Goal: Information Seeking & Learning: Learn about a topic

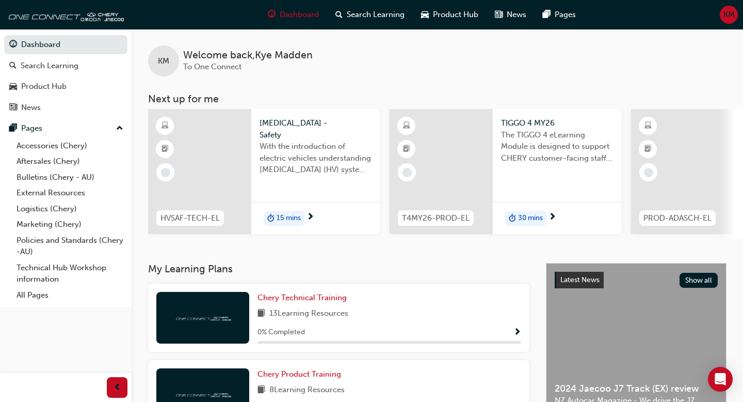
click at [307, 290] on div "Chery Technical Training 13 Learning Resources 0 % Completed" at bounding box center [338, 317] width 381 height 68
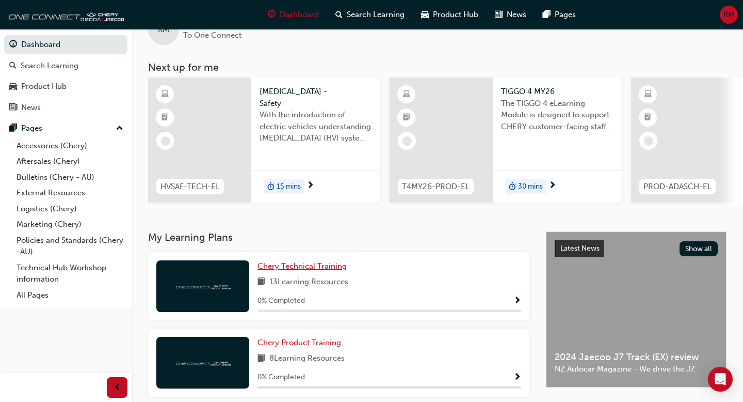
click at [308, 270] on span "Chery Technical Training" at bounding box center [302, 265] width 89 height 9
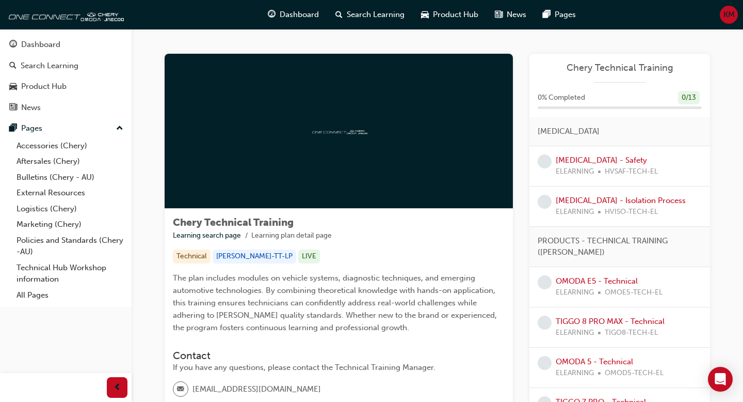
click at [397, 168] on span "ELEARNING" at bounding box center [575, 172] width 38 height 12
click at [397, 158] on link "[MEDICAL_DATA] - Safety" at bounding box center [601, 159] width 91 height 9
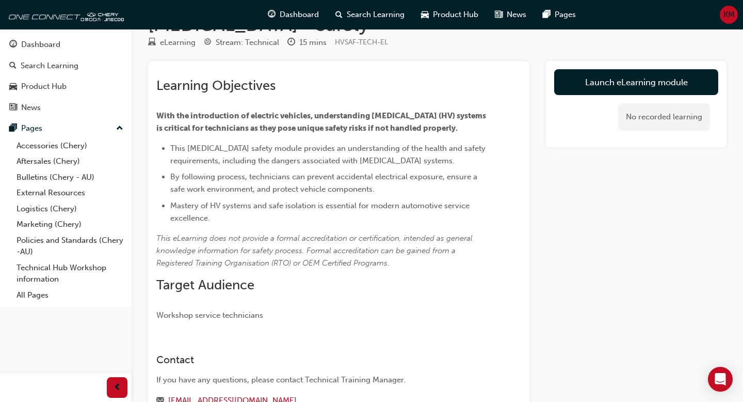
scroll to position [37, 0]
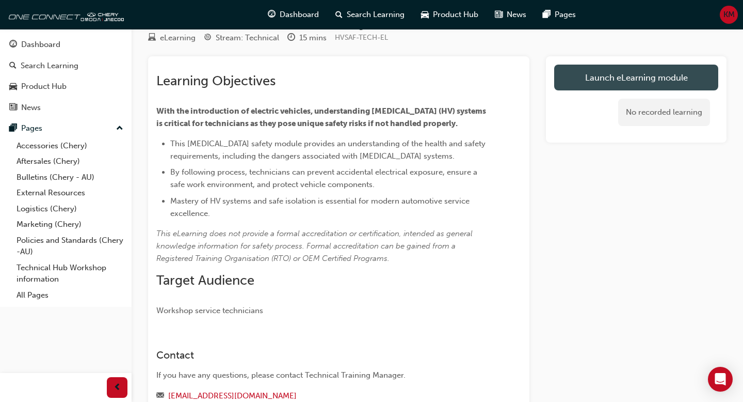
click at [397, 85] on link "Launch eLearning module" at bounding box center [636, 78] width 164 height 26
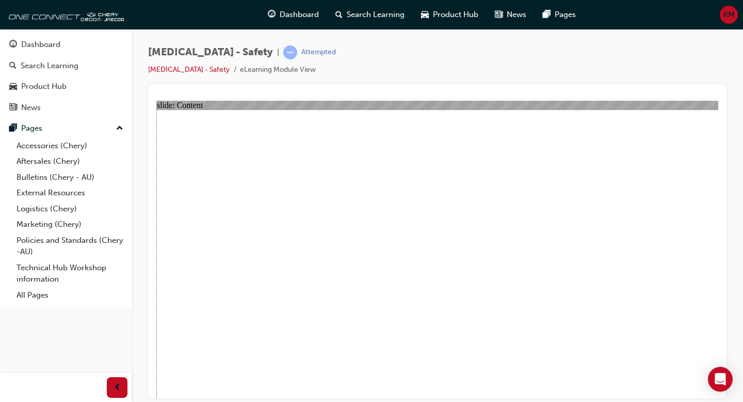
drag, startPoint x: 634, startPoint y: 127, endPoint x: 653, endPoint y: 131, distance: 19.5
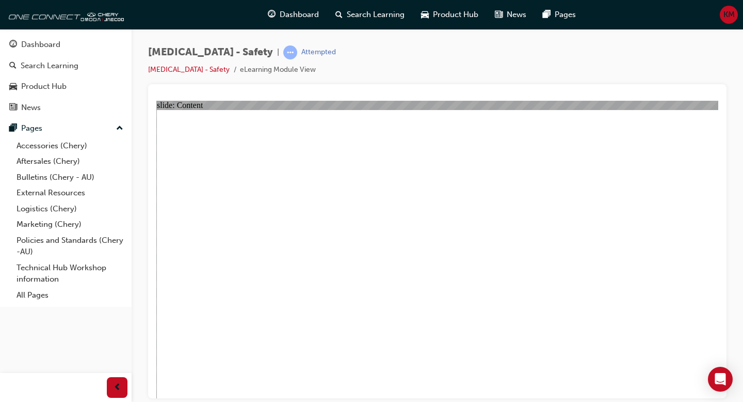
drag, startPoint x: 663, startPoint y: 375, endPoint x: 457, endPoint y: 342, distance: 209.1
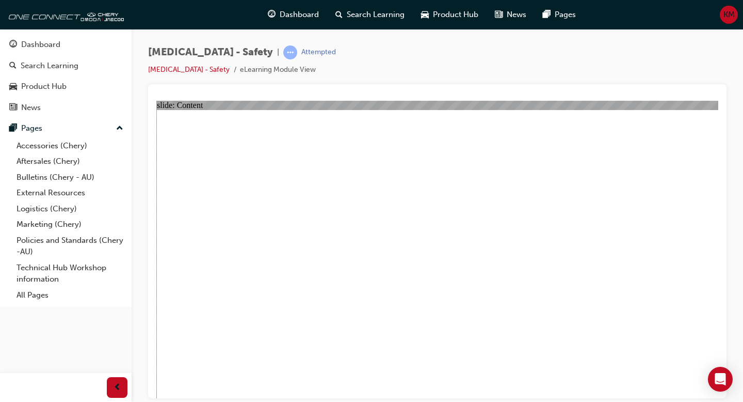
drag, startPoint x: 530, startPoint y: 337, endPoint x: 514, endPoint y: 333, distance: 15.9
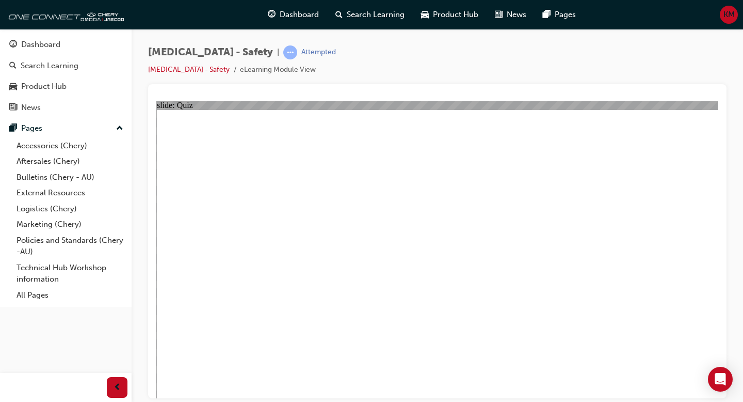
radio input "true"
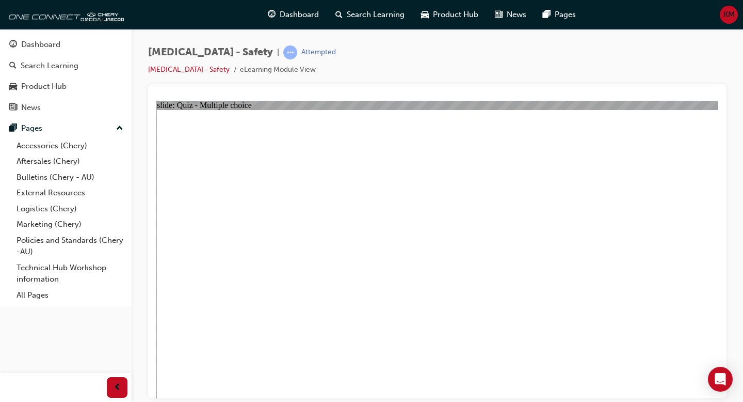
radio input "true"
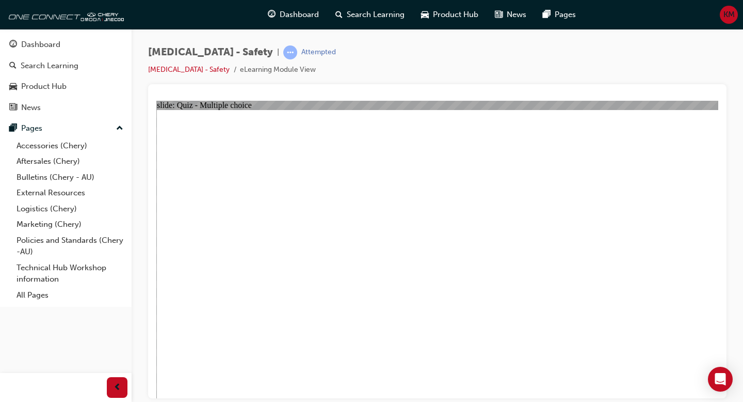
radio input "true"
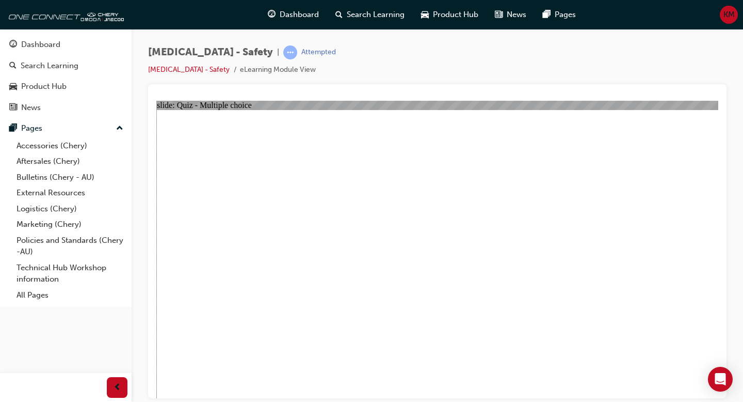
radio input "true"
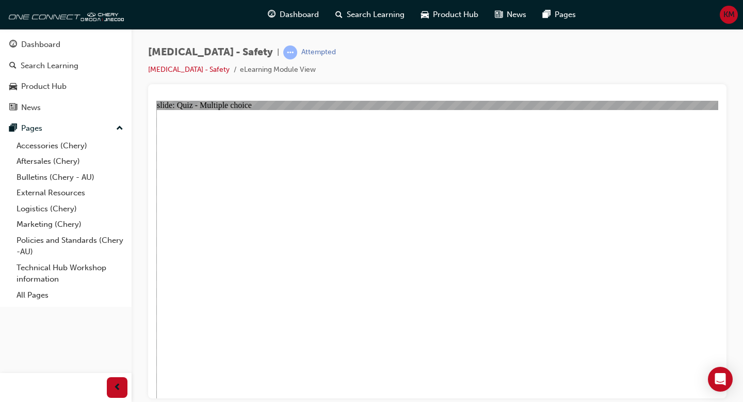
radio input "true"
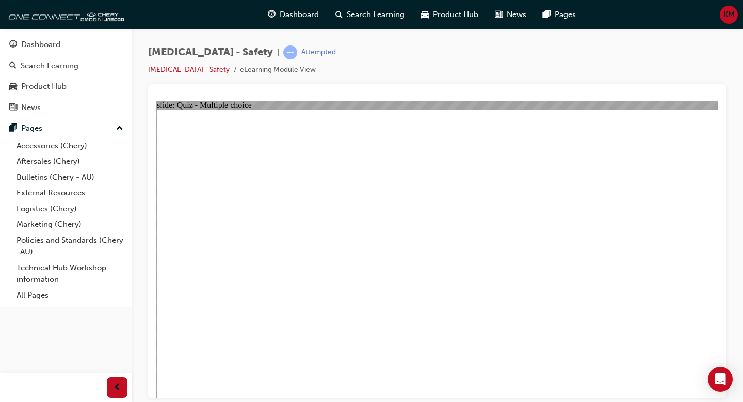
radio input "true"
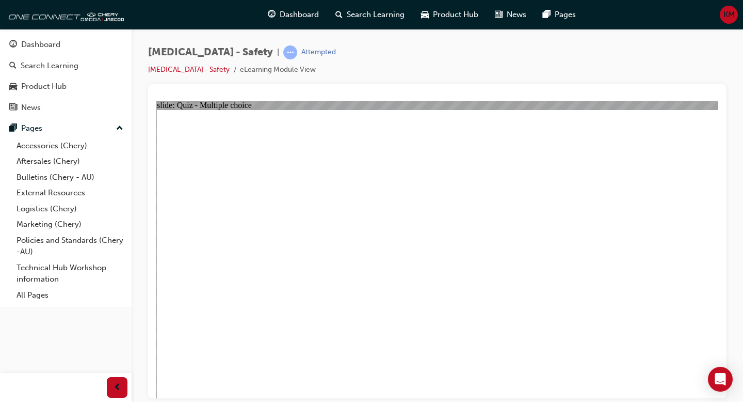
radio input "true"
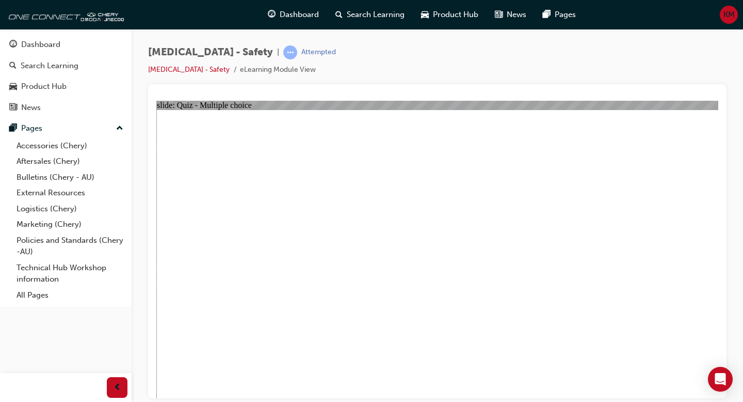
radio input "true"
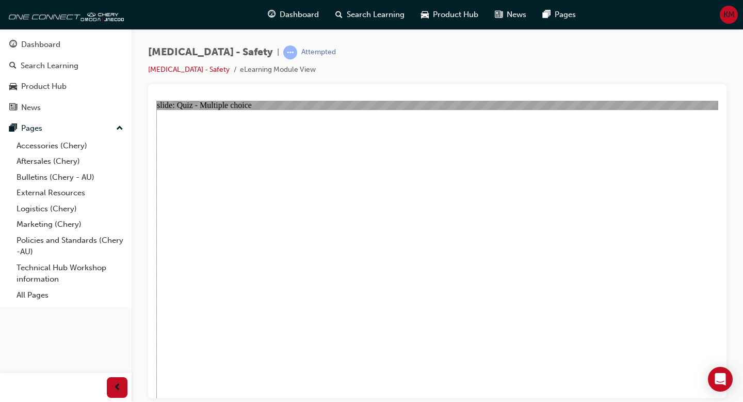
radio input "true"
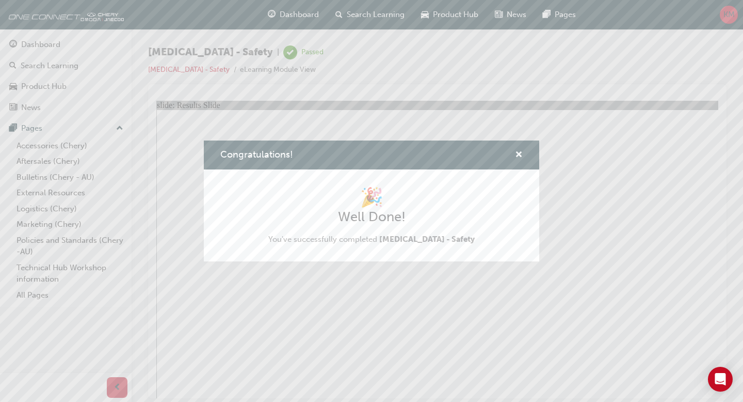
click at [397, 351] on div "Congratulations! 🎉 Well Done! You've successfully completed [MEDICAL_DATA] - Sa…" at bounding box center [371, 201] width 743 height 402
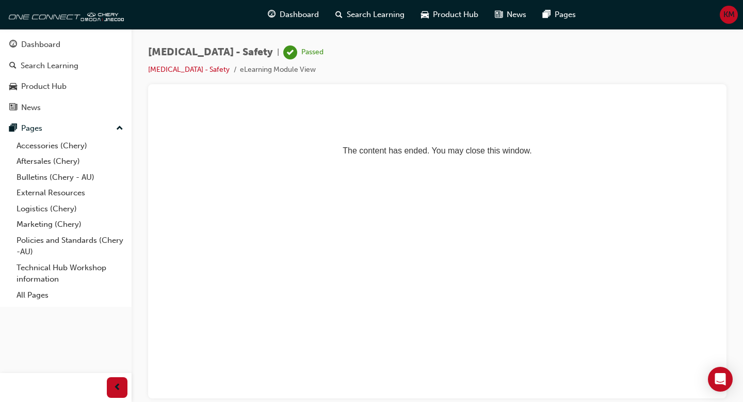
click at [287, 25] on div "Dashboard Search Learning Product Hub News Pages" at bounding box center [421, 14] width 333 height 29
click at [292, 19] on span "Dashboard" at bounding box center [299, 15] width 39 height 12
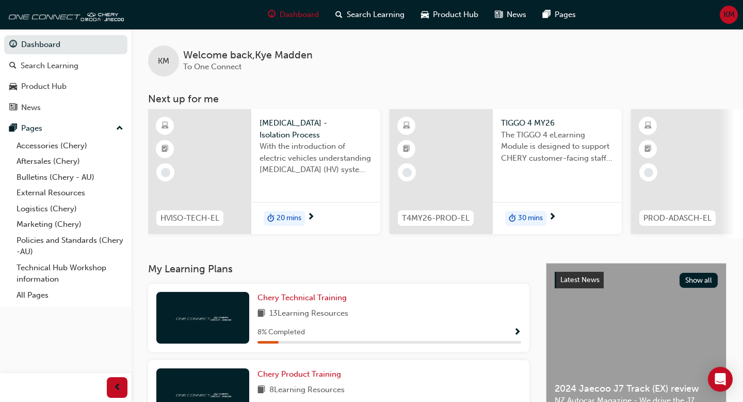
click at [292, 308] on div "Chery Technical Training 13 Learning Resources 8 % Completed" at bounding box center [390, 318] width 264 height 52
click at [296, 302] on span "Chery Technical Training" at bounding box center [302, 297] width 89 height 9
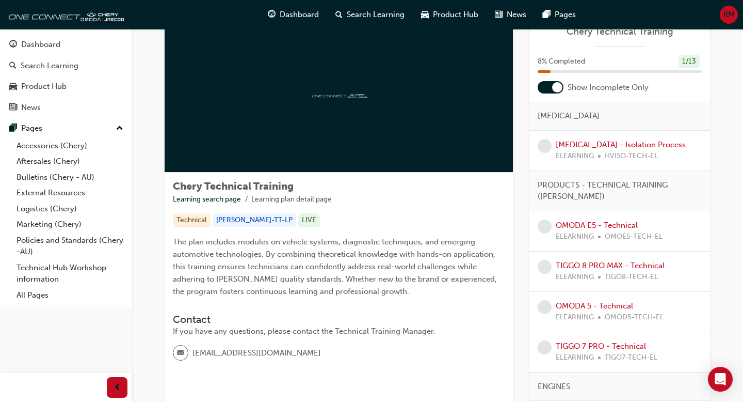
scroll to position [50, 0]
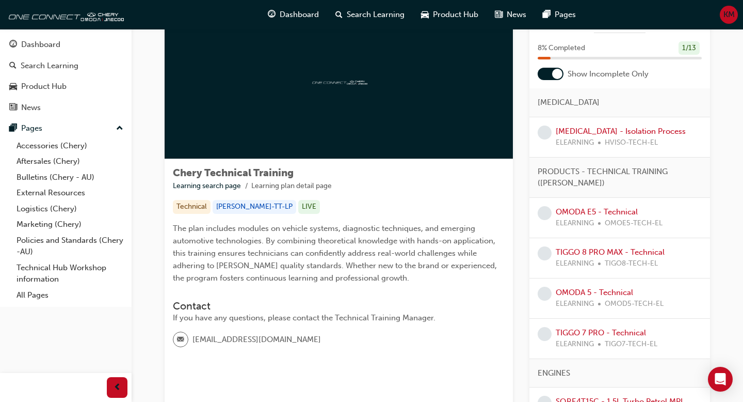
click at [397, 71] on div at bounding box center [557, 74] width 10 height 10
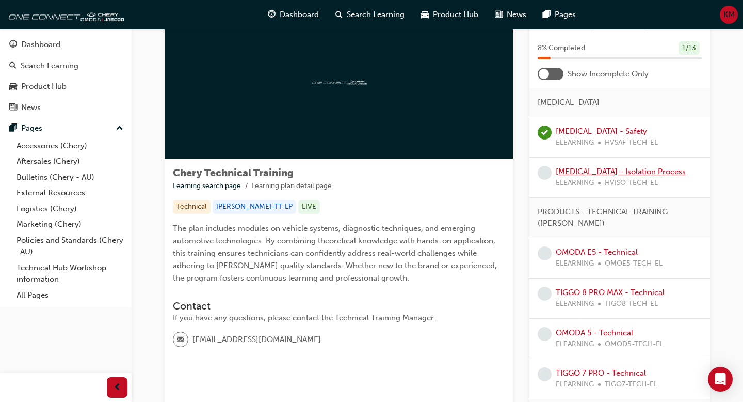
click at [397, 171] on link "[MEDICAL_DATA] - Isolation Process" at bounding box center [621, 171] width 130 height 9
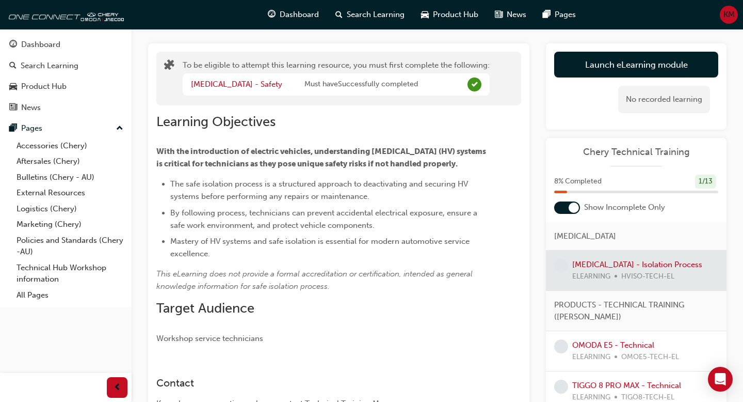
click at [397, 79] on div "No recorded learning" at bounding box center [636, 99] width 164 height 44
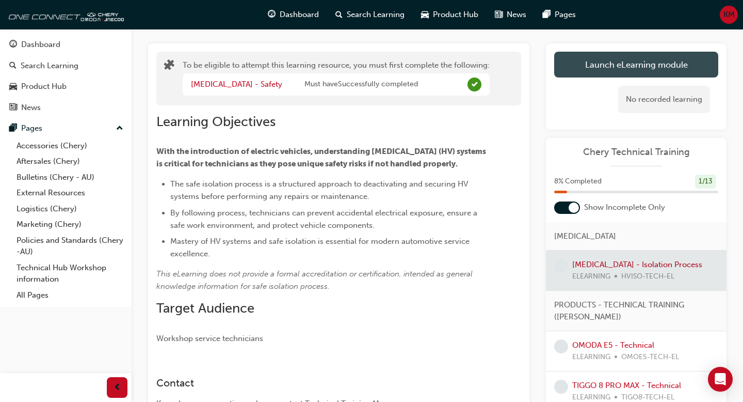
click at [397, 66] on button "Launch eLearning module" at bounding box center [636, 65] width 164 height 26
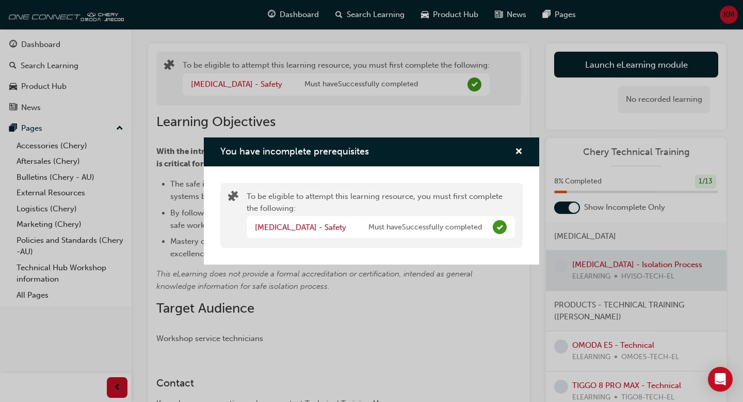
click at [397, 149] on div "You have incomplete prerequisites" at bounding box center [371, 151] width 335 height 29
click at [397, 151] on span "cross-icon" at bounding box center [519, 152] width 8 height 9
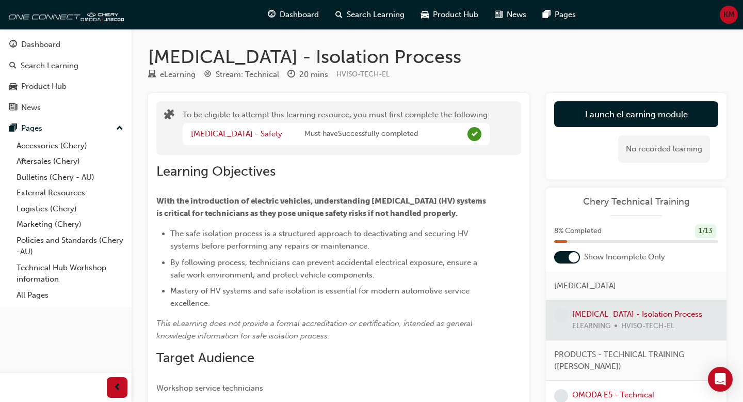
click at [397, 100] on div "Launch eLearning module Learning Plan No recorded learning" at bounding box center [636, 136] width 181 height 86
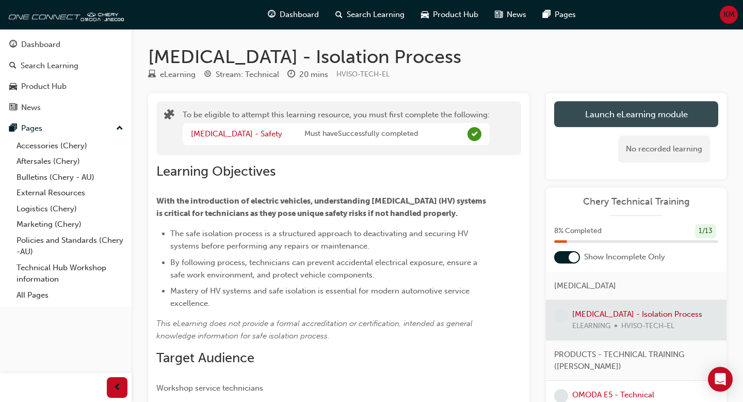
click at [397, 113] on button "Launch eLearning module" at bounding box center [636, 114] width 164 height 26
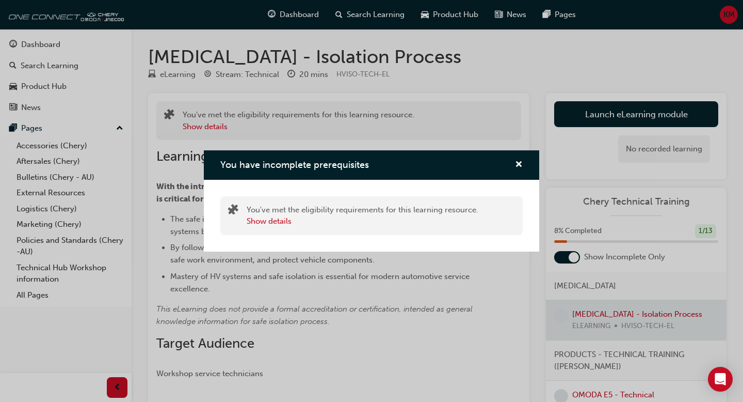
click at [278, 231] on div "You've met the eligibility requirements for this learning resource. Show details" at bounding box center [371, 215] width 302 height 39
click at [283, 217] on button "Show details" at bounding box center [269, 221] width 45 height 12
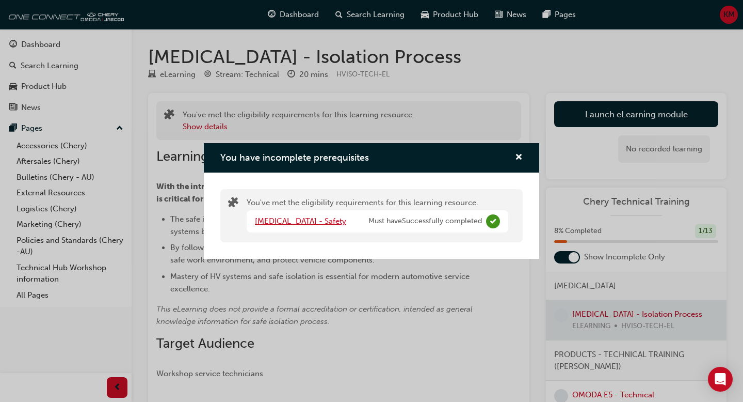
click at [319, 220] on link "[MEDICAL_DATA] - Safety" at bounding box center [300, 220] width 91 height 9
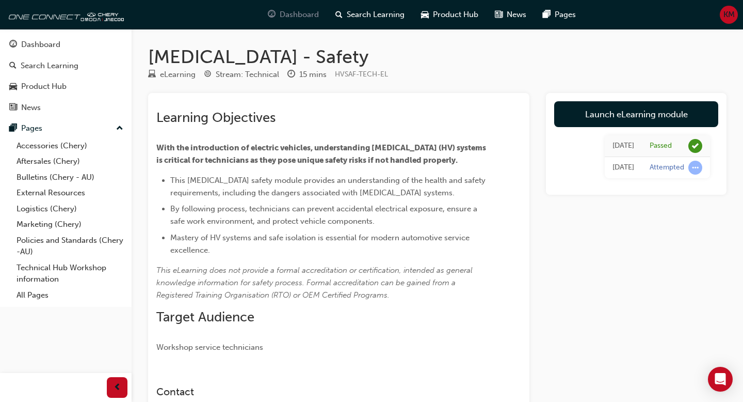
click at [285, 18] on span "Dashboard" at bounding box center [299, 15] width 39 height 12
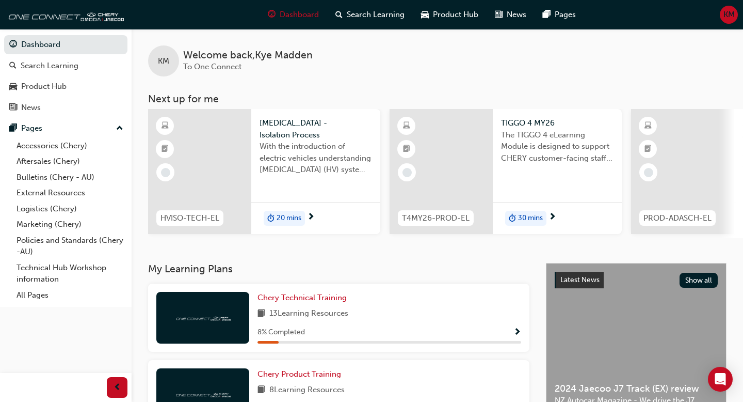
click at [301, 307] on div "Chery Technical Training 13 Learning Resources 8 % Completed" at bounding box center [390, 318] width 264 height 52
click at [304, 299] on span "Chery Technical Training" at bounding box center [302, 297] width 89 height 9
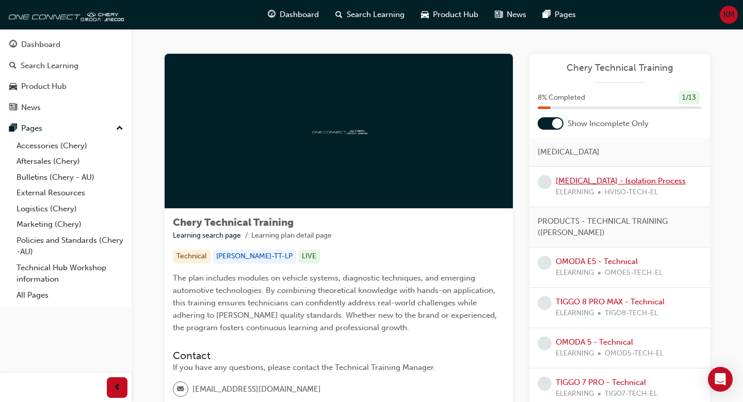
click at [397, 180] on link "[MEDICAL_DATA] - Isolation Process" at bounding box center [621, 180] width 130 height 9
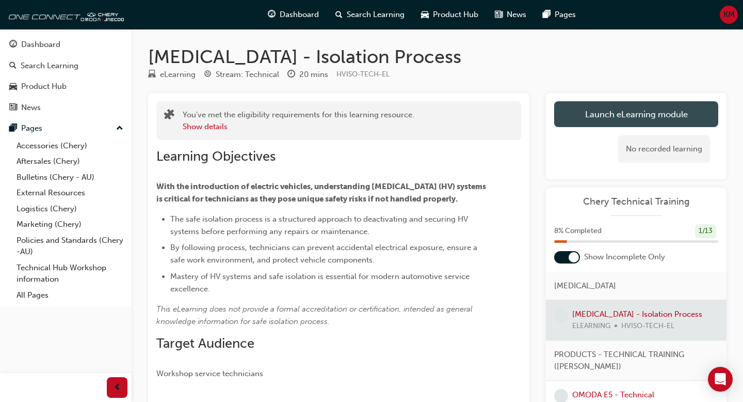
click at [397, 123] on button "Launch eLearning module" at bounding box center [636, 114] width 164 height 26
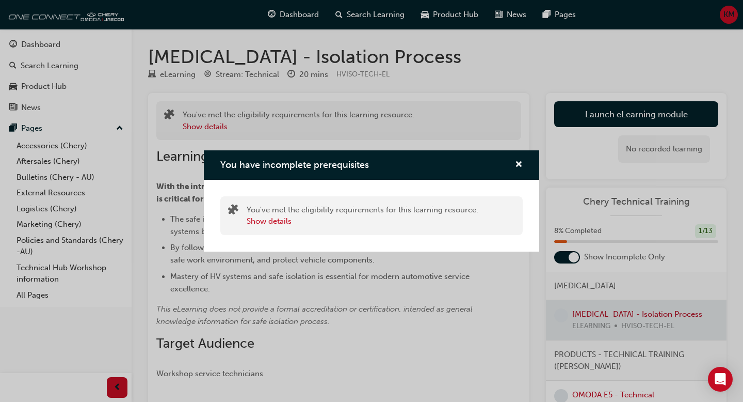
click at [397, 176] on div "You have incomplete prerequisites You've met the eligibility requirements for t…" at bounding box center [371, 201] width 743 height 402
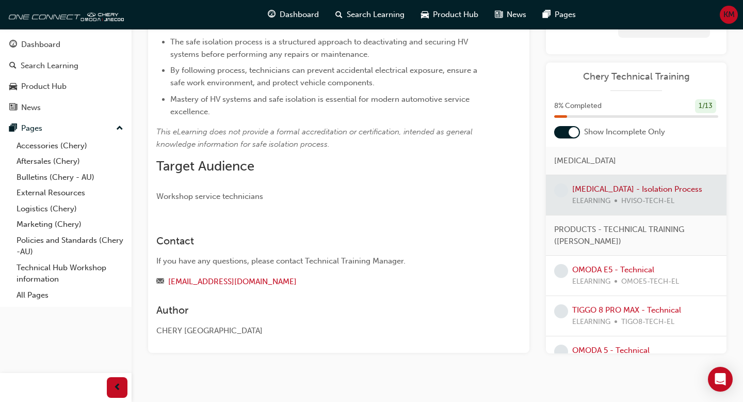
scroll to position [187, 0]
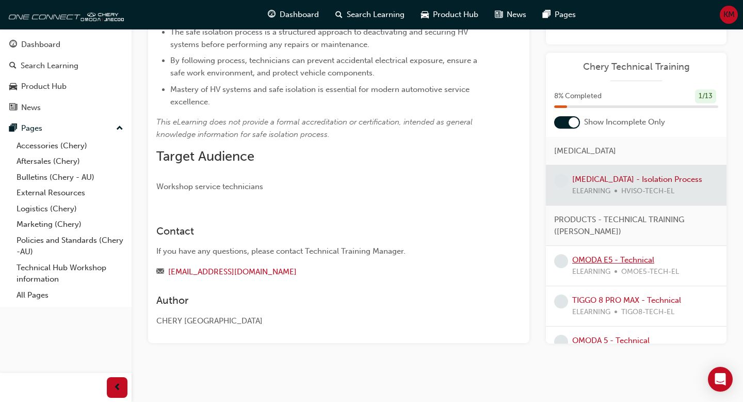
click at [397, 255] on link "OMODA E5 - Technical" at bounding box center [613, 259] width 82 height 9
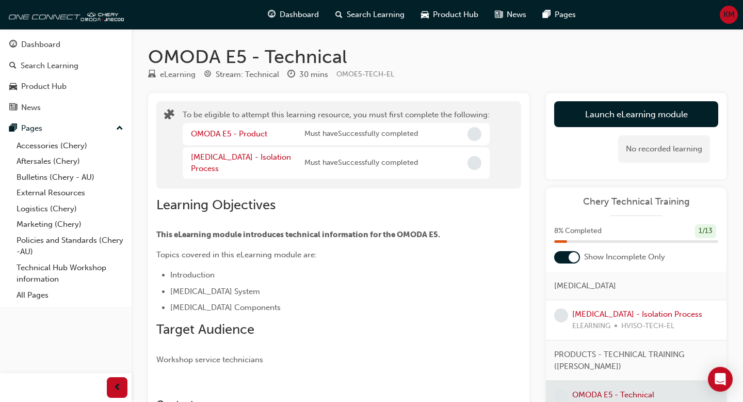
click at [397, 265] on div "Chery Technical Training 8 % Completed 1 / 13 Show Incomplete Only [MEDICAL_DAT…" at bounding box center [636, 332] width 181 height 291
click at [397, 260] on div at bounding box center [574, 257] width 10 height 10
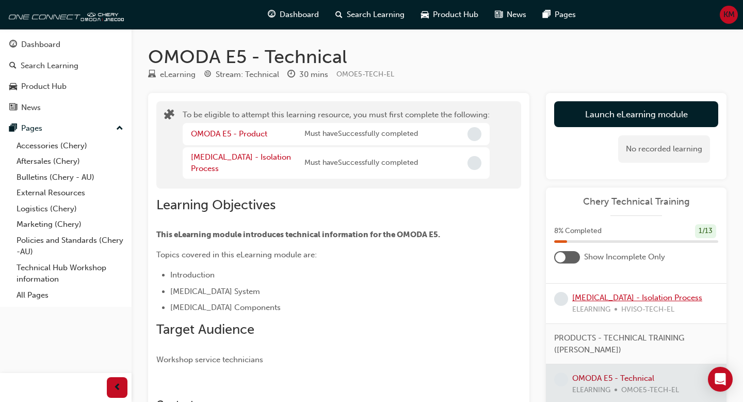
click at [397, 301] on link "[MEDICAL_DATA] - Isolation Process" at bounding box center [637, 297] width 130 height 9
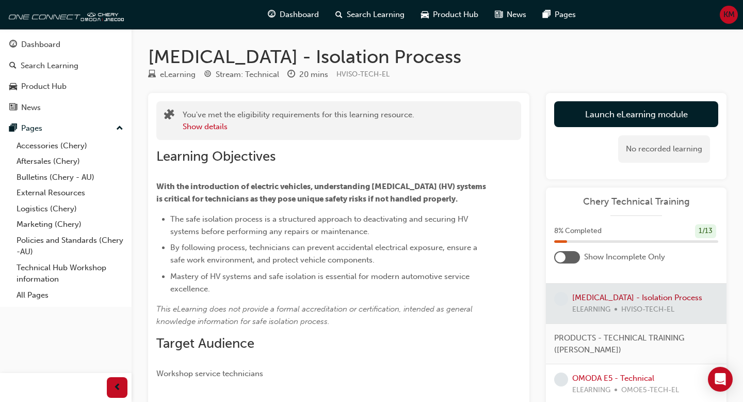
click at [397, 301] on div at bounding box center [636, 303] width 181 height 40
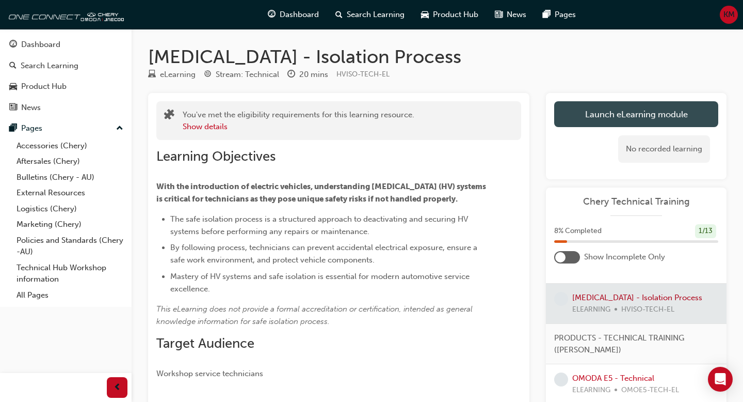
click at [397, 108] on link "Launch eLearning module" at bounding box center [636, 114] width 164 height 26
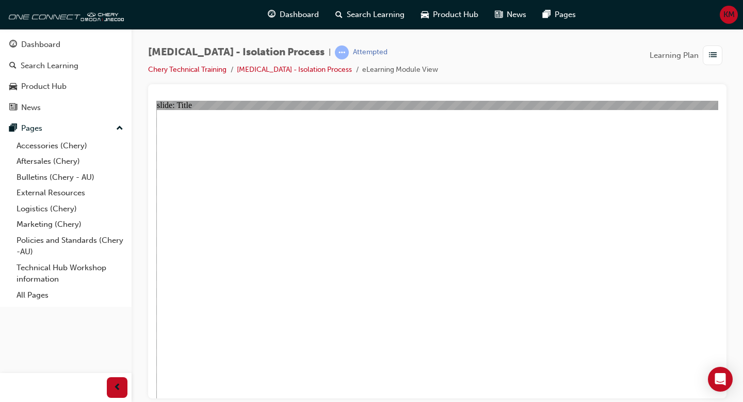
drag, startPoint x: 701, startPoint y: 391, endPoint x: 602, endPoint y: 242, distance: 178.8
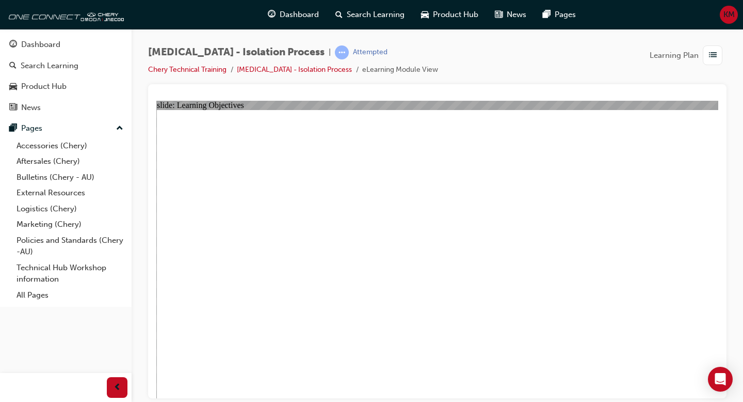
drag, startPoint x: 575, startPoint y: 174, endPoint x: 713, endPoint y: 342, distance: 216.8
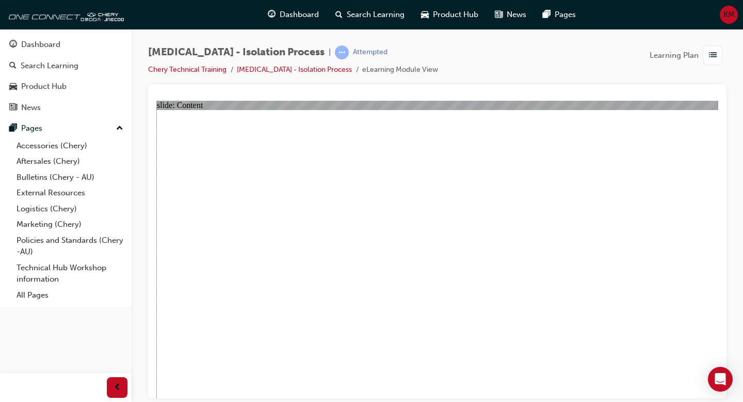
drag, startPoint x: 393, startPoint y: 150, endPoint x: 406, endPoint y: 147, distance: 12.9
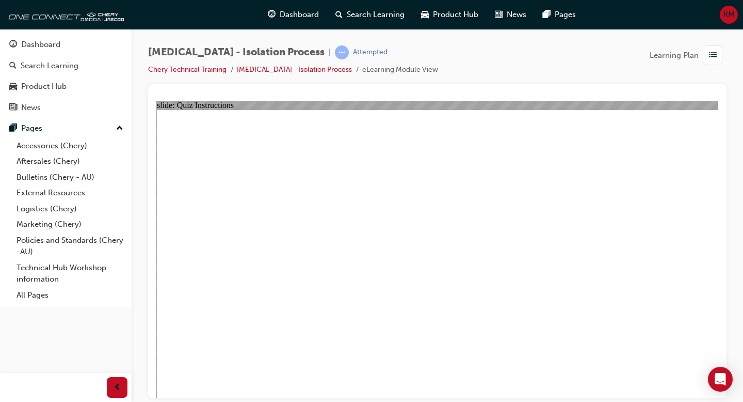
radio input "true"
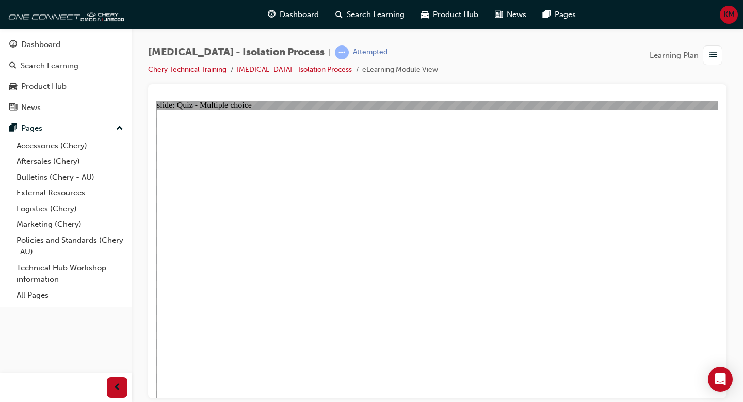
radio input "true"
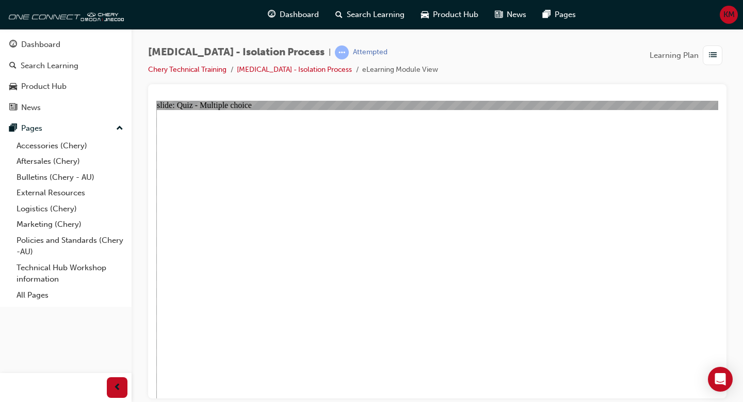
radio input "true"
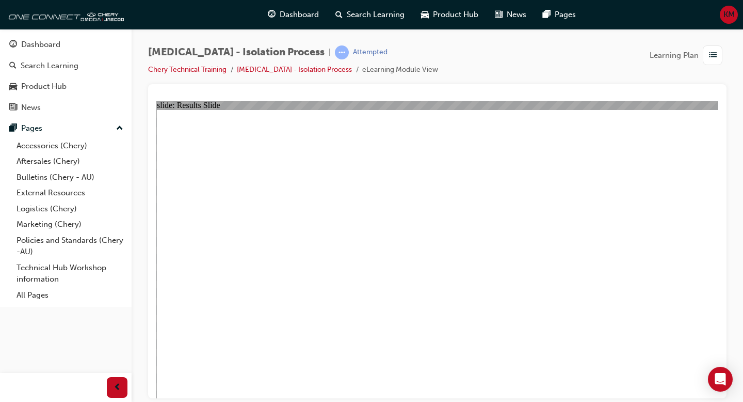
radio input "true"
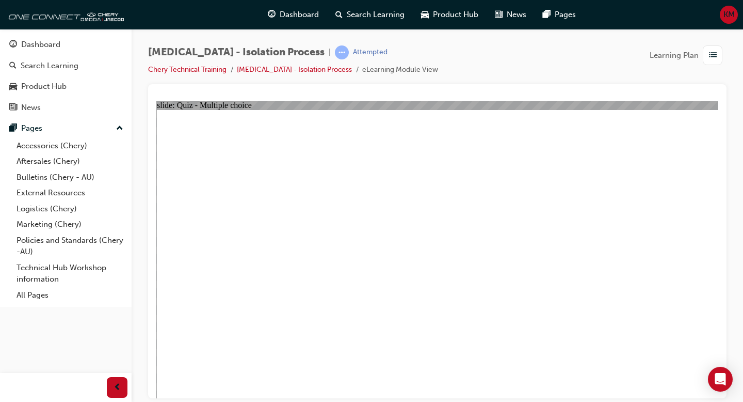
radio input "true"
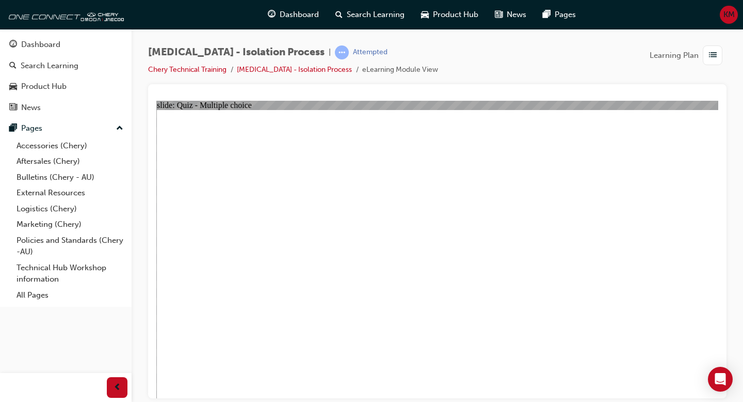
radio input "true"
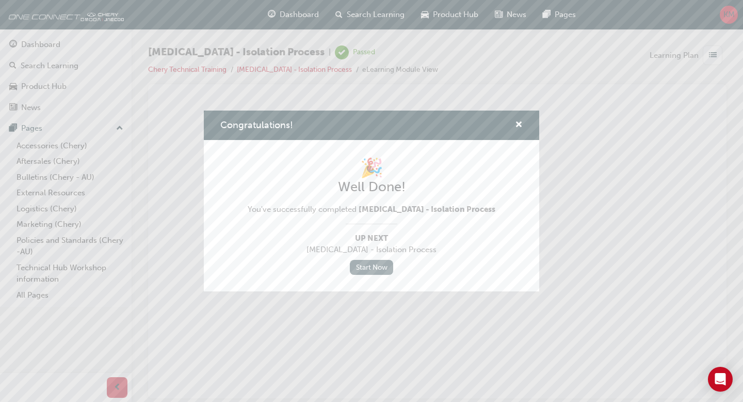
click at [374, 265] on link "Start Now" at bounding box center [371, 267] width 43 height 15
click at [397, 125] on span "cross-icon" at bounding box center [519, 125] width 8 height 9
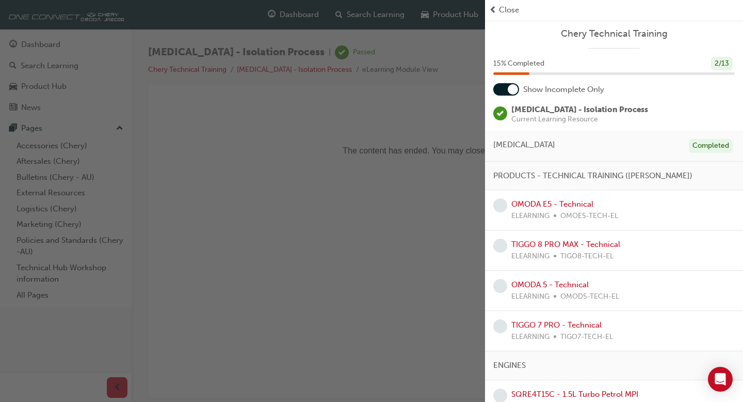
click at [397, 133] on div "button" at bounding box center [242, 201] width 485 height 402
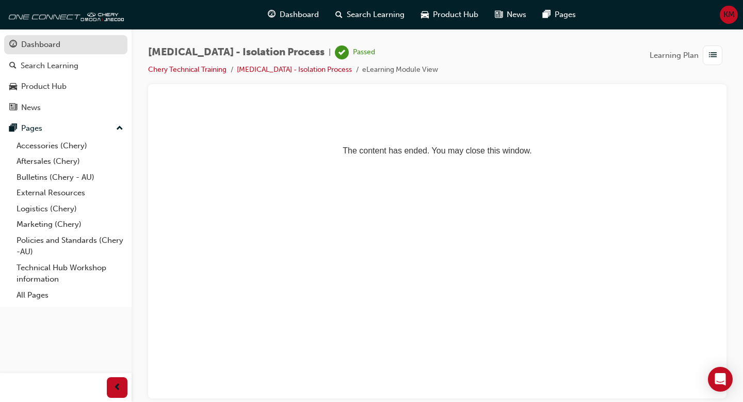
click at [78, 53] on link "Dashboard" at bounding box center [65, 44] width 123 height 19
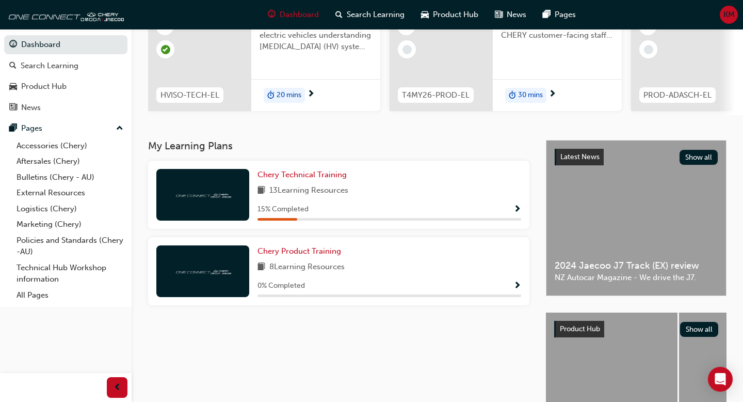
scroll to position [125, 0]
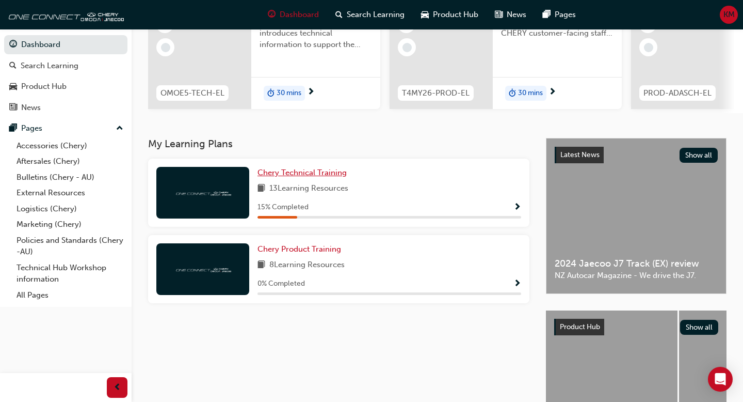
click at [315, 177] on span "Chery Technical Training" at bounding box center [302, 172] width 89 height 9
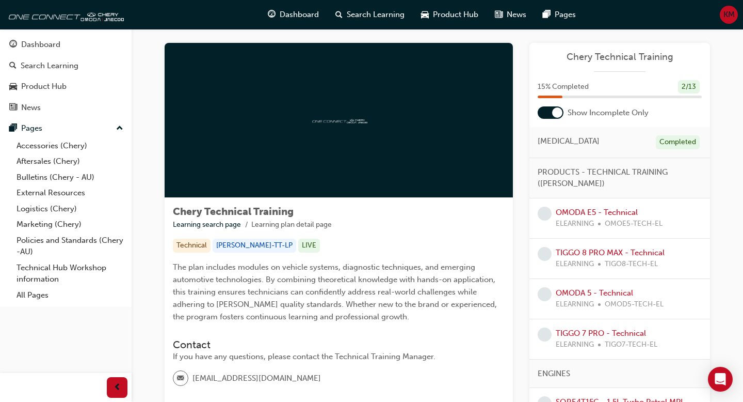
scroll to position [15, 0]
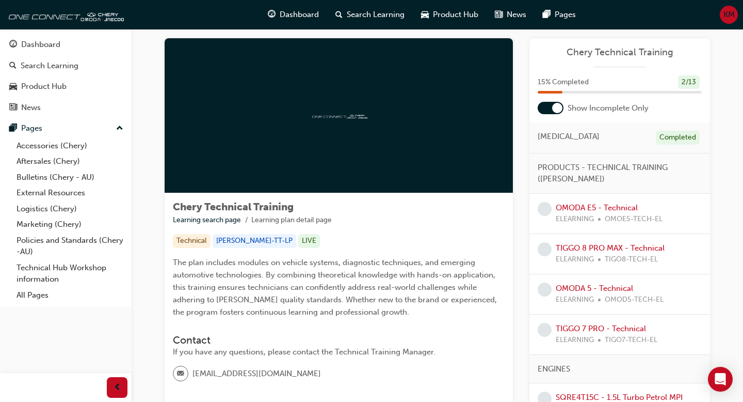
click at [397, 212] on div "OMODA E5 - Technical ELEARNING OMOE5-TECH-EL" at bounding box center [609, 213] width 107 height 23
click at [397, 210] on link "OMODA E5 - Technical" at bounding box center [597, 207] width 82 height 9
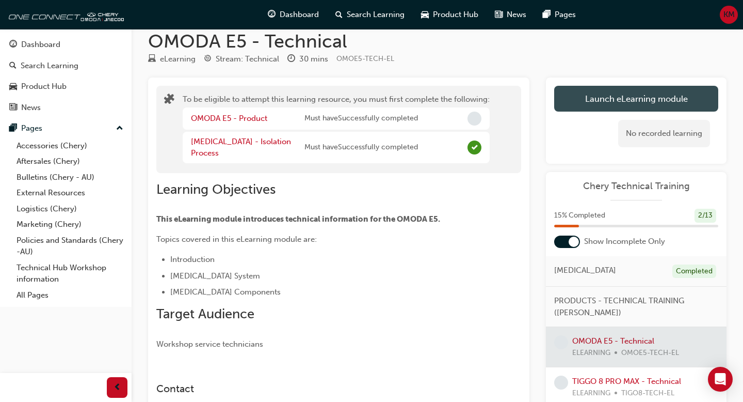
click at [397, 100] on button "Launch eLearning module" at bounding box center [636, 99] width 164 height 26
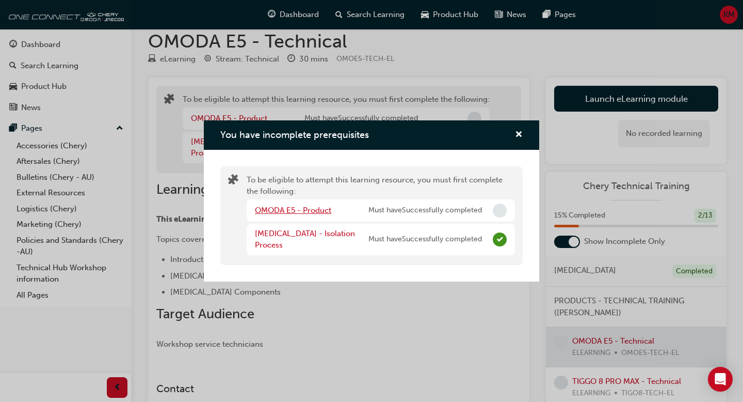
click at [318, 213] on link "OMODA E5 - Product" at bounding box center [293, 209] width 76 height 9
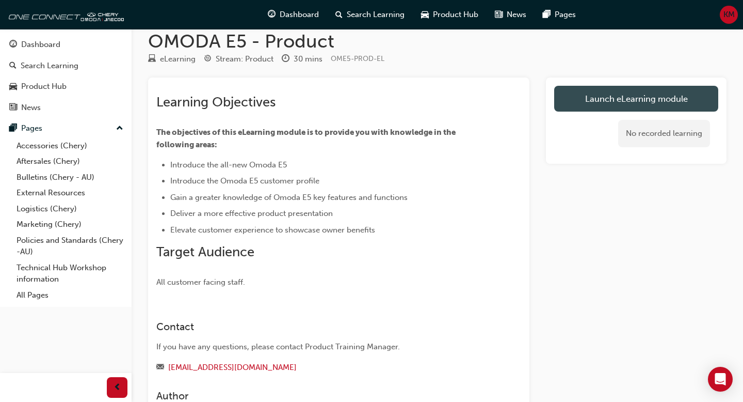
click at [397, 100] on link "Launch eLearning module" at bounding box center [636, 99] width 164 height 26
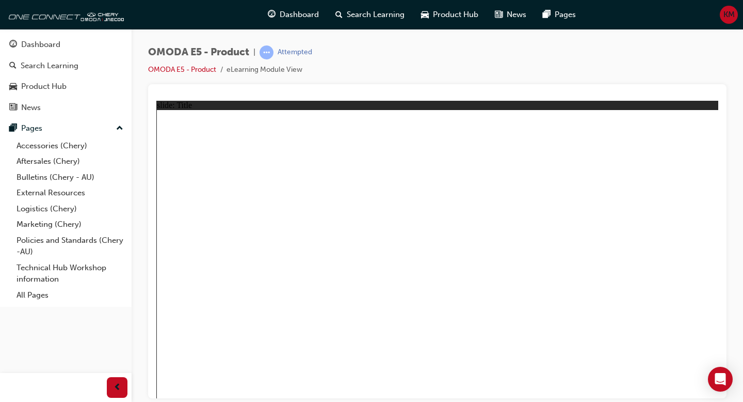
drag, startPoint x: 590, startPoint y: 314, endPoint x: 603, endPoint y: 314, distance: 13.4
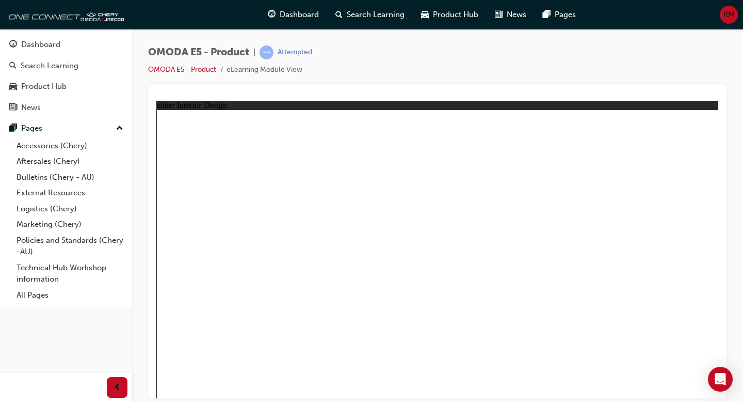
drag, startPoint x: 691, startPoint y: 366, endPoint x: 554, endPoint y: 283, distance: 160.5
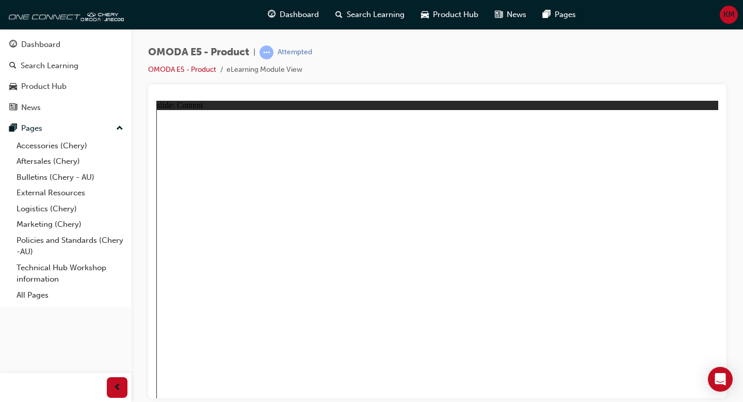
drag, startPoint x: 429, startPoint y: 202, endPoint x: 543, endPoint y: 236, distance: 119.7
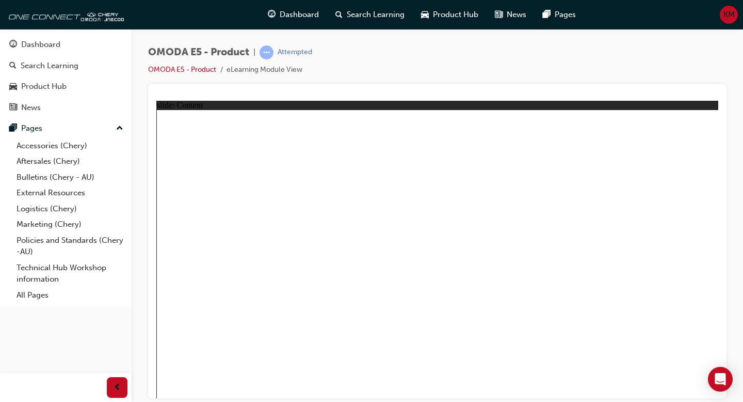
drag, startPoint x: 687, startPoint y: 155, endPoint x: 680, endPoint y: 151, distance: 8.6
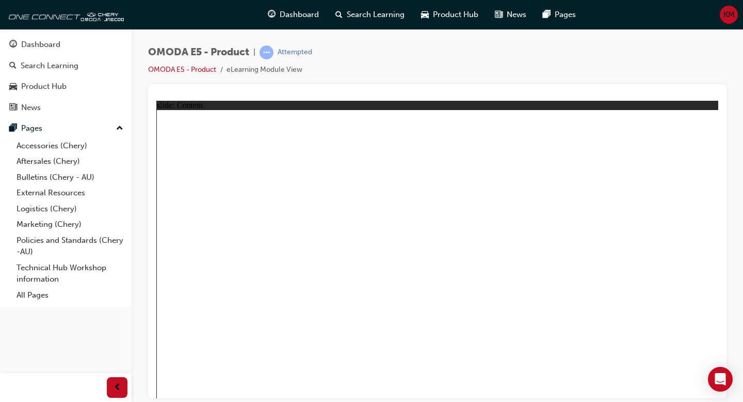
drag, startPoint x: 624, startPoint y: 251, endPoint x: 639, endPoint y: 255, distance: 16.0
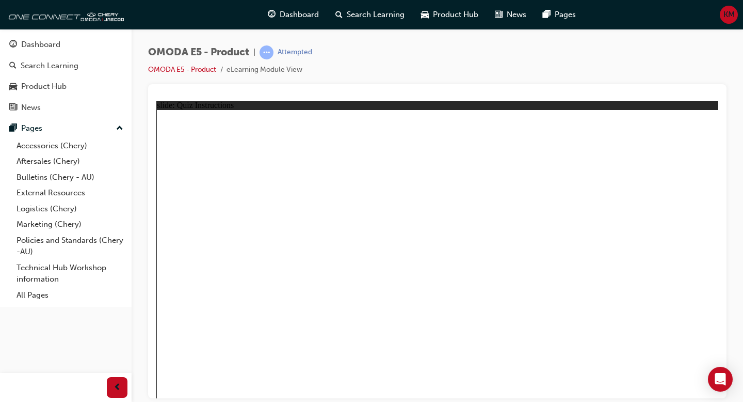
radio input "true"
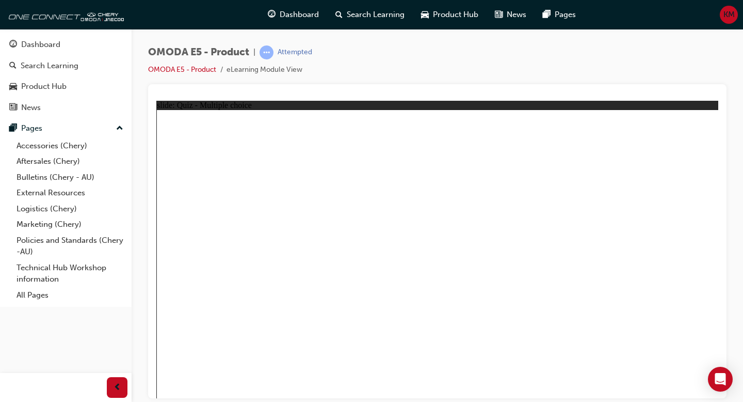
radio input "true"
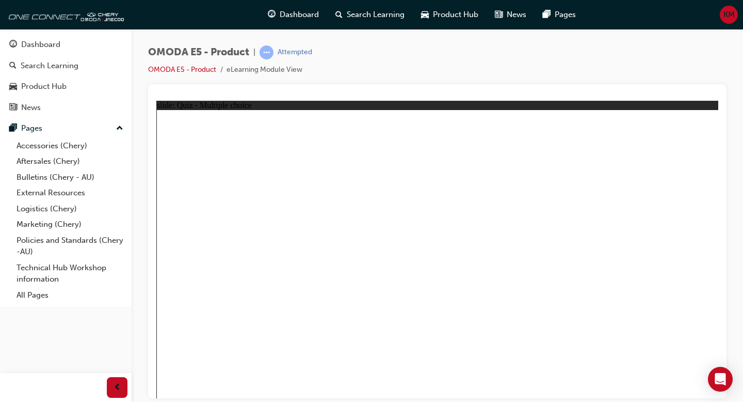
radio input "true"
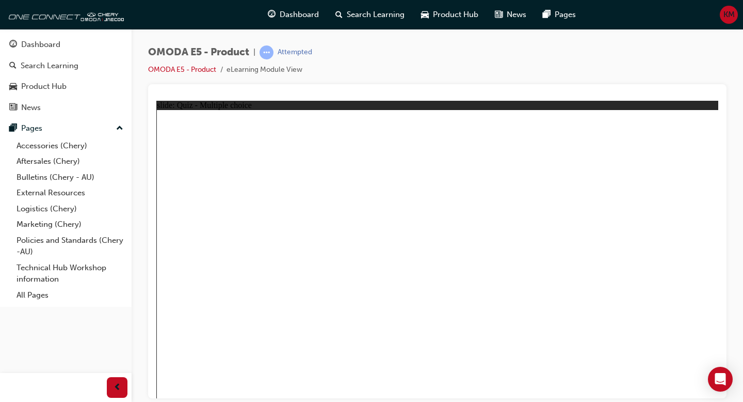
radio input "true"
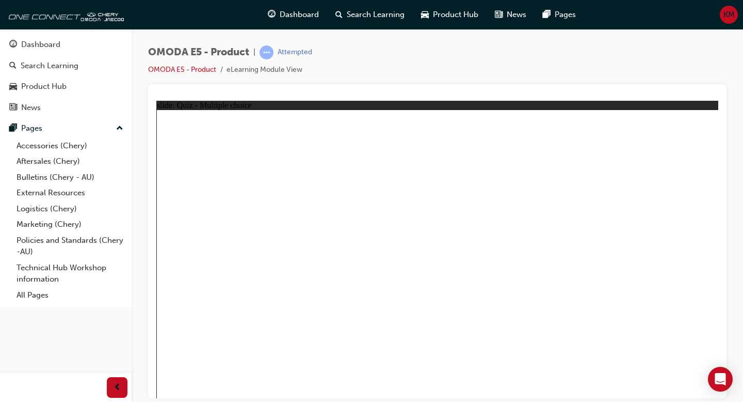
radio input "true"
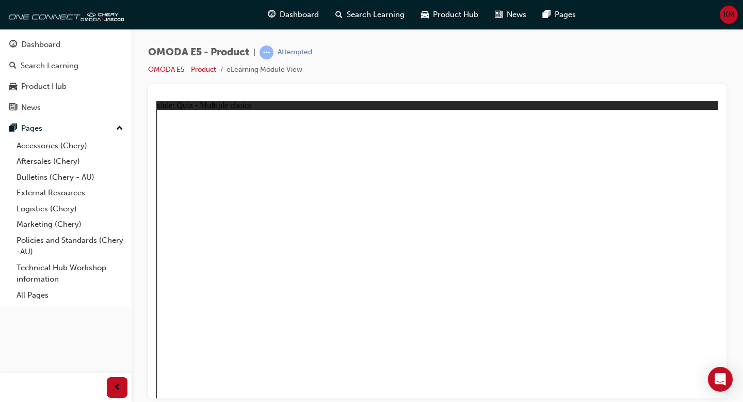
radio input "true"
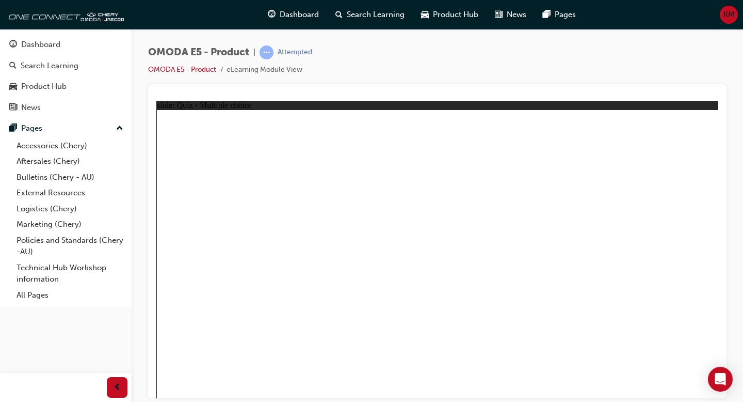
radio input "true"
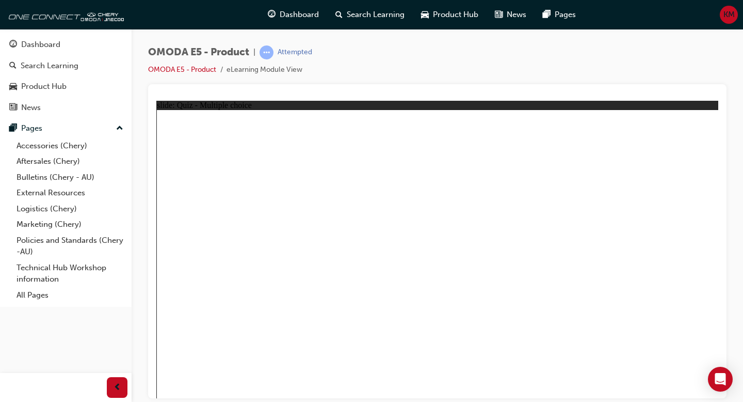
radio input "true"
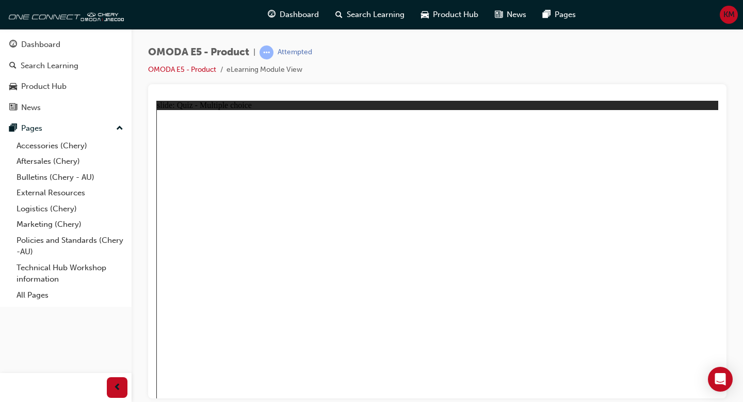
drag, startPoint x: 413, startPoint y: 302, endPoint x: 422, endPoint y: 306, distance: 9.3
radio input "true"
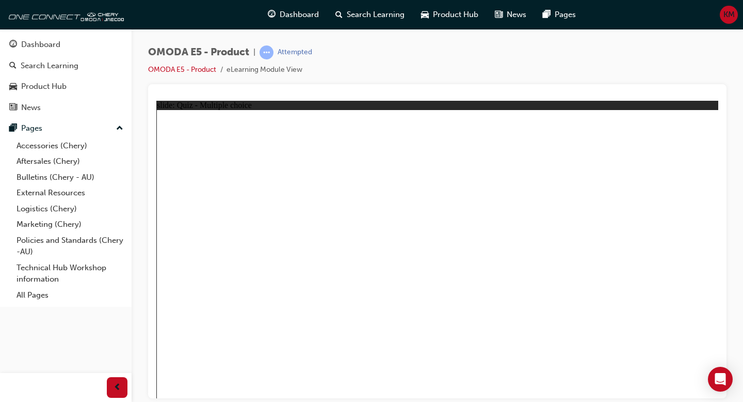
radio input "true"
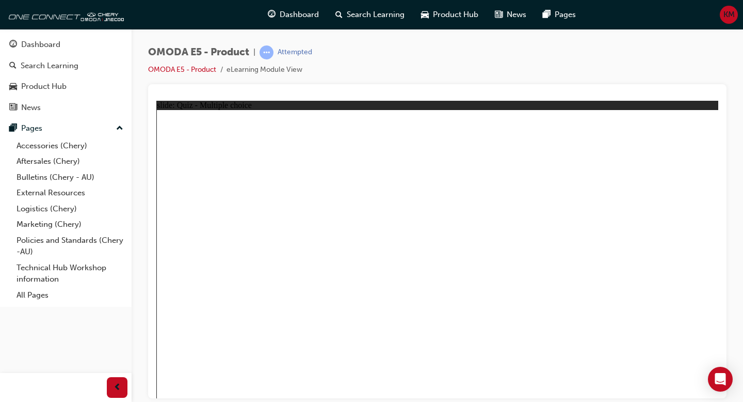
radio input "true"
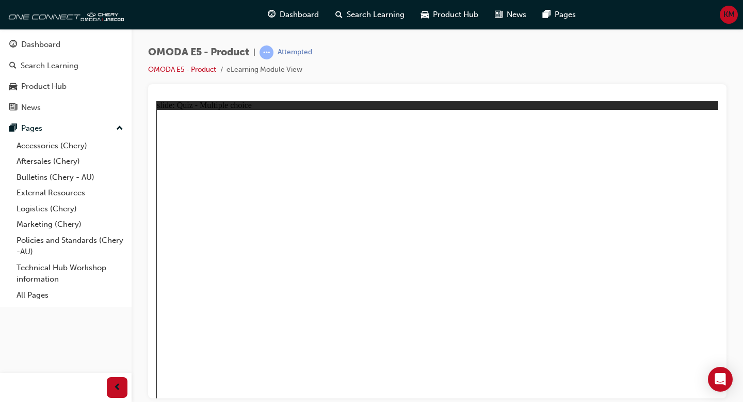
radio input "true"
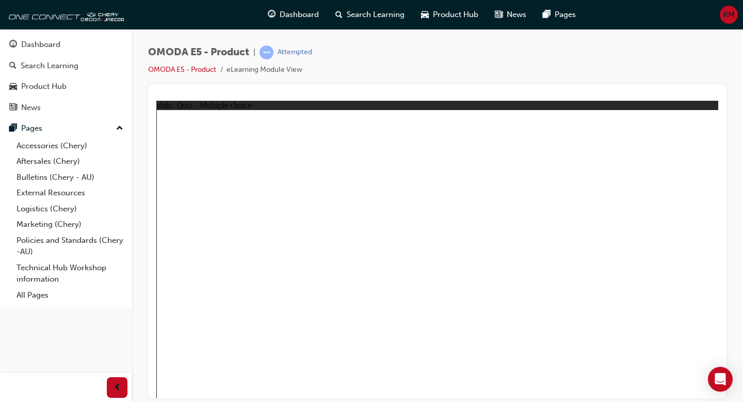
radio input "true"
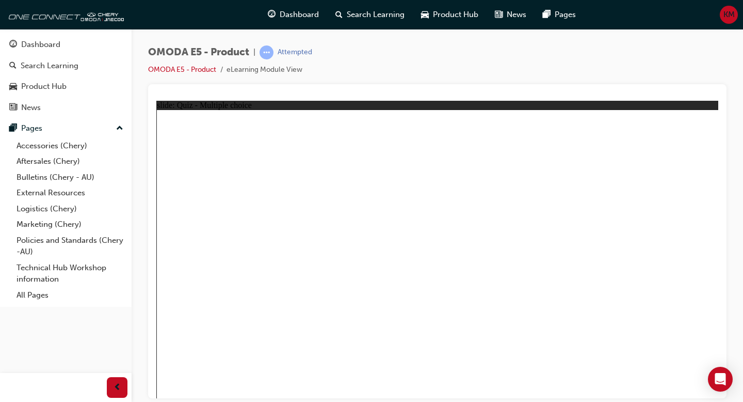
radio input "false"
radio input "true"
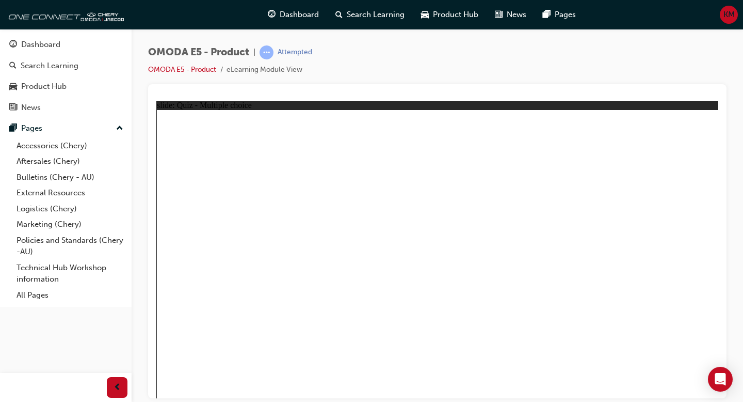
radio input "true"
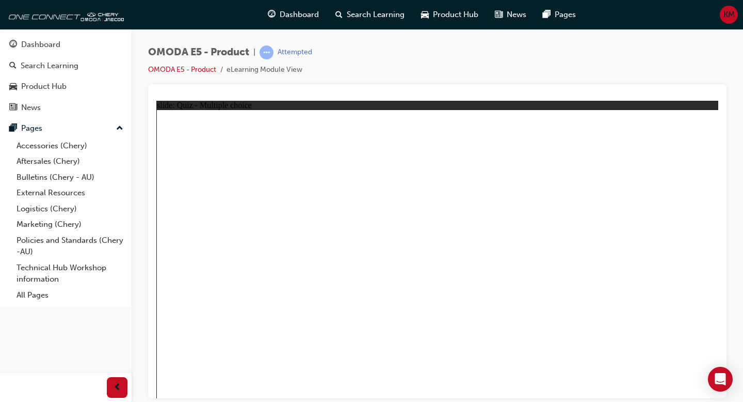
radio input "true"
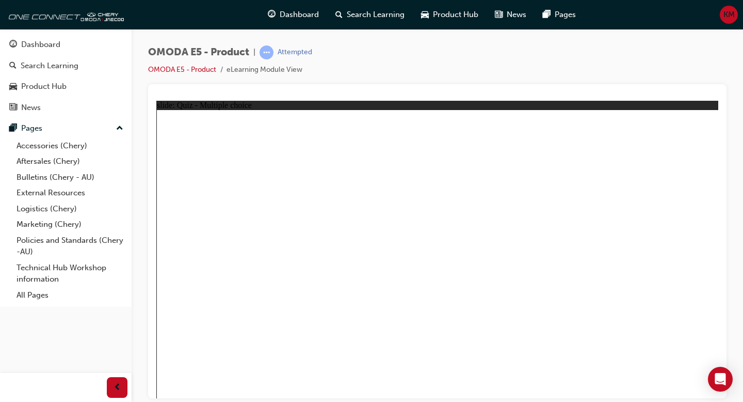
radio input "true"
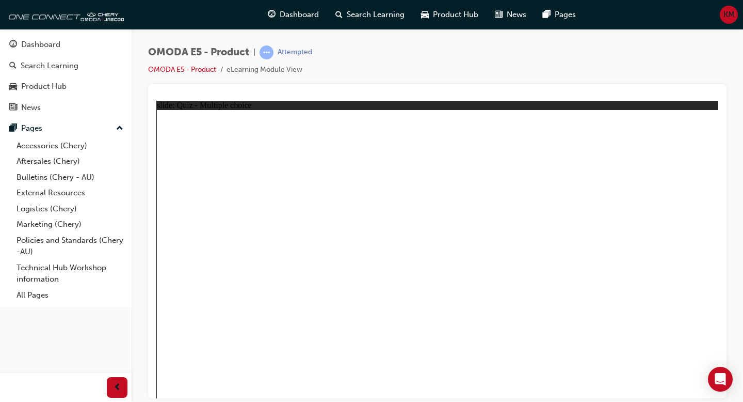
radio input "true"
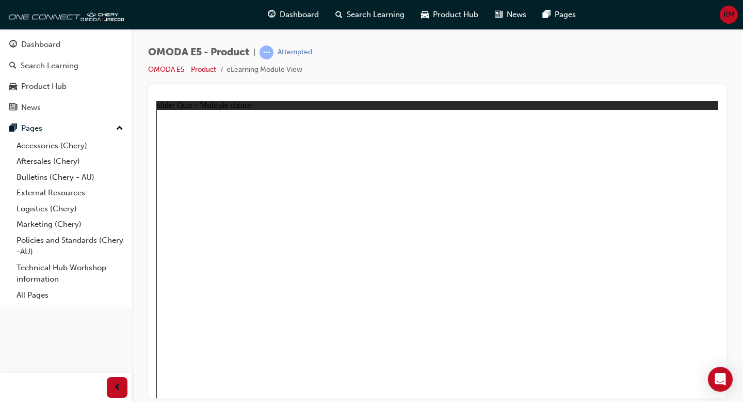
radio input "true"
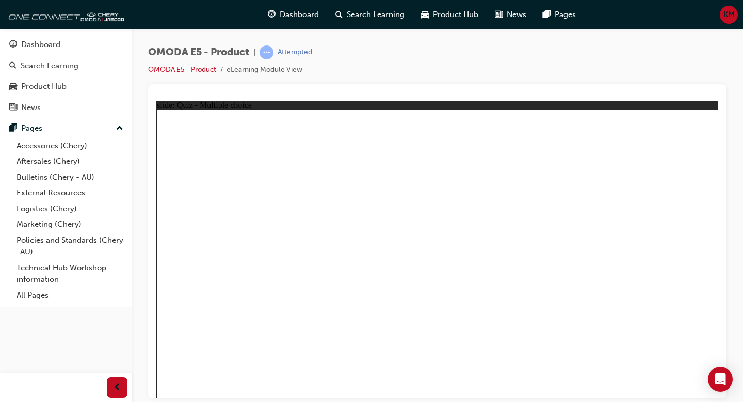
radio input "true"
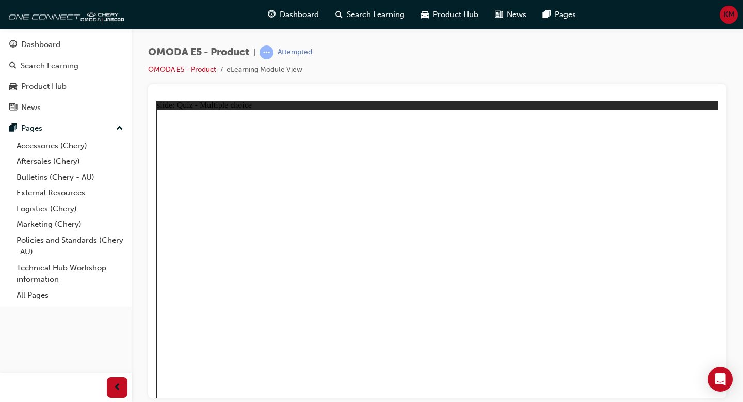
radio input "true"
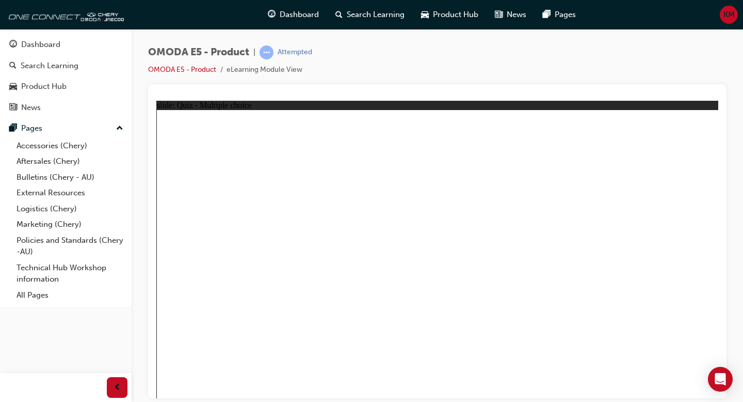
radio input "true"
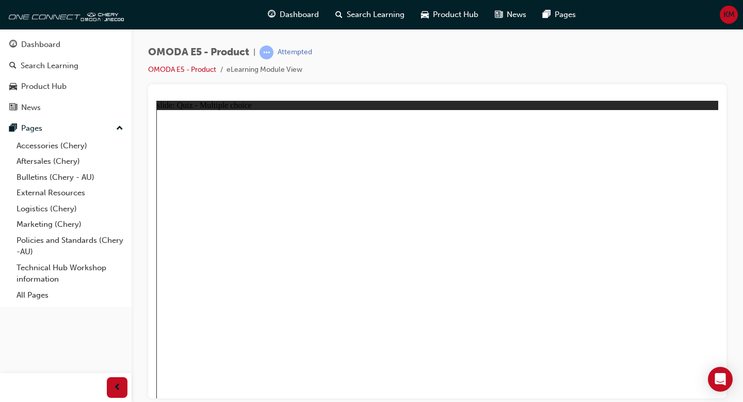
radio input "true"
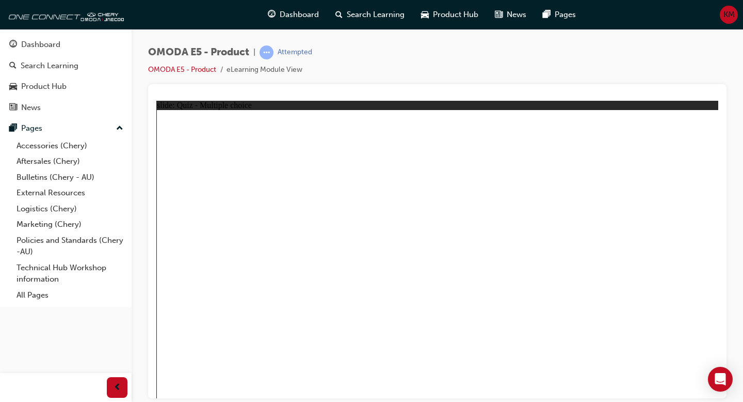
radio input "true"
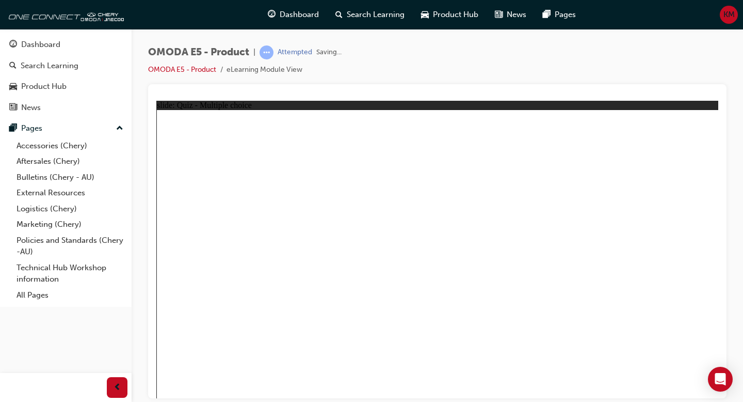
radio input "true"
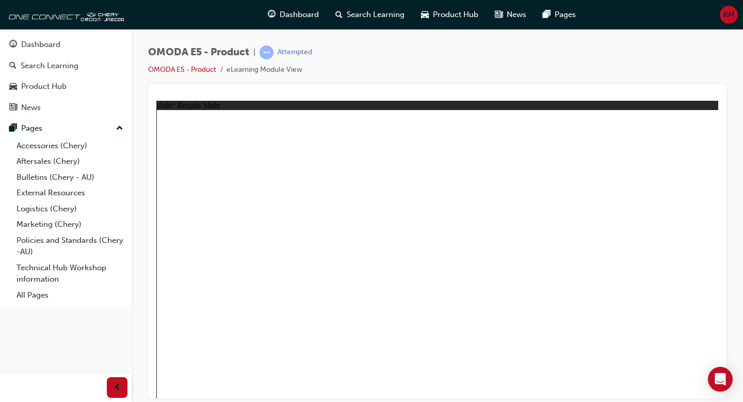
radio input "true"
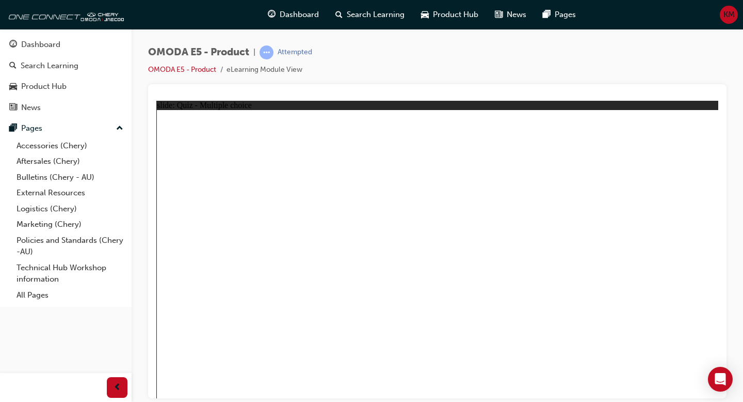
radio input "true"
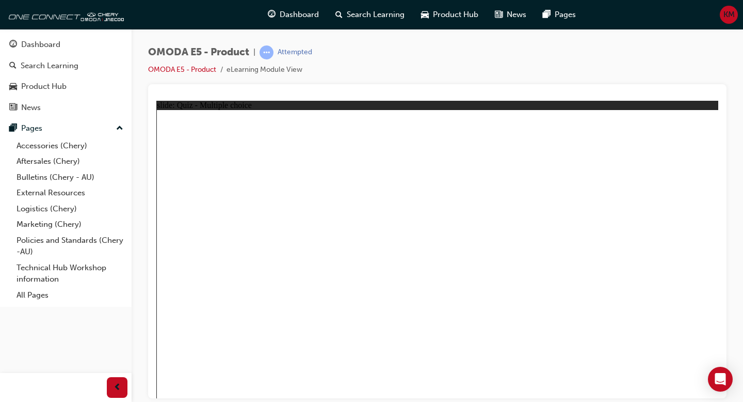
radio input "true"
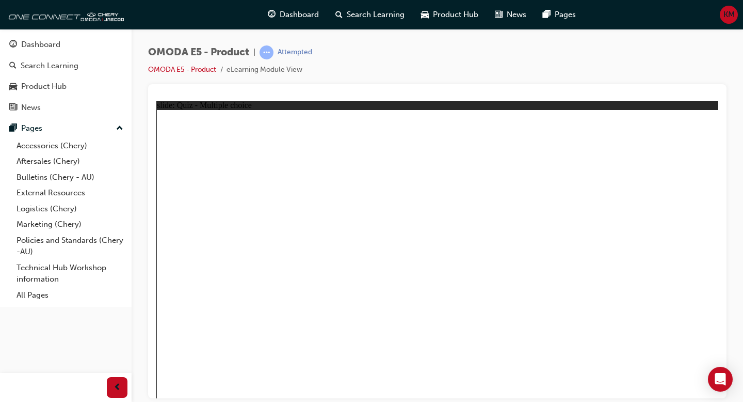
radio input "true"
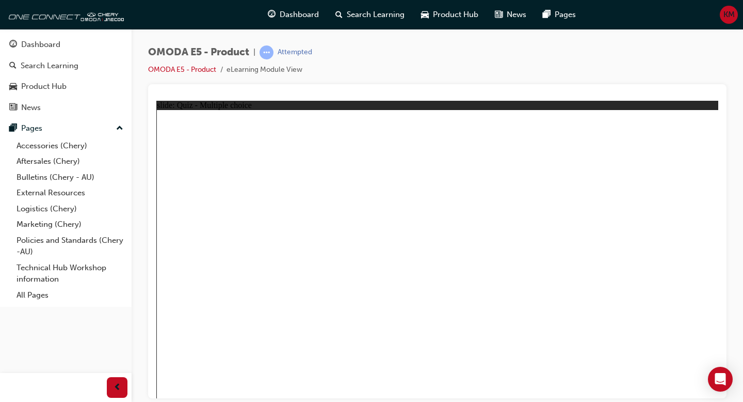
radio input "true"
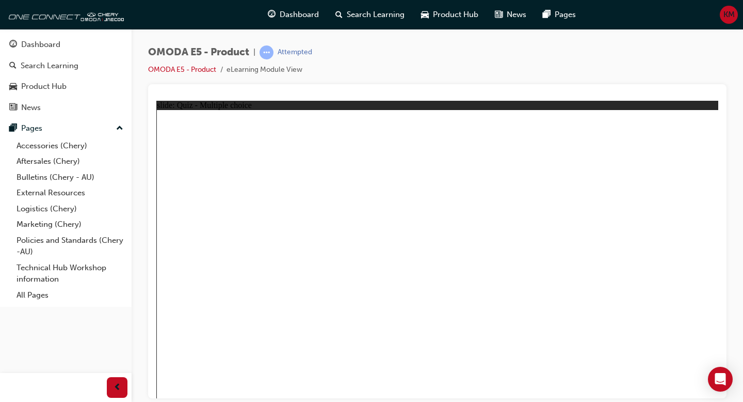
radio input "true"
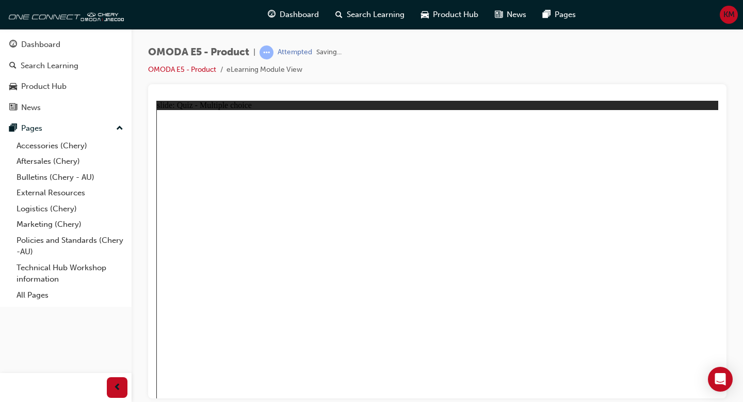
drag, startPoint x: 411, startPoint y: 299, endPoint x: 426, endPoint y: 304, distance: 15.7
radio input "true"
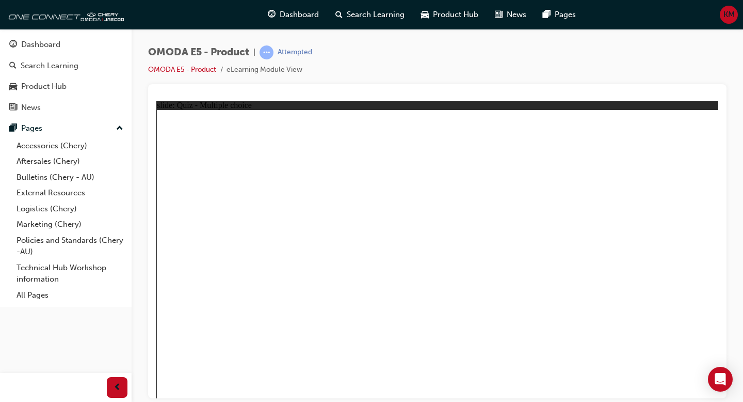
radio input "true"
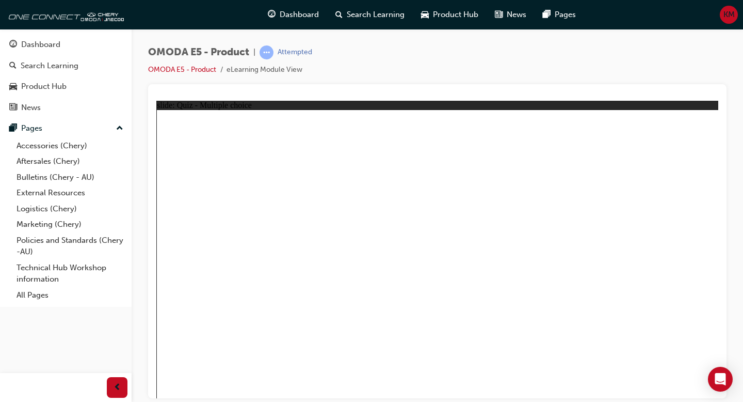
radio input "true"
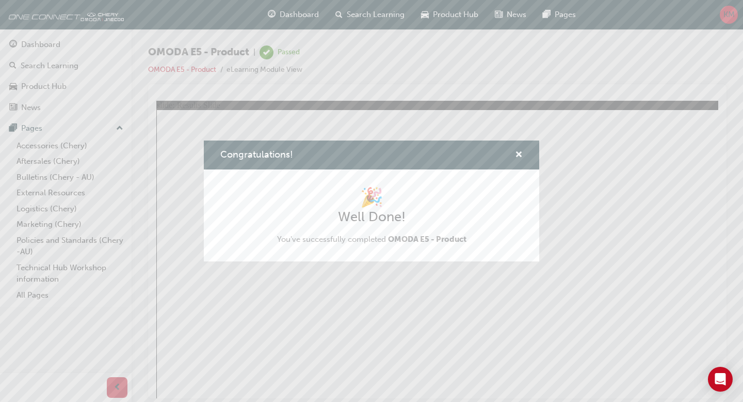
click at [521, 146] on div "Congratulations!" at bounding box center [371, 154] width 335 height 29
click at [521, 152] on span "cross-icon" at bounding box center [519, 155] width 8 height 9
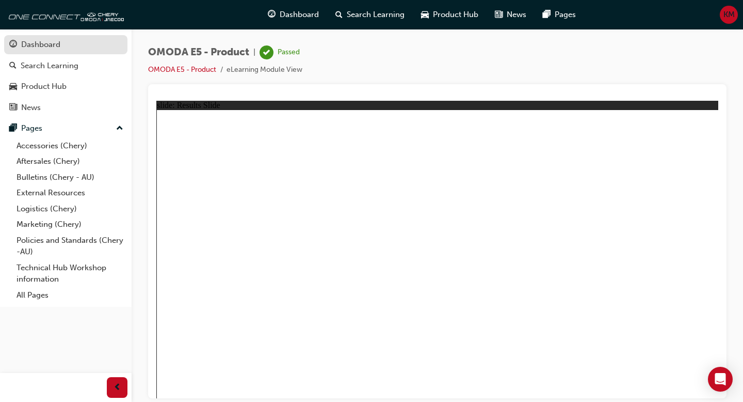
click at [91, 41] on div "Dashboard" at bounding box center [65, 44] width 113 height 13
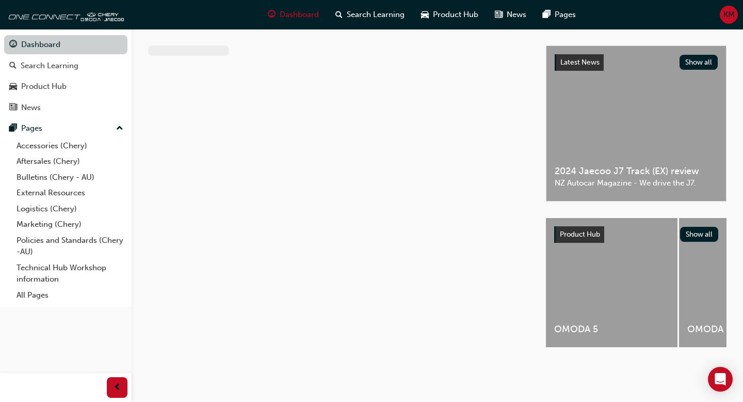
click at [91, 52] on link "Dashboard" at bounding box center [65, 44] width 123 height 19
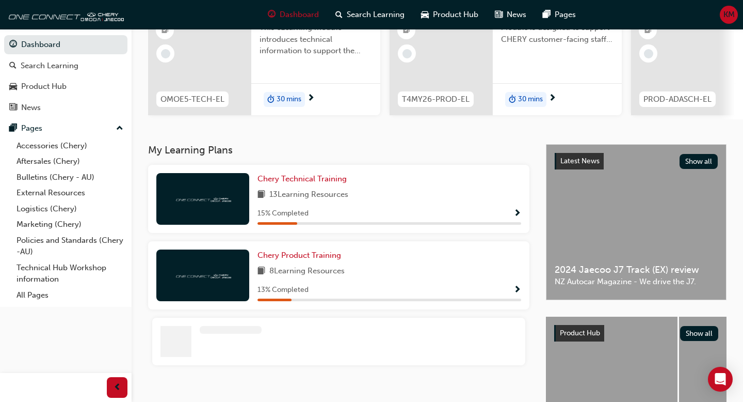
scroll to position [127, 0]
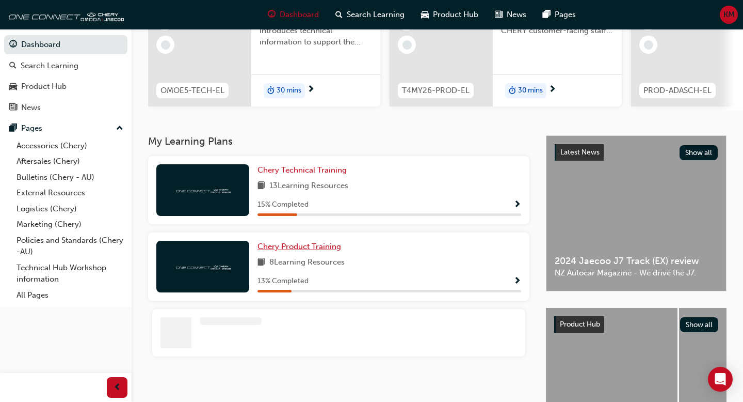
click at [315, 247] on span "Chery Product Training" at bounding box center [300, 246] width 84 height 9
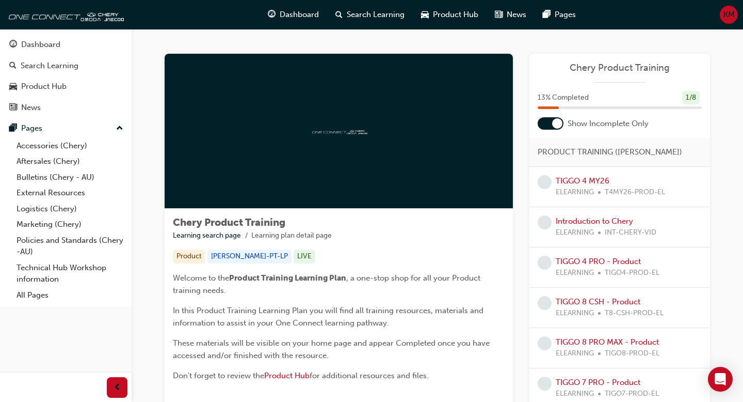
click at [591, 185] on div "TIGGO 4 MY26 ELEARNING T4MY26-PROD-EL" at bounding box center [610, 186] width 109 height 23
click at [590, 181] on link "TIGGO 4 MY26" at bounding box center [583, 180] width 54 height 9
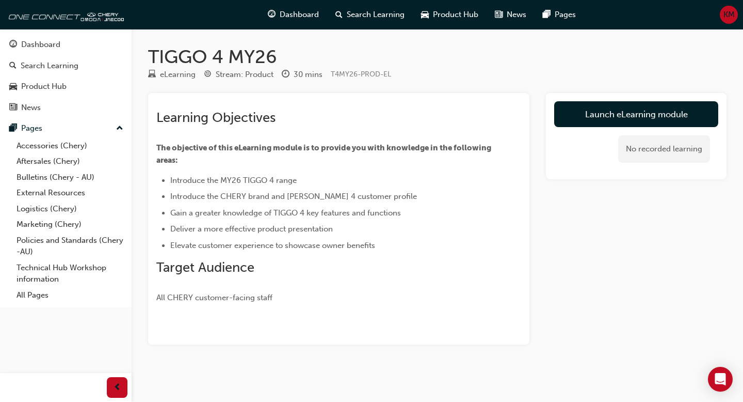
click at [631, 97] on div "Launch eLearning module No recorded learning" at bounding box center [636, 136] width 181 height 86
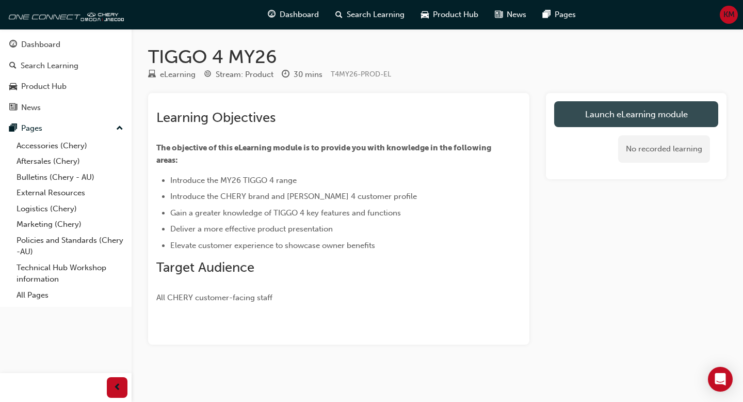
click at [630, 111] on link "Launch eLearning module" at bounding box center [636, 114] width 164 height 26
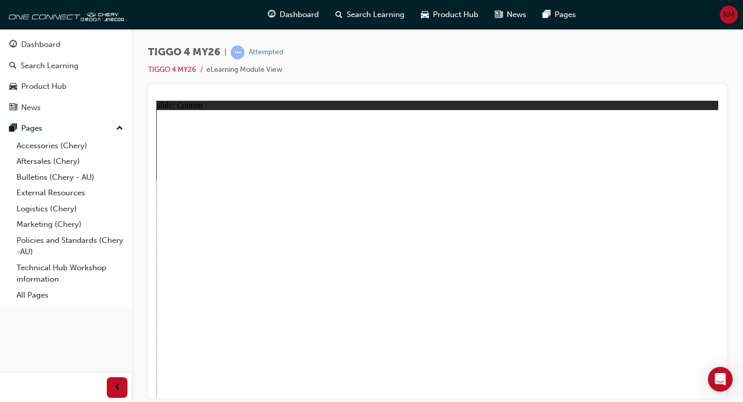
drag, startPoint x: 275, startPoint y: 320, endPoint x: 270, endPoint y: 334, distance: 15.2
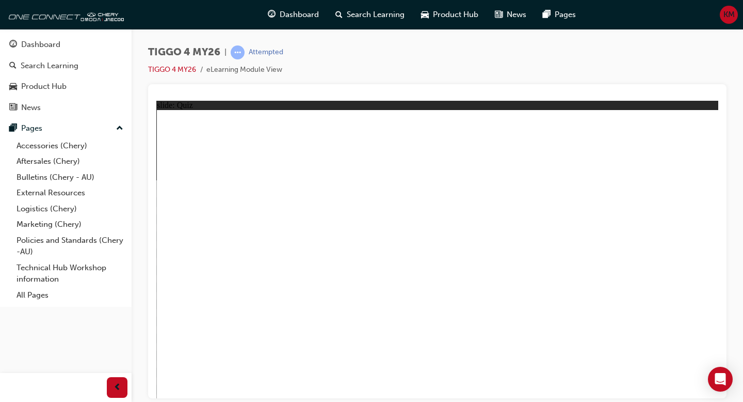
drag, startPoint x: 694, startPoint y: 387, endPoint x: 647, endPoint y: 325, distance: 77.6
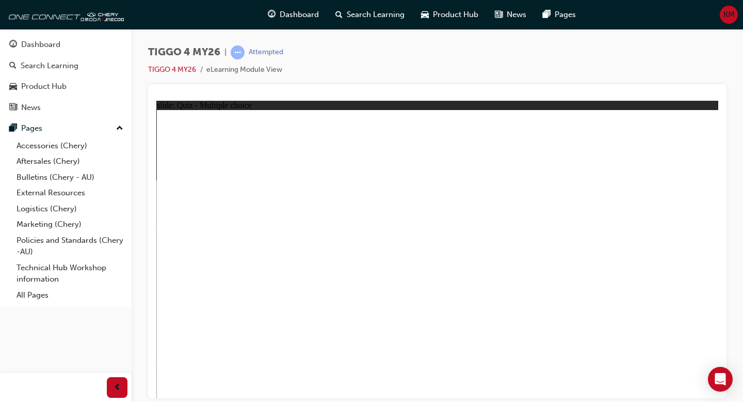
radio input "true"
drag, startPoint x: 428, startPoint y: 207, endPoint x: 523, endPoint y: 314, distance: 142.6
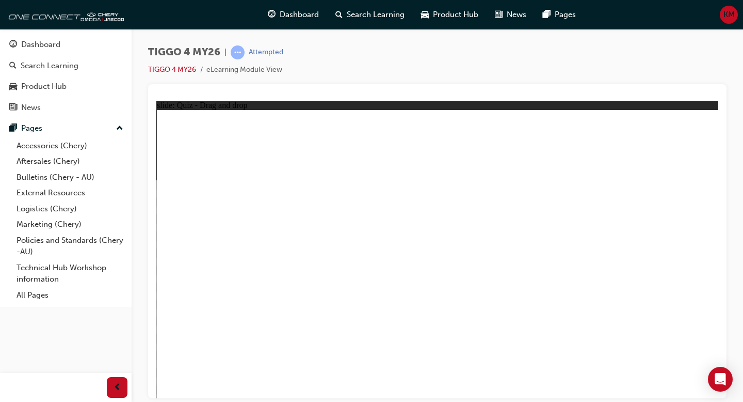
drag, startPoint x: 551, startPoint y: 209, endPoint x: 233, endPoint y: 319, distance: 336.1
drag, startPoint x: 351, startPoint y: 204, endPoint x: 347, endPoint y: 311, distance: 106.9
drag, startPoint x: 241, startPoint y: 204, endPoint x: 456, endPoint y: 319, distance: 243.6
drag, startPoint x: 679, startPoint y: 201, endPoint x: 675, endPoint y: 308, distance: 107.4
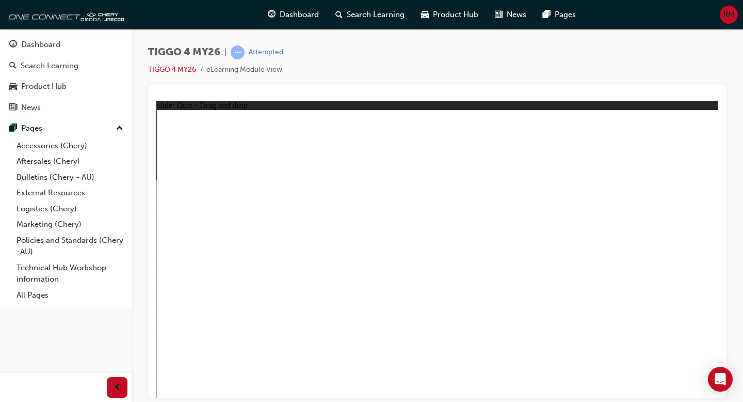
radio input "false"
radio input "true"
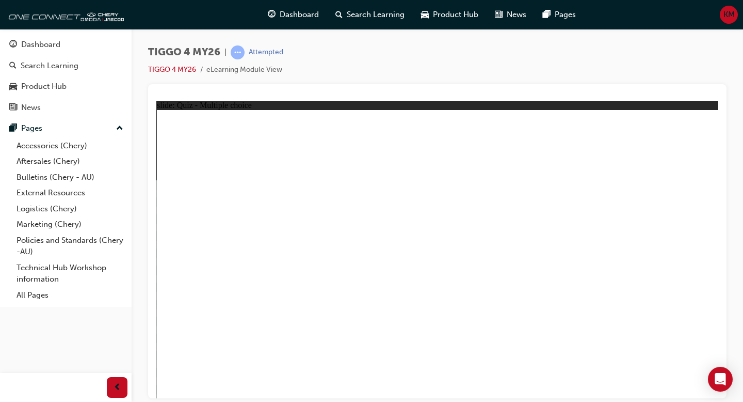
radio input "true"
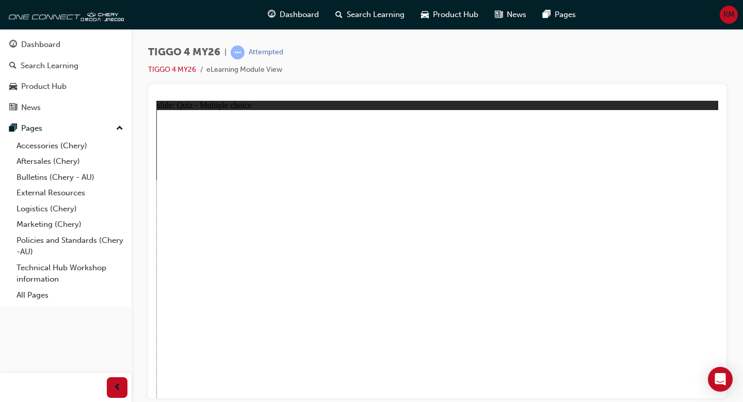
radio input "true"
drag, startPoint x: 359, startPoint y: 259, endPoint x: 613, endPoint y: 223, distance: 256.4
drag, startPoint x: 233, startPoint y: 284, endPoint x: 481, endPoint y: 227, distance: 253.8
drag, startPoint x: 341, startPoint y: 293, endPoint x: 671, endPoint y: 246, distance: 333.6
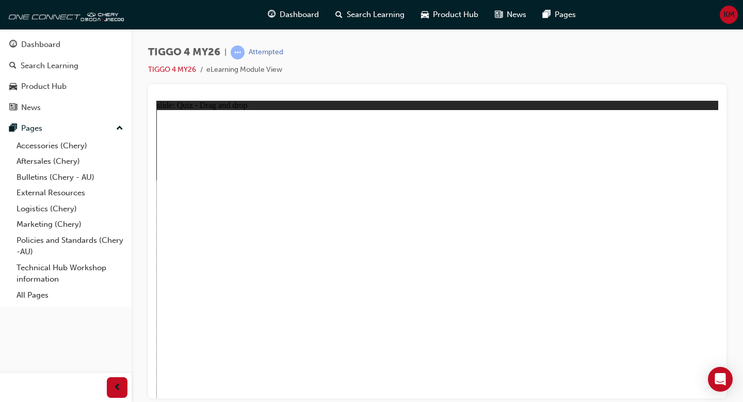
drag, startPoint x: 358, startPoint y: 234, endPoint x: 452, endPoint y: 231, distance: 94.5
drag, startPoint x: 237, startPoint y: 252, endPoint x: 627, endPoint y: 230, distance: 389.8
drag, startPoint x: 189, startPoint y: 234, endPoint x: 449, endPoint y: 317, distance: 272.9
drag, startPoint x: 256, startPoint y: 320, endPoint x: 503, endPoint y: 301, distance: 247.4
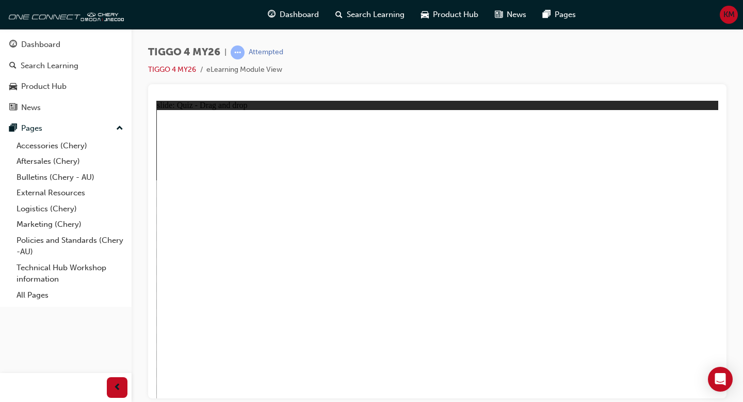
radio input "true"
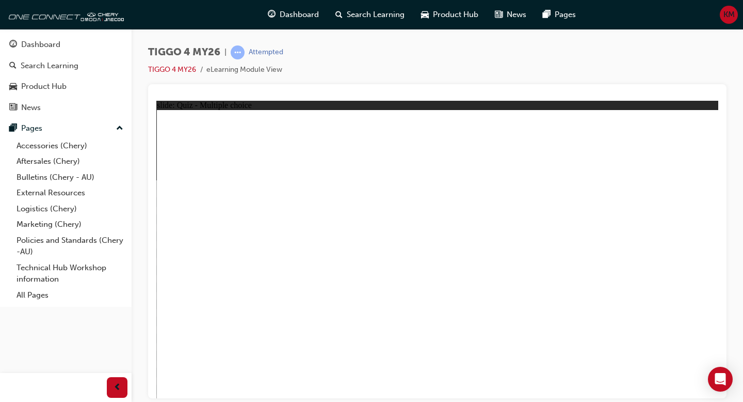
radio input "true"
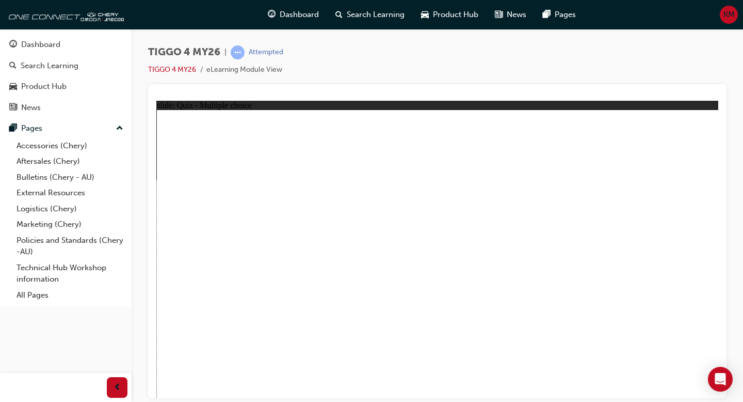
radio input "true"
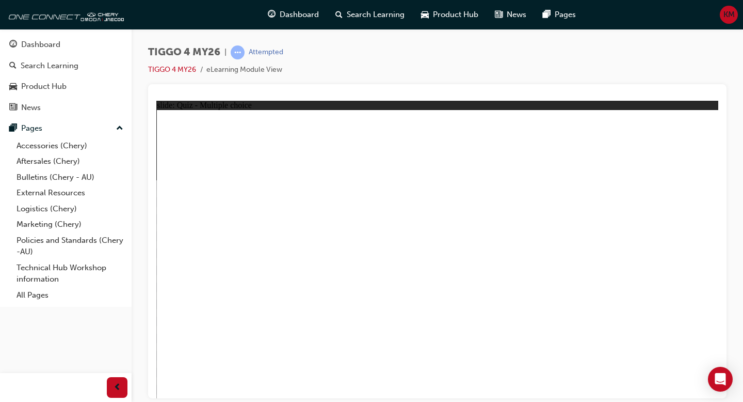
radio input "true"
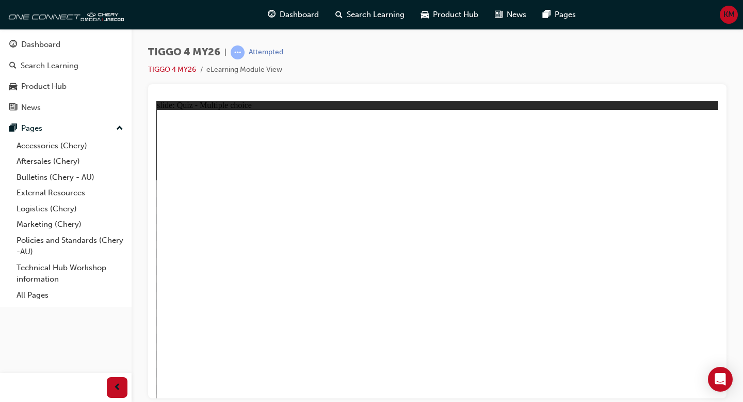
radio input "true"
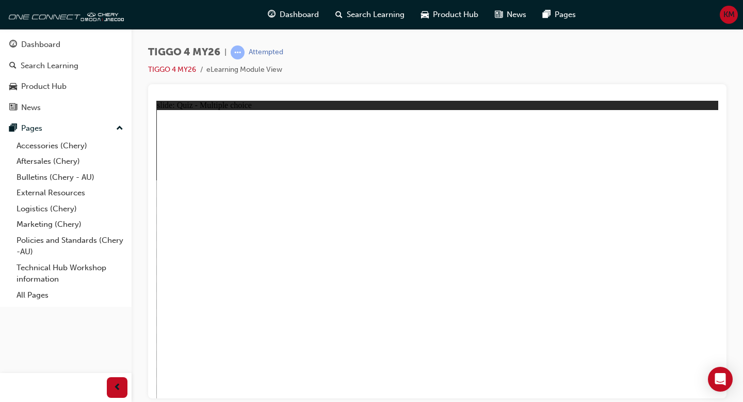
radio input "true"
drag, startPoint x: 517, startPoint y: 216, endPoint x: 213, endPoint y: 322, distance: 322.2
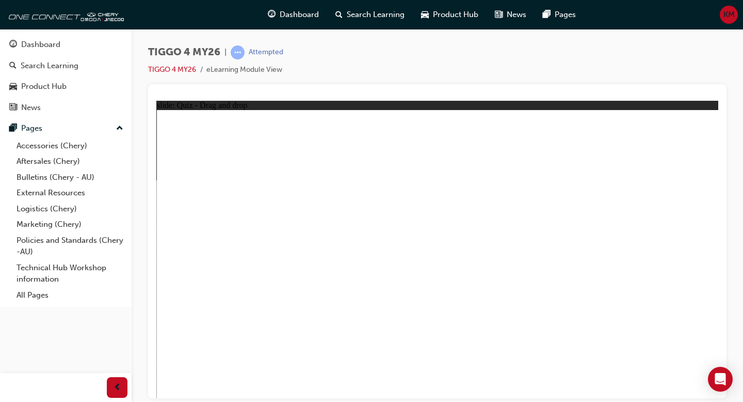
drag, startPoint x: 332, startPoint y: 214, endPoint x: 349, endPoint y: 325, distance: 112.3
drag, startPoint x: 458, startPoint y: 198, endPoint x: 538, endPoint y: 294, distance: 125.0
drag, startPoint x: 244, startPoint y: 210, endPoint x: 445, endPoint y: 303, distance: 222.6
drag, startPoint x: 671, startPoint y: 211, endPoint x: 669, endPoint y: 312, distance: 100.7
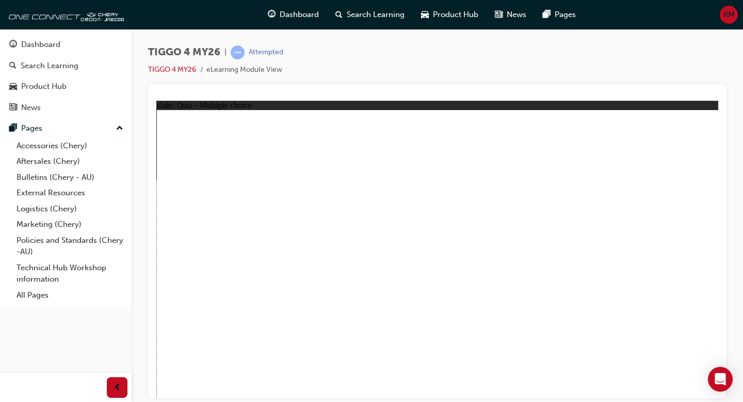
radio input "false"
radio input "true"
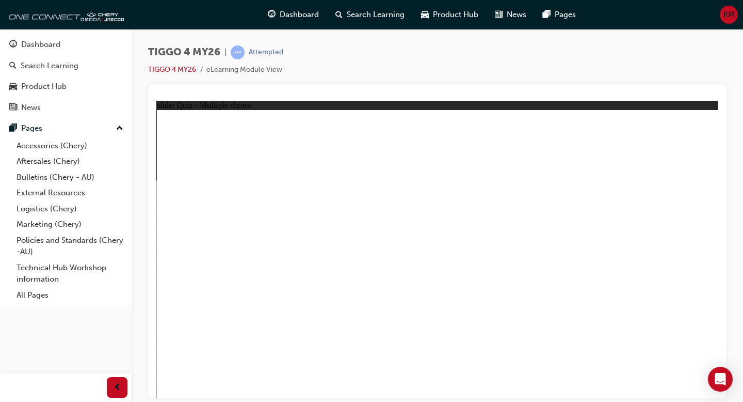
radio input "true"
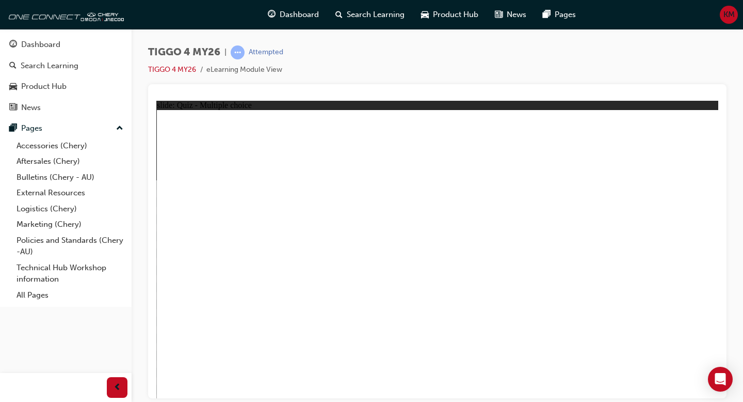
drag, startPoint x: 253, startPoint y: 223, endPoint x: 521, endPoint y: 273, distance: 272.3
drag, startPoint x: 299, startPoint y: 273, endPoint x: 580, endPoint y: 221, distance: 286.1
drag, startPoint x: 318, startPoint y: 232, endPoint x: 424, endPoint y: 246, distance: 106.7
drag, startPoint x: 347, startPoint y: 251, endPoint x: 552, endPoint y: 250, distance: 204.4
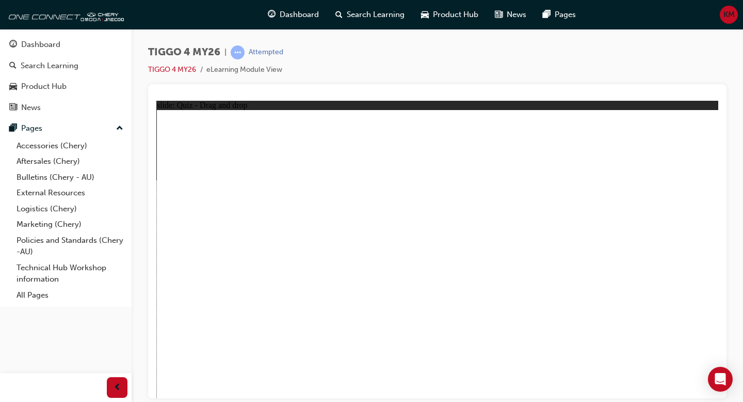
drag, startPoint x: 224, startPoint y: 259, endPoint x: 607, endPoint y: 273, distance: 383.2
drag, startPoint x: 471, startPoint y: 225, endPoint x: 601, endPoint y: 262, distance: 134.8
drag, startPoint x: 246, startPoint y: 282, endPoint x: 488, endPoint y: 273, distance: 242.8
drag, startPoint x: 252, startPoint y: 307, endPoint x: 661, endPoint y: 268, distance: 411.1
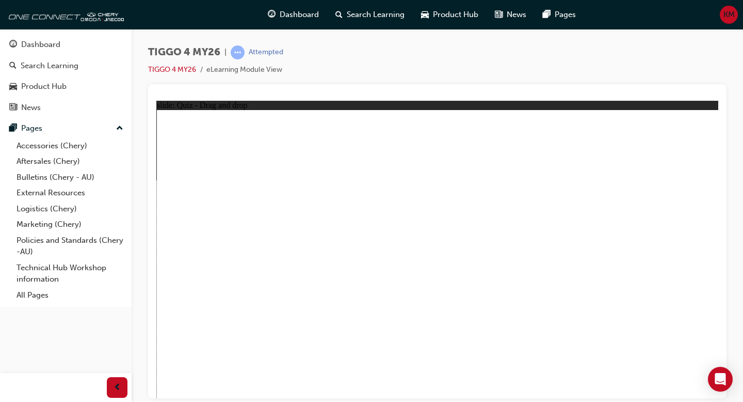
radio input "true"
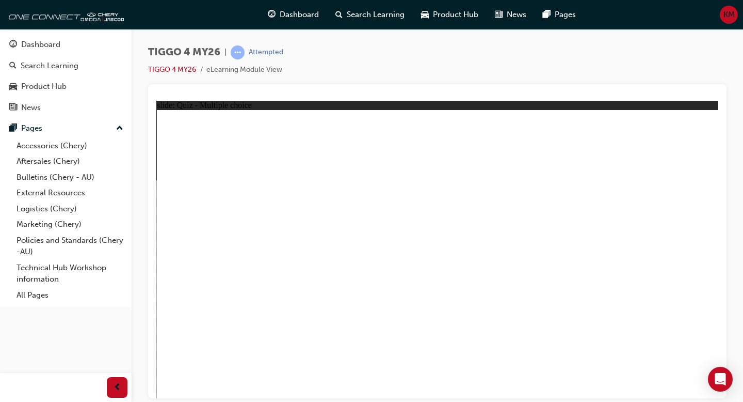
radio input "true"
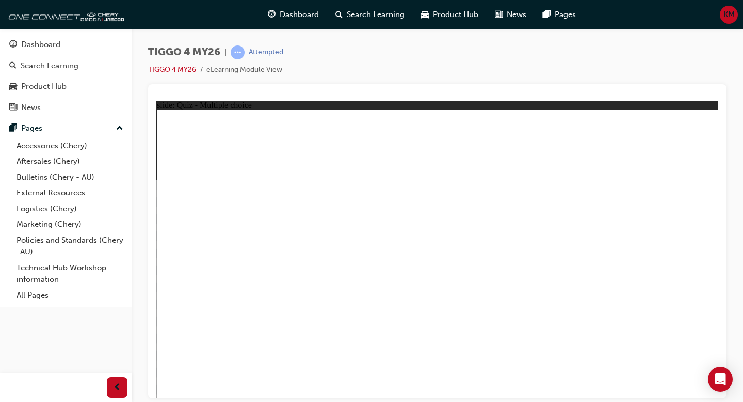
radio input "true"
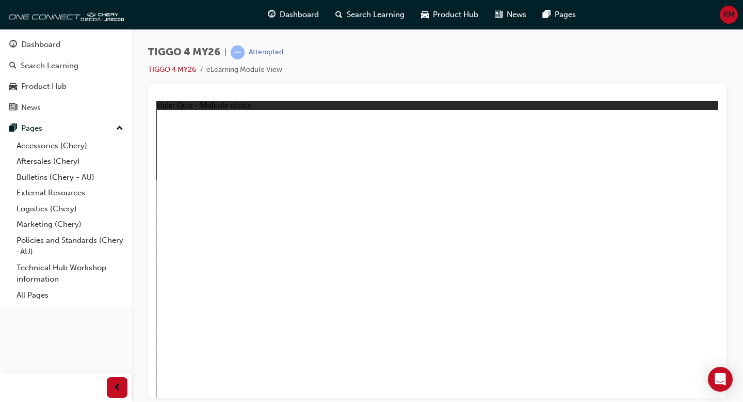
radio input "true"
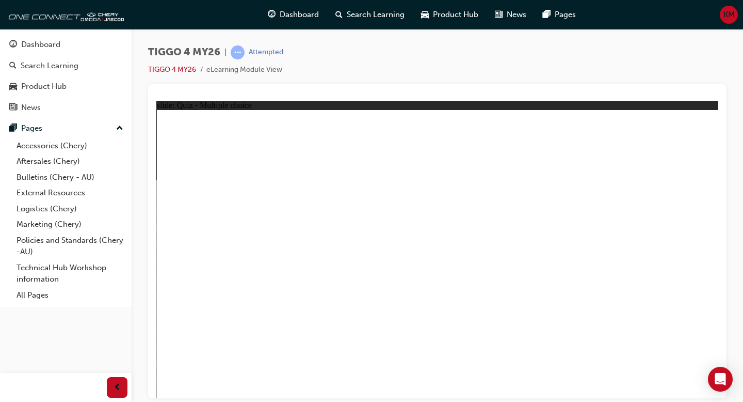
radio input "true"
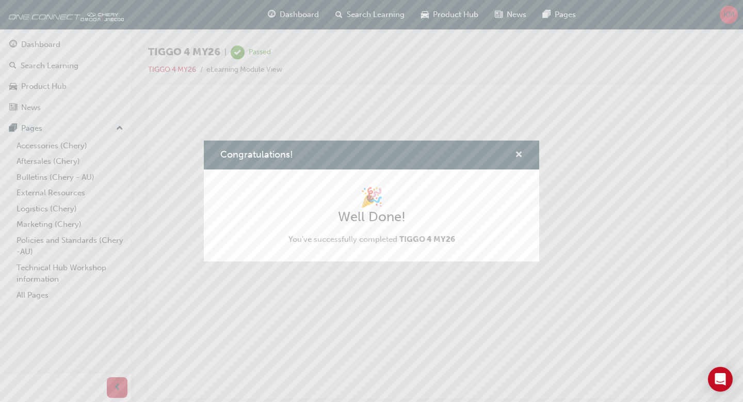
click at [519, 160] on button "Congratulations!" at bounding box center [519, 155] width 8 height 13
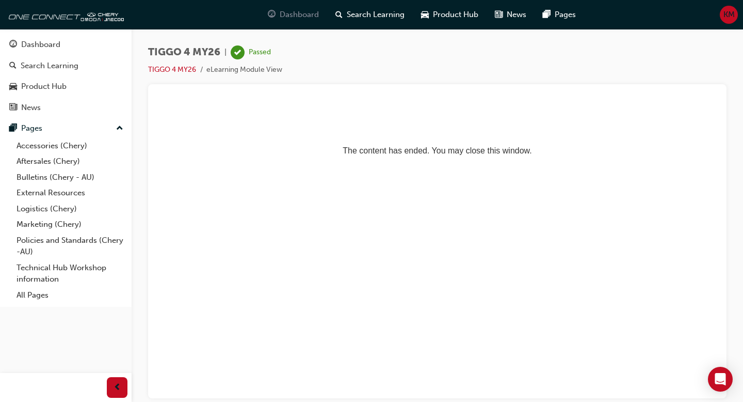
click at [295, 20] on span "Dashboard" at bounding box center [299, 15] width 39 height 12
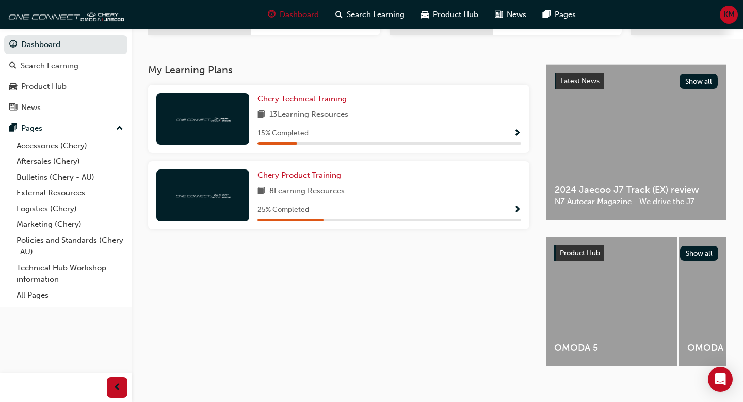
scroll to position [215, 0]
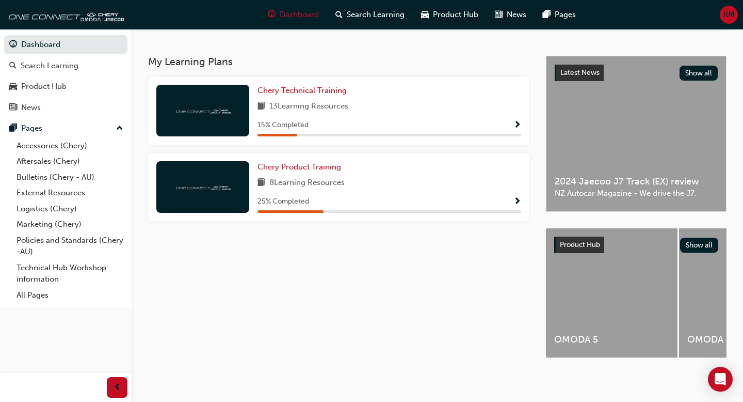
click at [325, 171] on div "Chery Product Training 8 Learning Resources 25 % Completed" at bounding box center [390, 187] width 264 height 52
click at [325, 162] on span "Chery Product Training" at bounding box center [300, 166] width 84 height 9
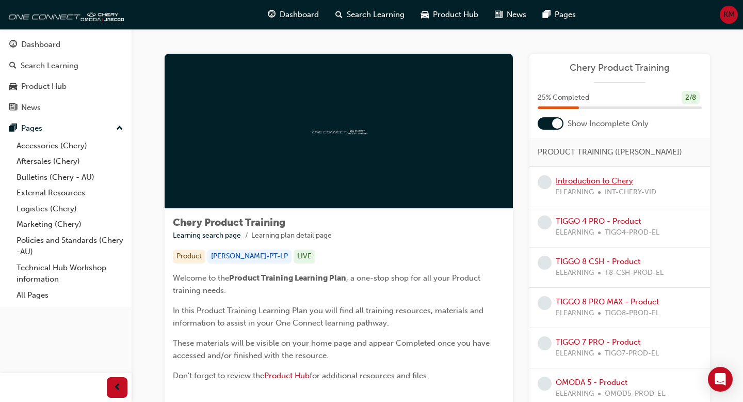
click at [618, 182] on link "Introduction to Chery" at bounding box center [594, 180] width 77 height 9
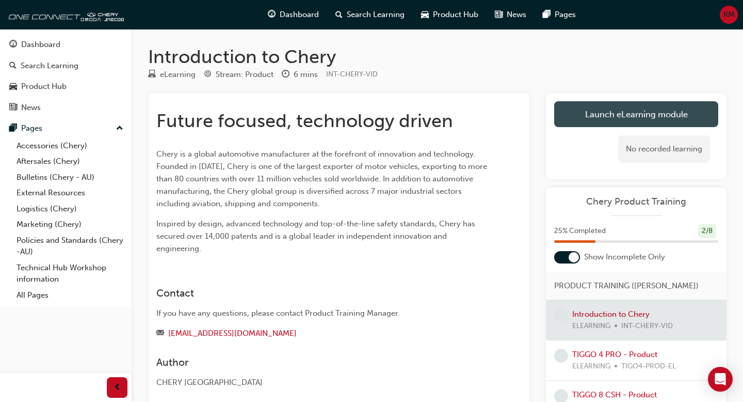
click at [613, 110] on link "Launch eLearning module" at bounding box center [636, 114] width 164 height 26
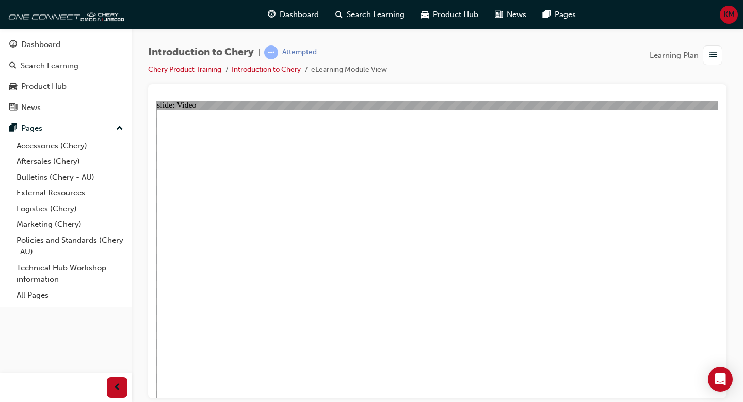
type input "2"
type input "0"
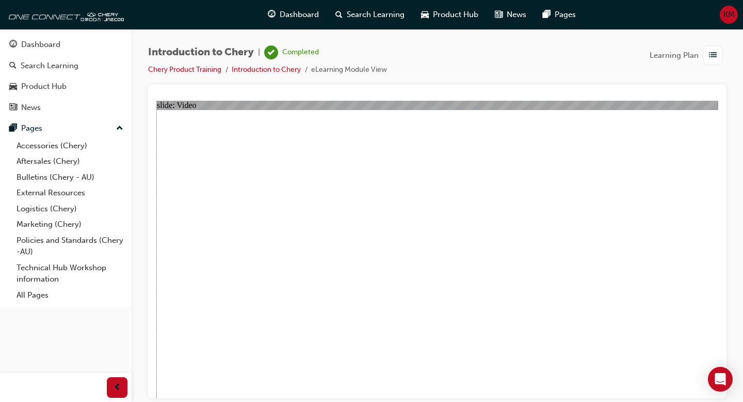
type input "1"
click at [79, 51] on div "Dashboard" at bounding box center [65, 44] width 113 height 13
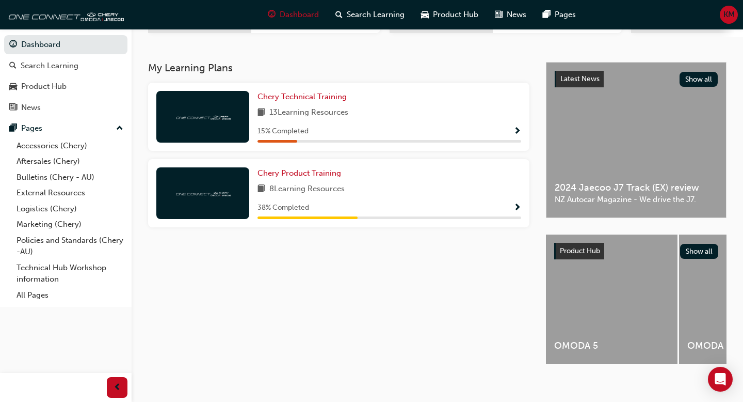
scroll to position [203, 0]
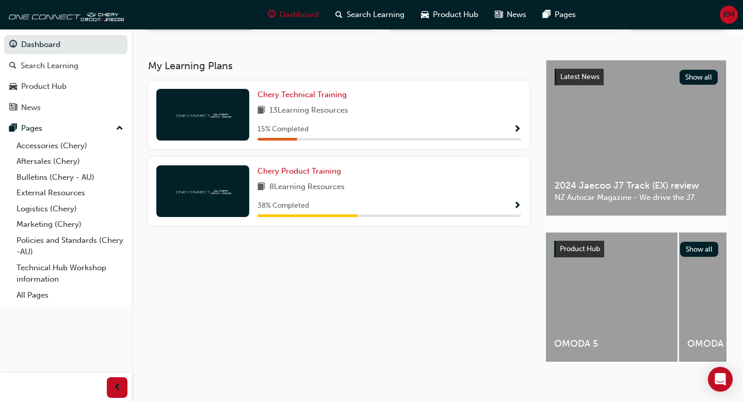
click at [303, 186] on span "8 Learning Resources" at bounding box center [306, 187] width 75 height 13
click at [308, 172] on span "Chery Product Training" at bounding box center [300, 170] width 84 height 9
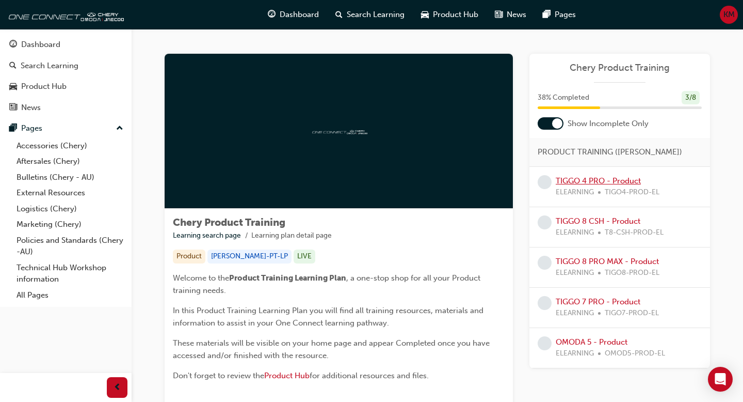
click at [577, 183] on link "TIGGO 4 PRO - Product" at bounding box center [598, 180] width 85 height 9
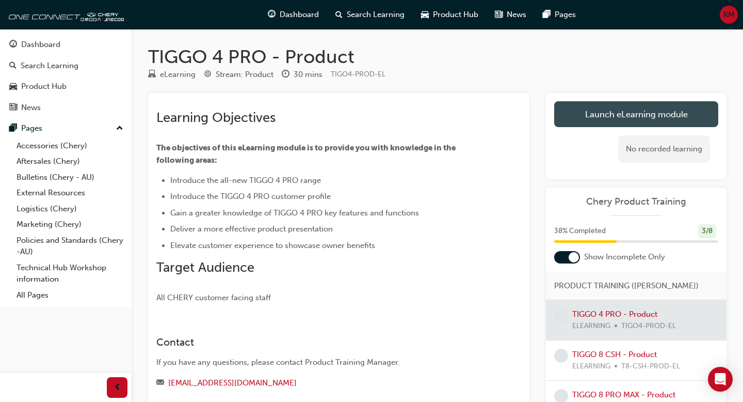
click at [583, 111] on link "Launch eLearning module" at bounding box center [636, 114] width 164 height 26
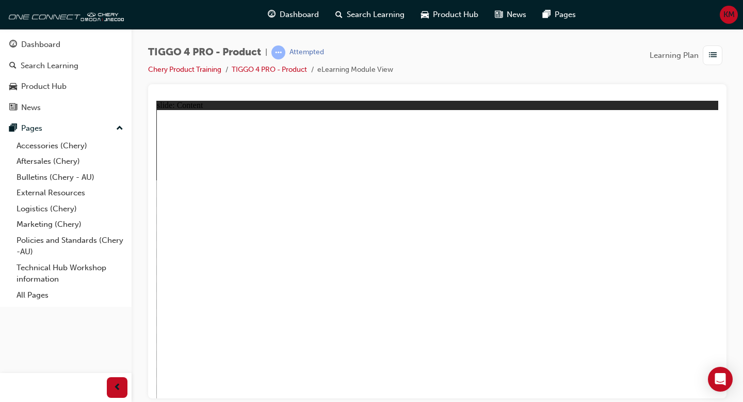
drag, startPoint x: 362, startPoint y: 245, endPoint x: 343, endPoint y: 248, distance: 19.3
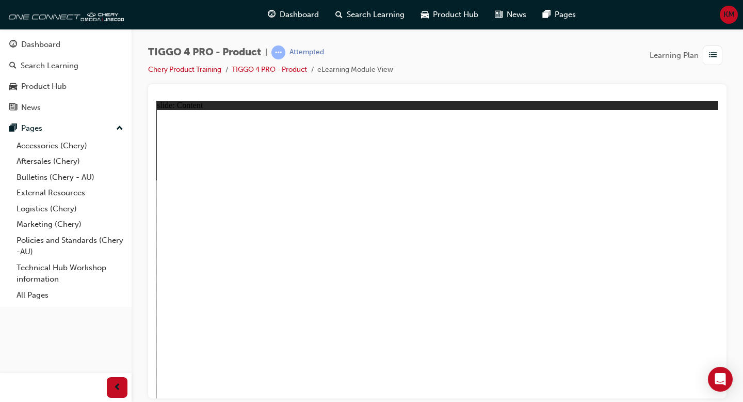
drag, startPoint x: 379, startPoint y: 351, endPoint x: 402, endPoint y: 358, distance: 23.8
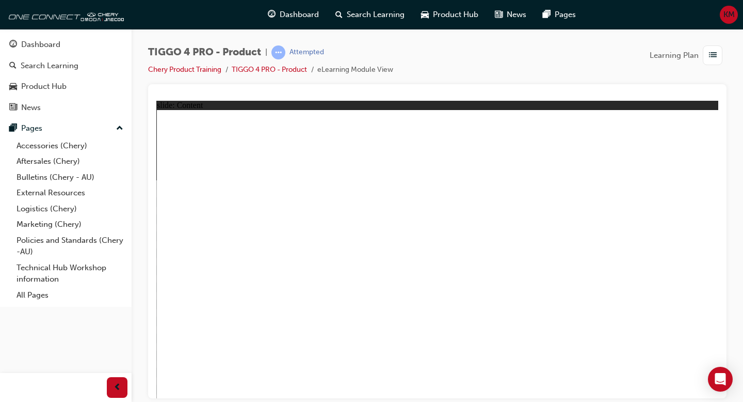
drag, startPoint x: 380, startPoint y: 258, endPoint x: 314, endPoint y: 258, distance: 66.6
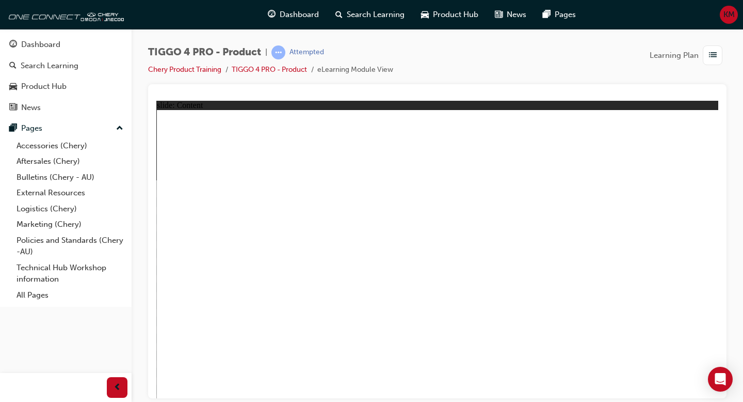
drag, startPoint x: 865, startPoint y: 490, endPoint x: 699, endPoint y: 390, distance: 193.6
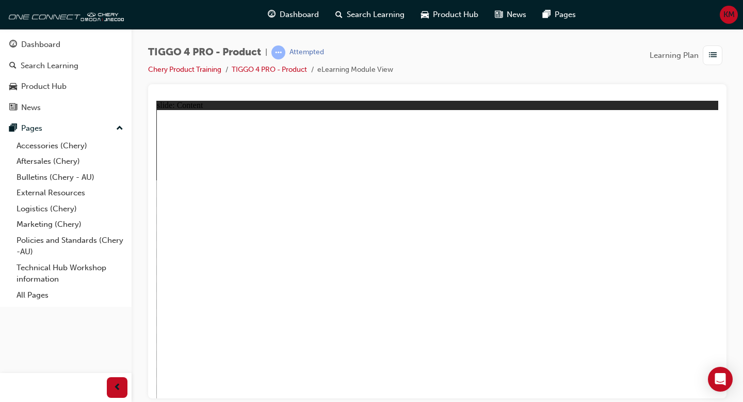
drag, startPoint x: 612, startPoint y: 142, endPoint x: 623, endPoint y: 301, distance: 159.4
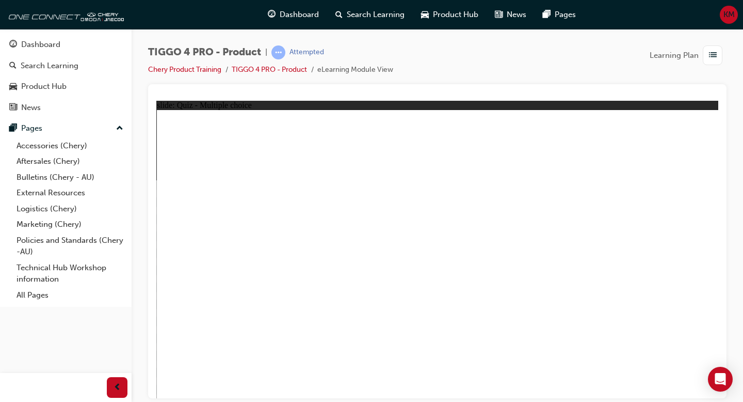
radio input "true"
drag, startPoint x: 543, startPoint y: 204, endPoint x: 245, endPoint y: 315, distance: 317.8
drag, startPoint x: 227, startPoint y: 214, endPoint x: 439, endPoint y: 330, distance: 242.0
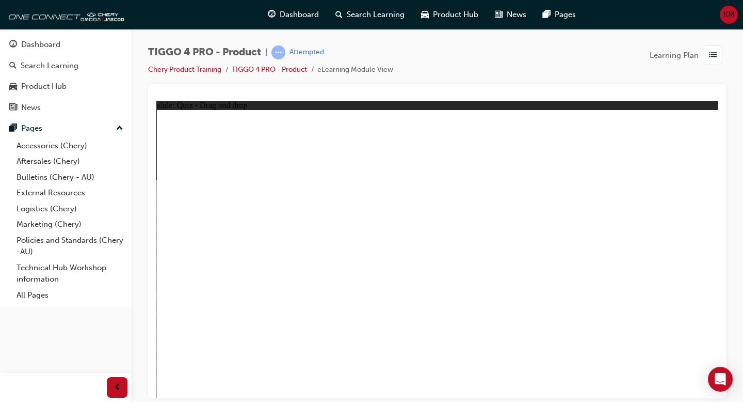
drag, startPoint x: 446, startPoint y: 211, endPoint x: 551, endPoint y: 330, distance: 158.0
drag, startPoint x: 330, startPoint y: 206, endPoint x: 334, endPoint y: 306, distance: 100.2
drag, startPoint x: 628, startPoint y: 204, endPoint x: 625, endPoint y: 303, distance: 98.6
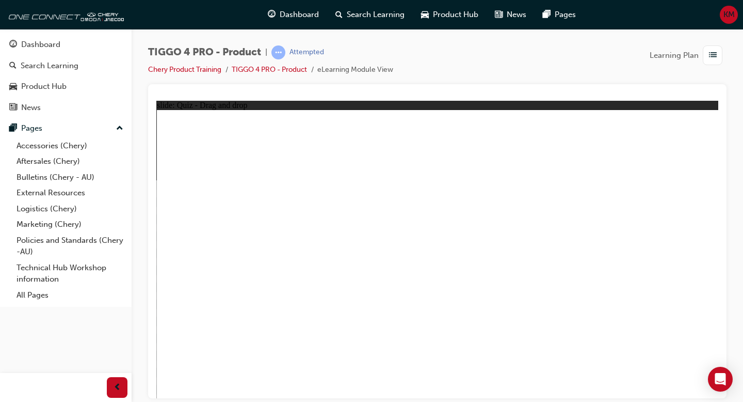
radio input "true"
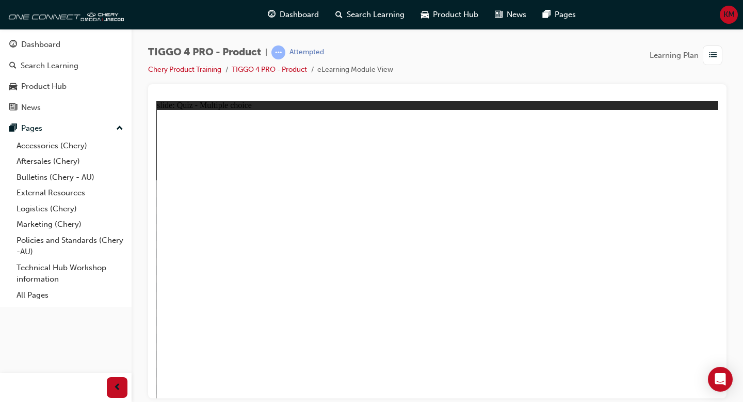
radio input "true"
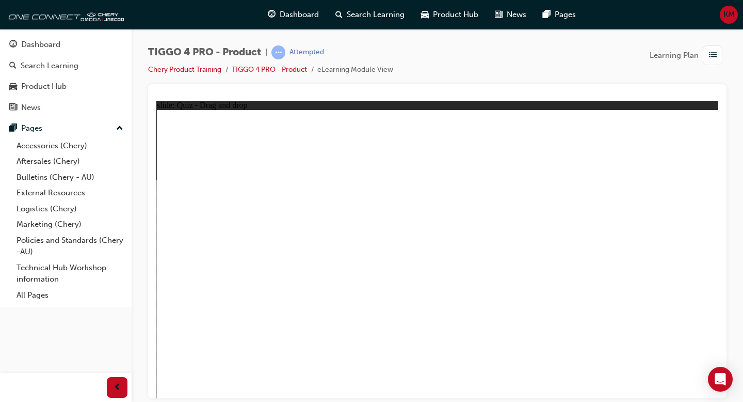
drag, startPoint x: 362, startPoint y: 229, endPoint x: 494, endPoint y: 210, distance: 133.0
drag, startPoint x: 225, startPoint y: 231, endPoint x: 596, endPoint y: 223, distance: 371.2
drag, startPoint x: 518, startPoint y: 174, endPoint x: 516, endPoint y: 180, distance: 5.9
drag, startPoint x: 254, startPoint y: 256, endPoint x: 642, endPoint y: 230, distance: 388.5
drag, startPoint x: 341, startPoint y: 259, endPoint x: 608, endPoint y: 269, distance: 267.5
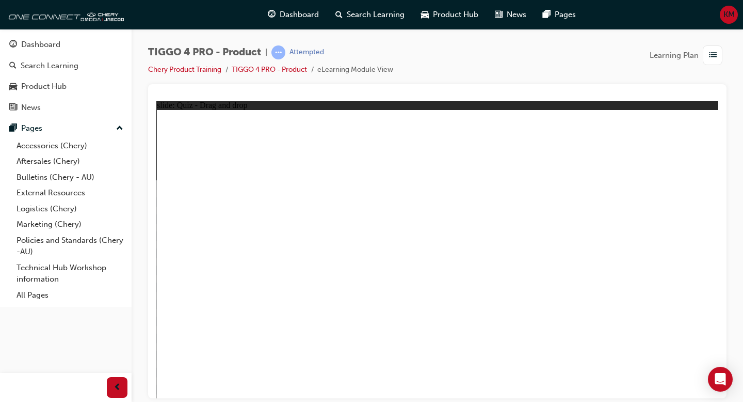
drag, startPoint x: 352, startPoint y: 278, endPoint x: 663, endPoint y: 273, distance: 310.7
drag, startPoint x: 204, startPoint y: 314, endPoint x: 588, endPoint y: 293, distance: 384.6
drag, startPoint x: 244, startPoint y: 291, endPoint x: 530, endPoint y: 265, distance: 286.6
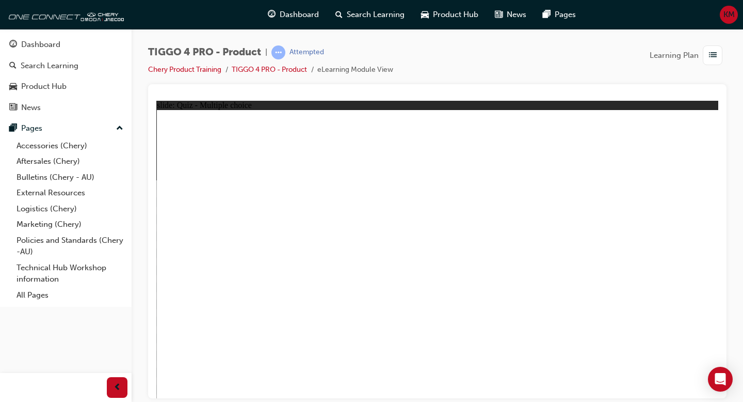
radio input "true"
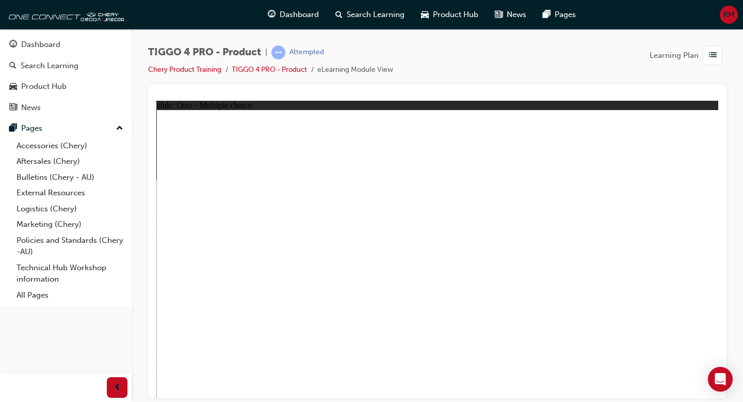
radio input "true"
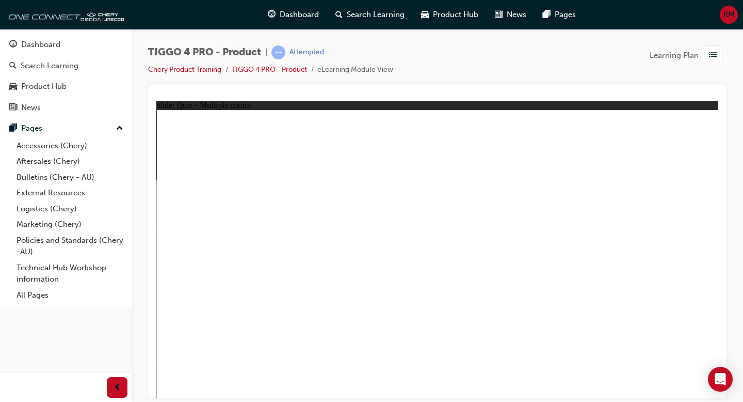
radio input "true"
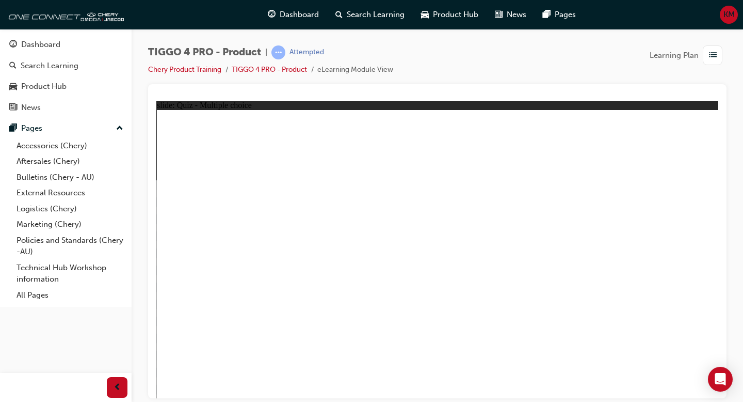
radio input "true"
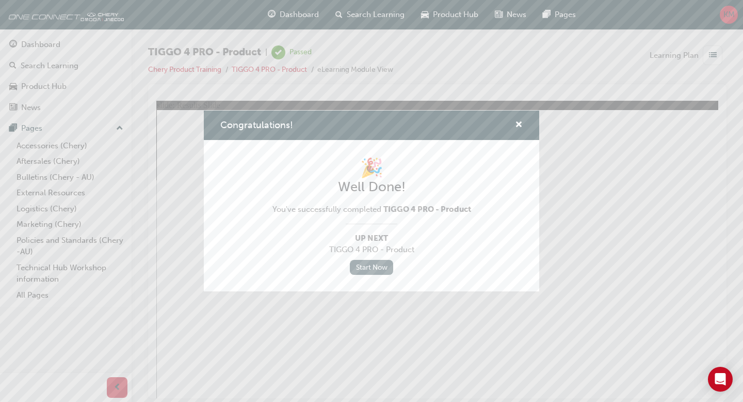
click at [372, 270] on link "Start Now" at bounding box center [371, 267] width 43 height 15
click at [519, 133] on div "Congratulations!" at bounding box center [371, 124] width 335 height 29
click at [521, 127] on span "cross-icon" at bounding box center [519, 125] width 8 height 9
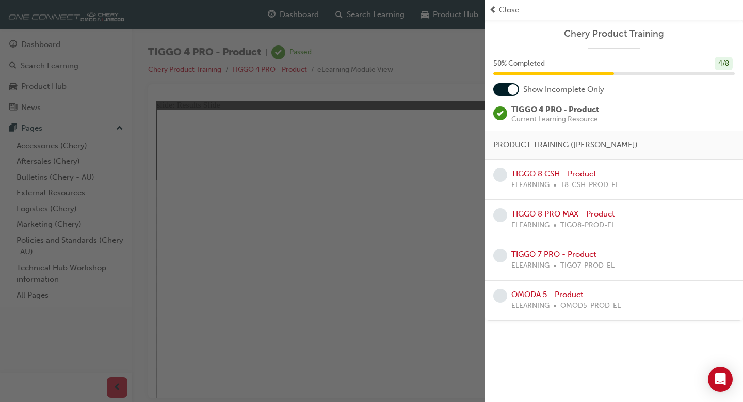
click at [546, 171] on link "TIGGO 8 CSH - Product" at bounding box center [553, 173] width 85 height 9
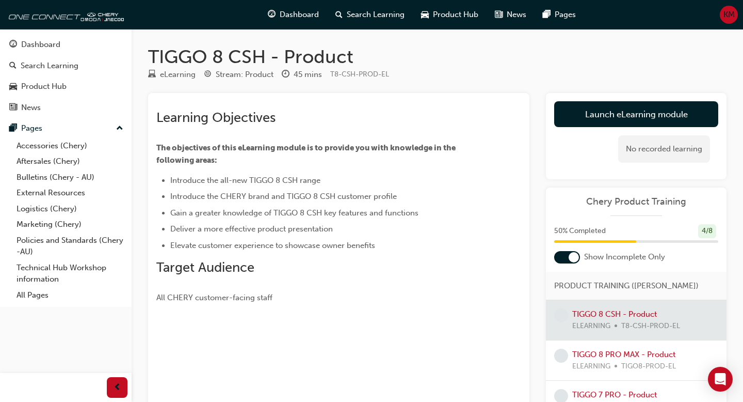
click at [546, 171] on div "Learning Objectives The objectives of this eLearning module is to provide you w…" at bounding box center [437, 285] width 579 height 385
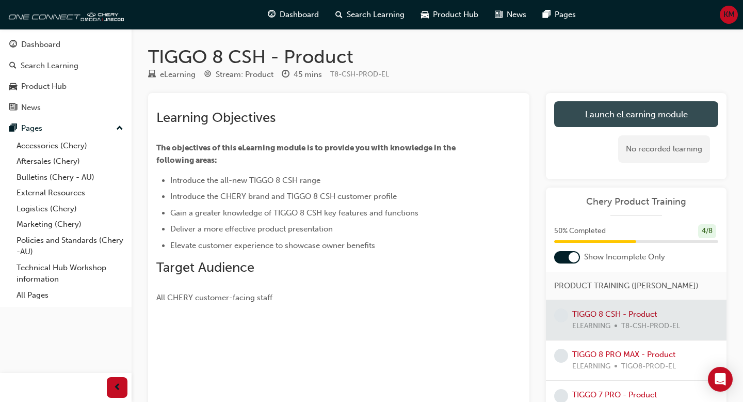
click at [575, 118] on link "Launch eLearning module" at bounding box center [636, 114] width 164 height 26
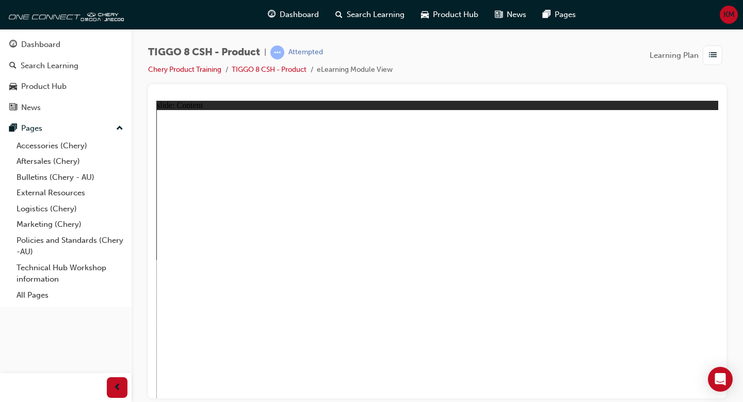
drag, startPoint x: 699, startPoint y: 391, endPoint x: 700, endPoint y: 386, distance: 5.8
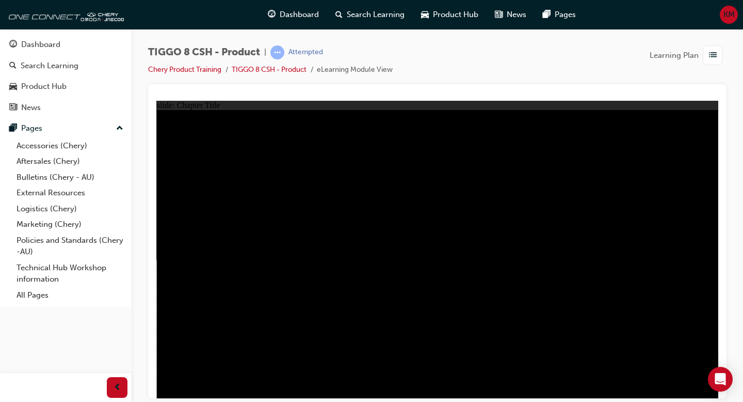
drag, startPoint x: 302, startPoint y: 255, endPoint x: 310, endPoint y: 227, distance: 28.8
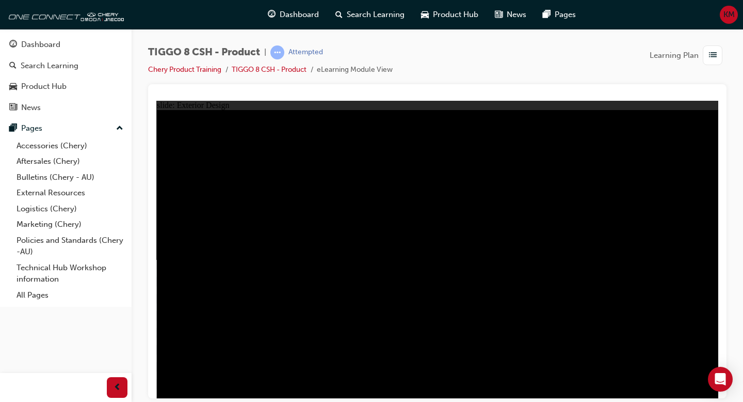
drag, startPoint x: 181, startPoint y: 137, endPoint x: 296, endPoint y: 144, distance: 115.3
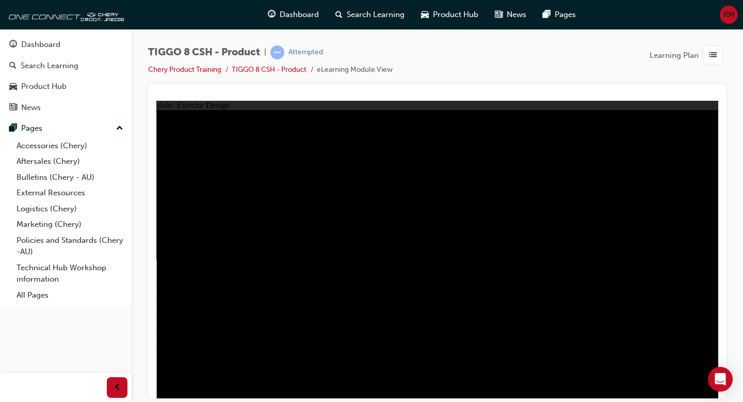
type input "23"
drag, startPoint x: 289, startPoint y: 140, endPoint x: 322, endPoint y: 153, distance: 35.5
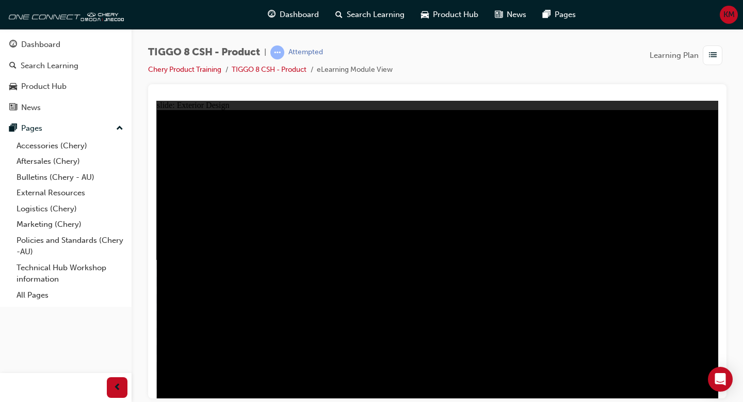
drag, startPoint x: 262, startPoint y: 181, endPoint x: 243, endPoint y: 221, distance: 44.6
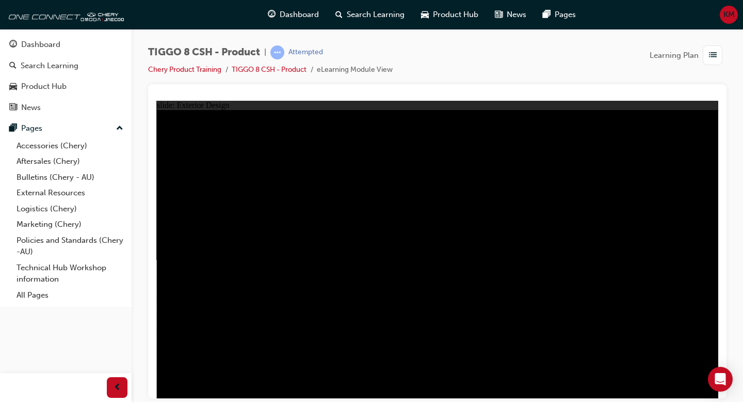
drag, startPoint x: 641, startPoint y: 185, endPoint x: 571, endPoint y: 188, distance: 70.3
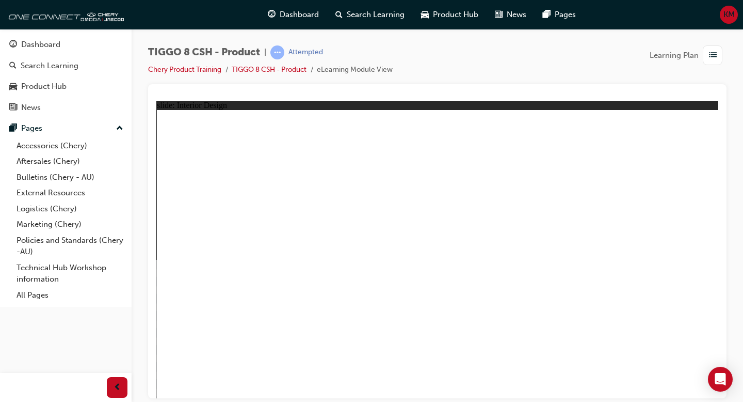
drag, startPoint x: 339, startPoint y: 293, endPoint x: 339, endPoint y: 286, distance: 6.2
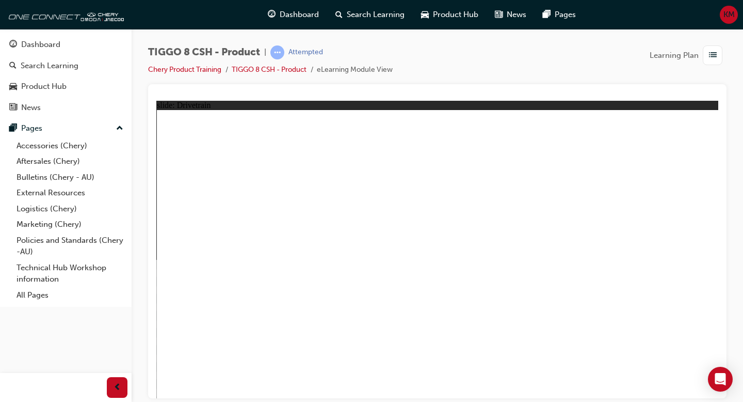
type input "24"
drag, startPoint x: 209, startPoint y: 234, endPoint x: 326, endPoint y: 243, distance: 117.4
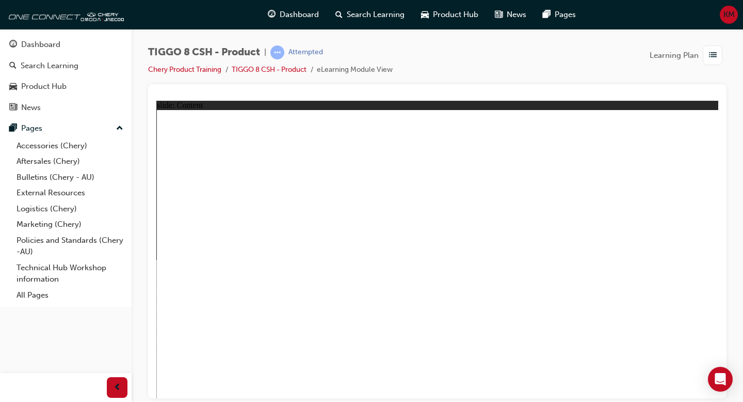
drag, startPoint x: 375, startPoint y: 325, endPoint x: 361, endPoint y: 339, distance: 19.7
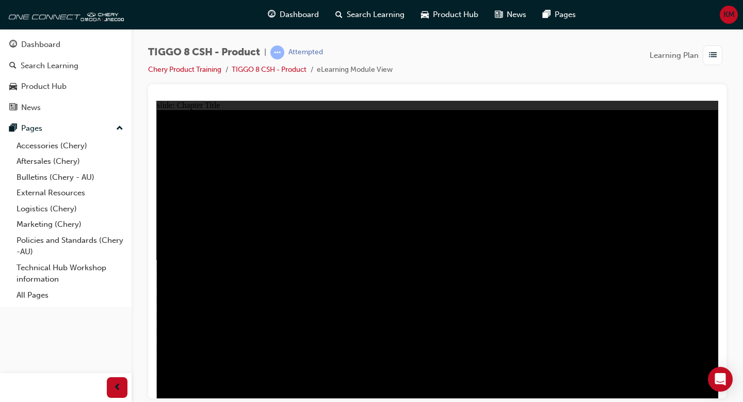
radio input "true"
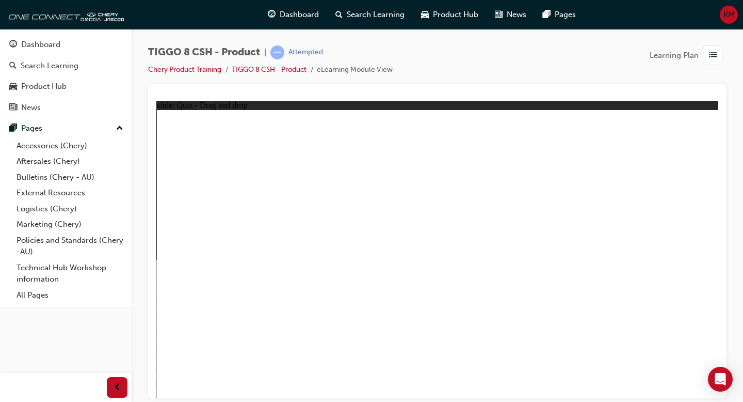
drag, startPoint x: 614, startPoint y: 149, endPoint x: 626, endPoint y: 167, distance: 21.6
drag, startPoint x: 299, startPoint y: 379, endPoint x: 299, endPoint y: 367, distance: 11.9
drag, startPoint x: 611, startPoint y: 205, endPoint x: 666, endPoint y: 277, distance: 90.5
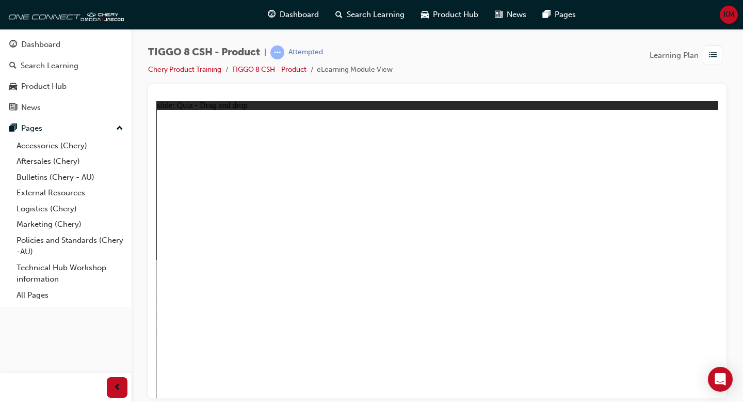
drag, startPoint x: 478, startPoint y: 236, endPoint x: 487, endPoint y: 168, distance: 68.8
drag, startPoint x: 482, startPoint y: 213, endPoint x: 554, endPoint y: 289, distance: 105.1
drag, startPoint x: 441, startPoint y: 154, endPoint x: 354, endPoint y: 300, distance: 170.1
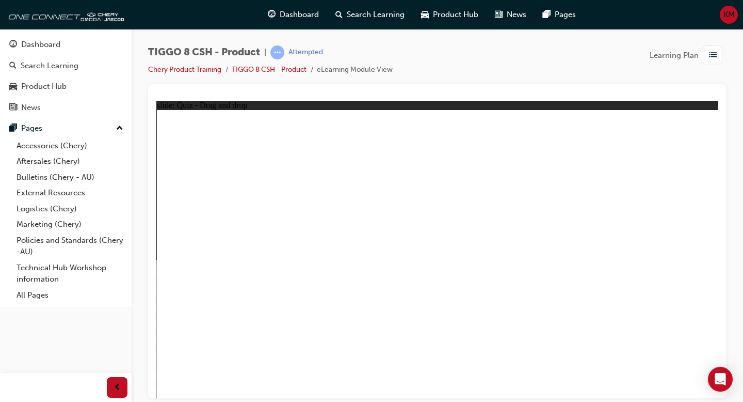
drag, startPoint x: 653, startPoint y: 131, endPoint x: 238, endPoint y: 266, distance: 435.8
drag, startPoint x: 532, startPoint y: 125, endPoint x: 465, endPoint y: 222, distance: 117.7
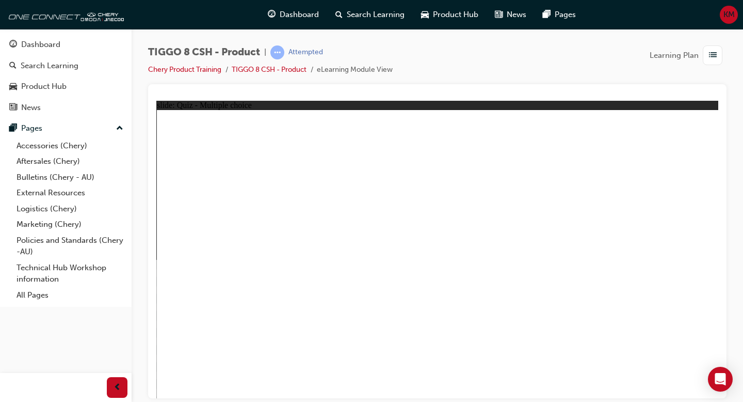
checkbox input "true"
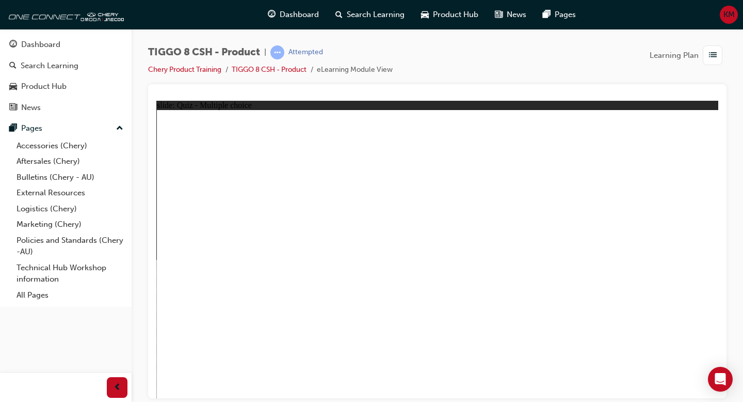
radio input "true"
drag, startPoint x: 383, startPoint y: 302, endPoint x: 381, endPoint y: 297, distance: 5.4
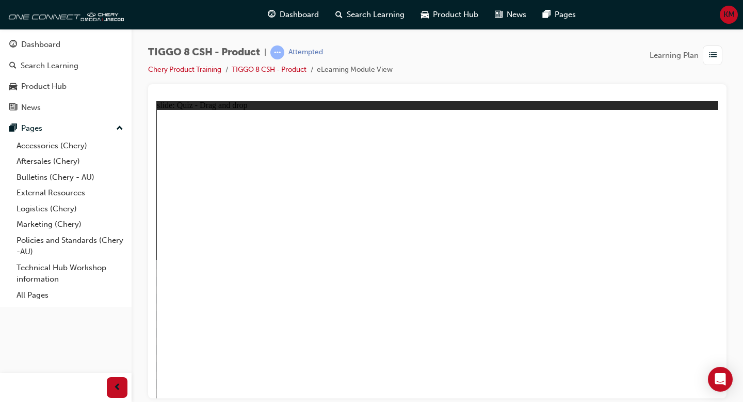
drag, startPoint x: 648, startPoint y: 169, endPoint x: 519, endPoint y: 276, distance: 167.9
drag, startPoint x: 465, startPoint y: 142, endPoint x: 476, endPoint y: 291, distance: 149.0
drag, startPoint x: 456, startPoint y: 161, endPoint x: 350, endPoint y: 301, distance: 176.1
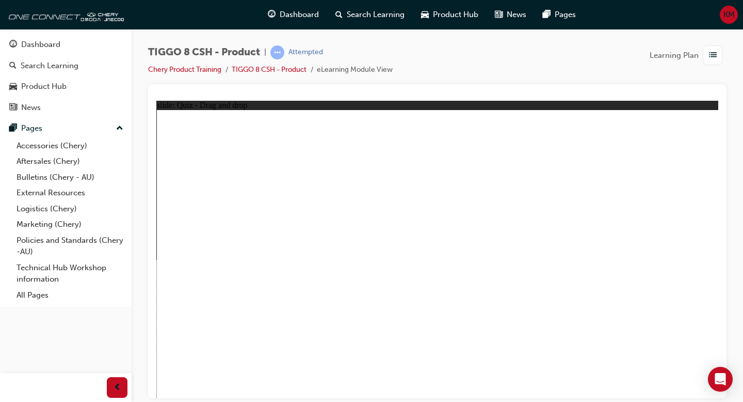
drag, startPoint x: 447, startPoint y: 172, endPoint x: 459, endPoint y: 156, distance: 20.6
drag, startPoint x: 459, startPoint y: 158, endPoint x: 474, endPoint y: 275, distance: 117.0
drag, startPoint x: 549, startPoint y: 269, endPoint x: 277, endPoint y: 287, distance: 272.1
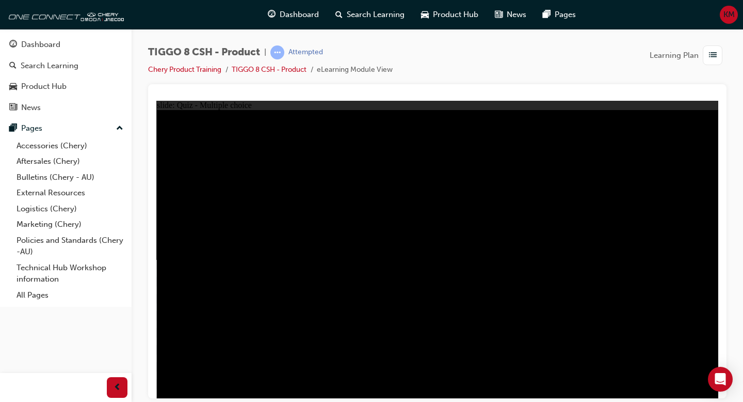
radio input "true"
drag, startPoint x: 416, startPoint y: 301, endPoint x: 447, endPoint y: 305, distance: 31.2
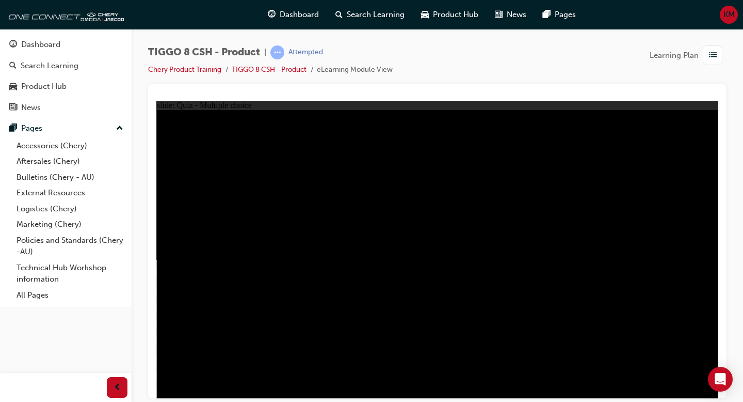
radio input "true"
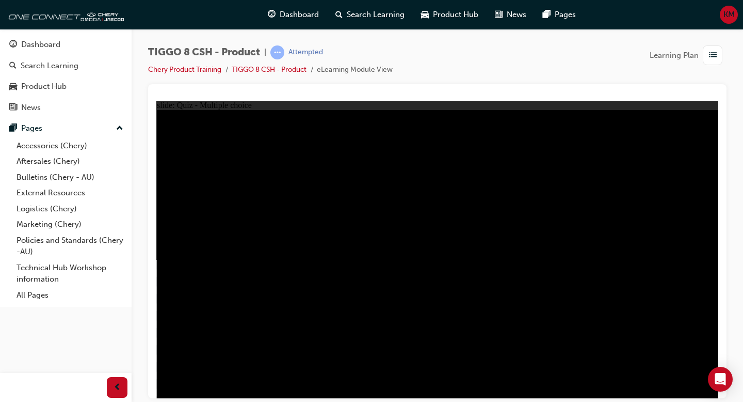
radio input "true"
drag, startPoint x: 469, startPoint y: 305, endPoint x: 391, endPoint y: 302, distance: 78.5
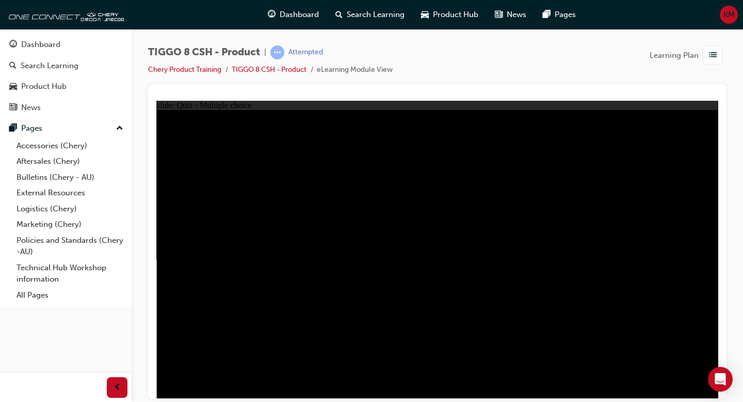
checkbox input "true"
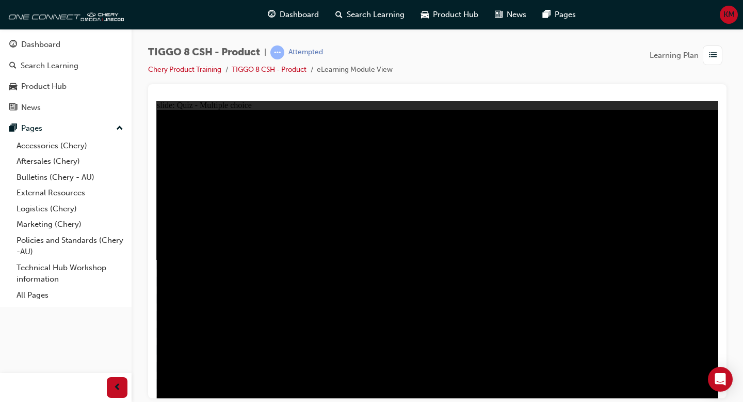
checkbox input "true"
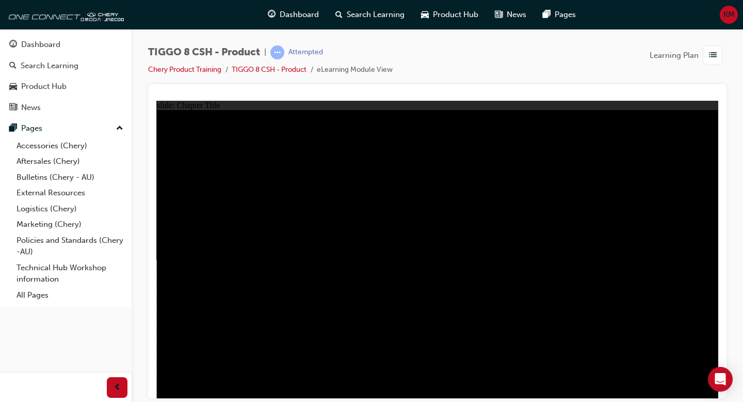
radio input "true"
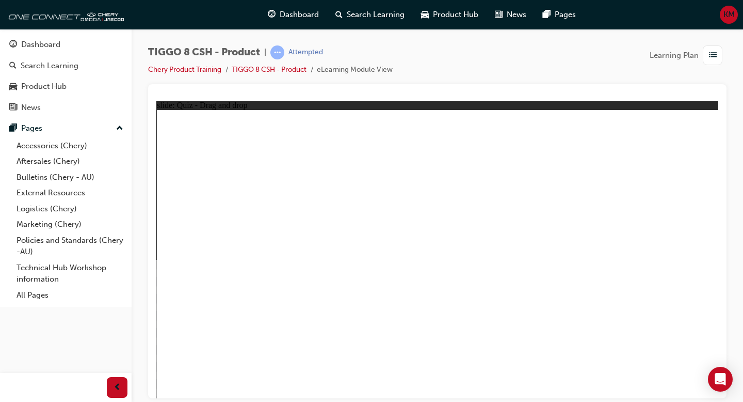
drag, startPoint x: 245, startPoint y: 323, endPoint x: 323, endPoint y: 294, distance: 83.1
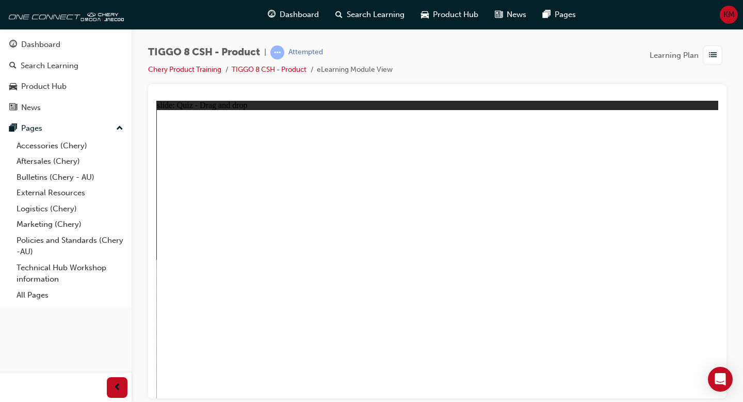
drag, startPoint x: 620, startPoint y: 195, endPoint x: 685, endPoint y: 264, distance: 95.0
drag, startPoint x: 468, startPoint y: 204, endPoint x: 439, endPoint y: 280, distance: 80.5
drag, startPoint x: 299, startPoint y: 335, endPoint x: 404, endPoint y: 242, distance: 140.4
drag, startPoint x: 510, startPoint y: 136, endPoint x: 318, endPoint y: 259, distance: 227.5
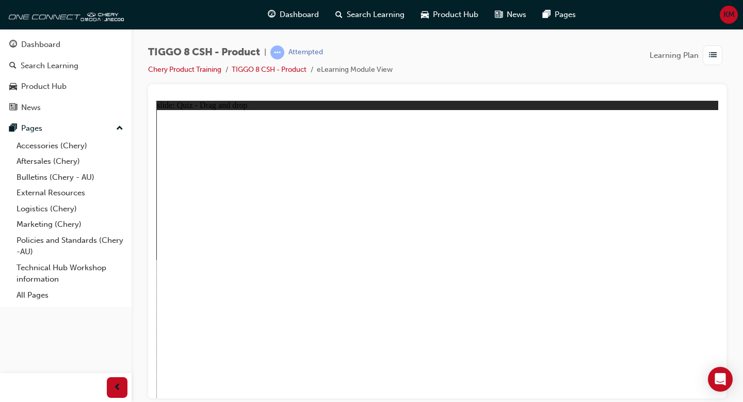
drag, startPoint x: 414, startPoint y: 126, endPoint x: 520, endPoint y: 252, distance: 164.8
drag, startPoint x: 637, startPoint y: 140, endPoint x: 236, endPoint y: 275, distance: 423.4
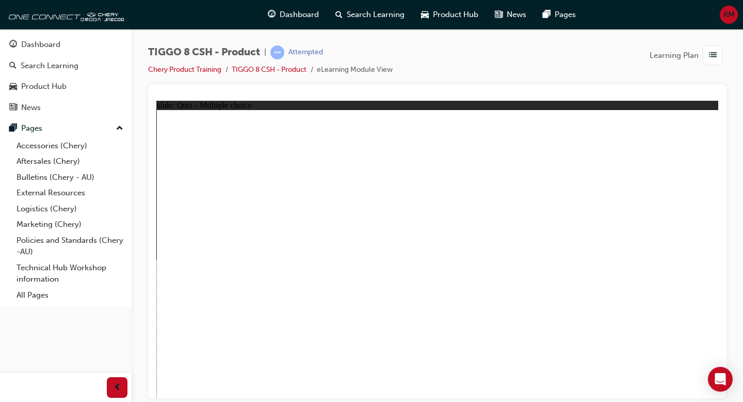
checkbox input "true"
radio input "true"
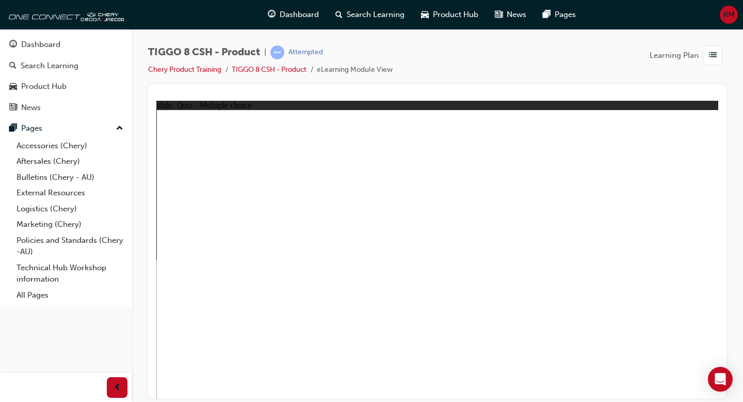
drag, startPoint x: 519, startPoint y: 159, endPoint x: 325, endPoint y: 277, distance: 226.5
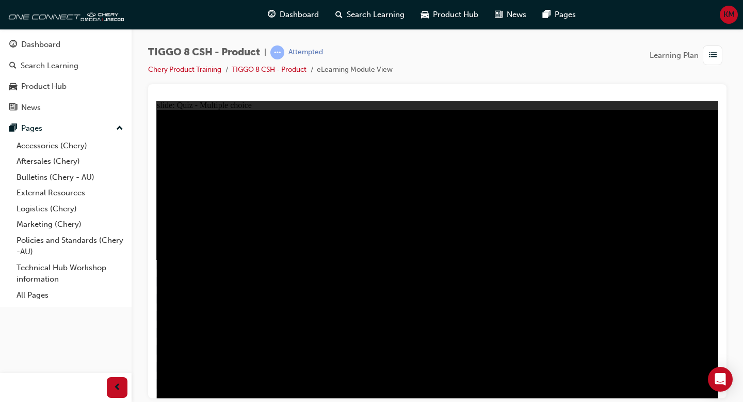
radio input "true"
drag, startPoint x: 380, startPoint y: 304, endPoint x: 366, endPoint y: 295, distance: 16.7
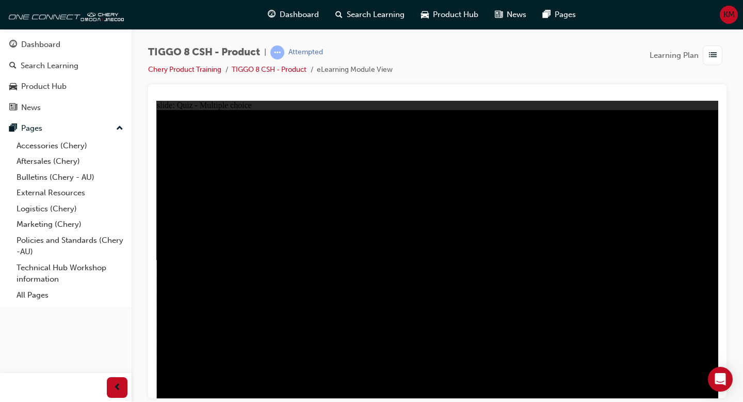
radio input "true"
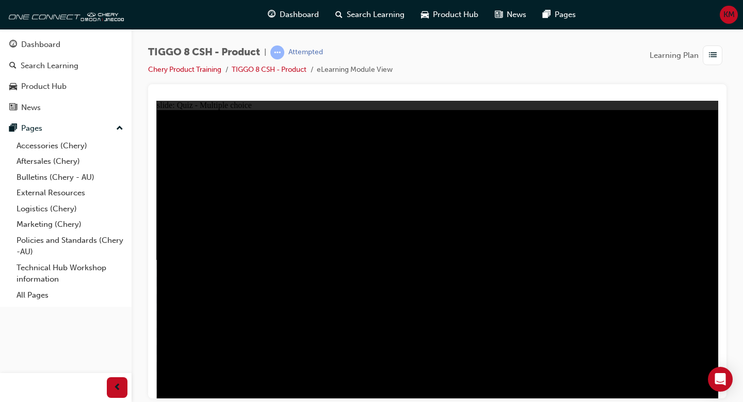
radio input "true"
checkbox input "true"
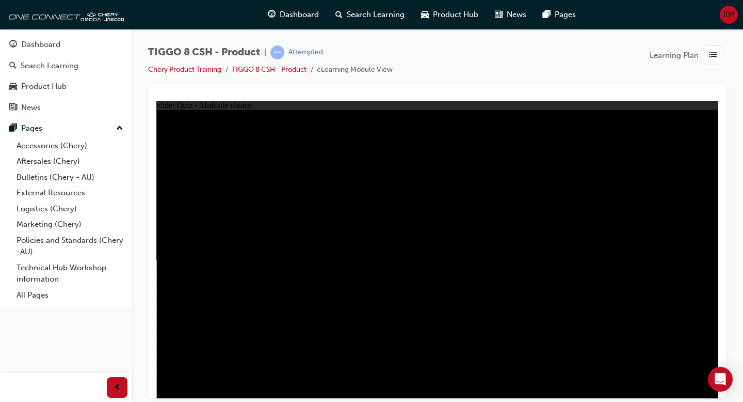
checkbox input "true"
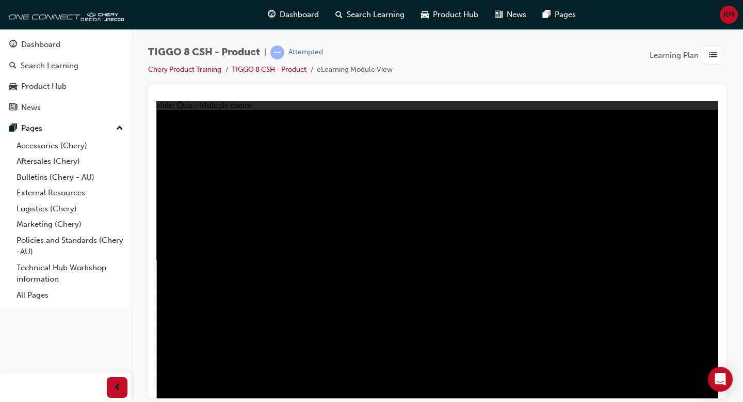
radio input "false"
radio input "true"
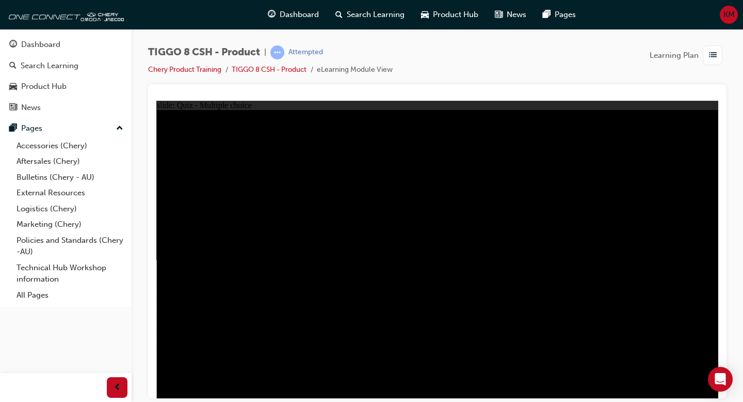
radio input "false"
radio input "true"
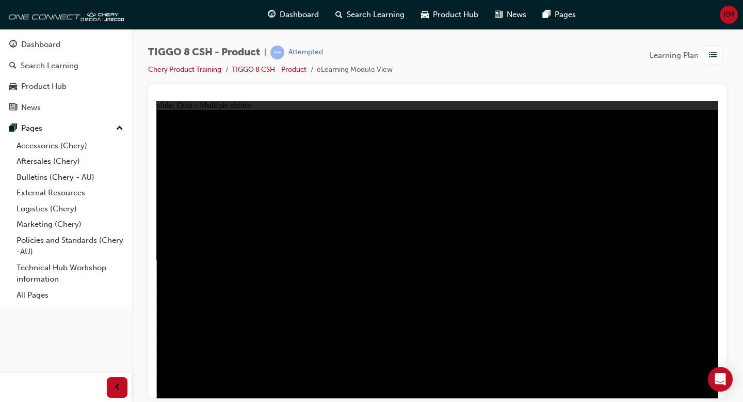
radio input "true"
drag, startPoint x: 368, startPoint y: 304, endPoint x: 376, endPoint y: 294, distance: 12.9
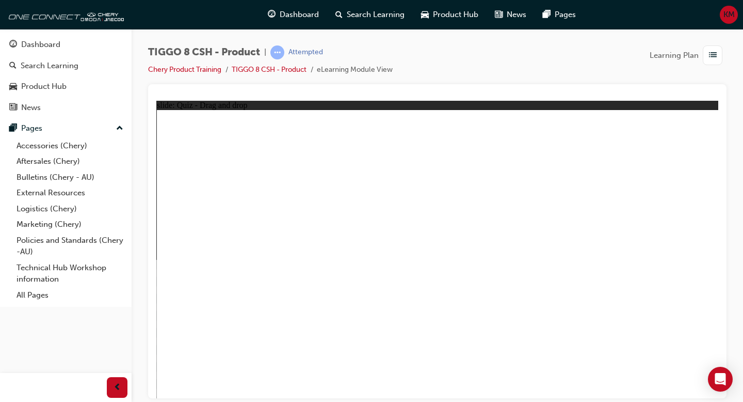
drag, startPoint x: 498, startPoint y: 198, endPoint x: 553, endPoint y: 270, distance: 90.5
drag, startPoint x: 553, startPoint y: 270, endPoint x: 553, endPoint y: 230, distance: 40.3
drag, startPoint x: 540, startPoint y: 145, endPoint x: 355, endPoint y: 274, distance: 225.8
drag, startPoint x: 562, startPoint y: 200, endPoint x: 628, endPoint y: 269, distance: 95.3
drag, startPoint x: 439, startPoint y: 132, endPoint x: 443, endPoint y: 251, distance: 119.3
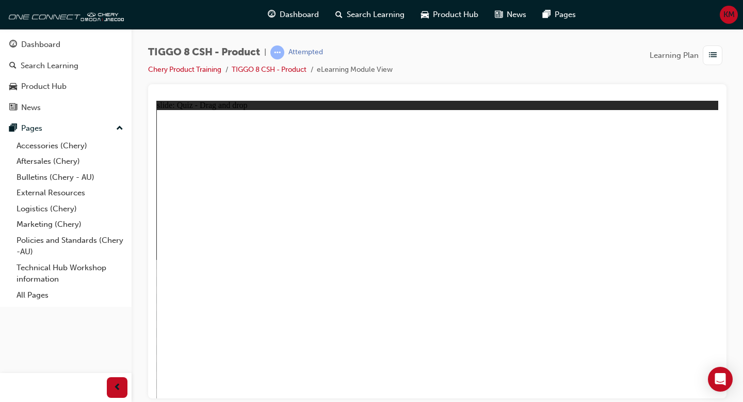
drag, startPoint x: 646, startPoint y: 138, endPoint x: 220, endPoint y: 283, distance: 449.3
checkbox input "true"
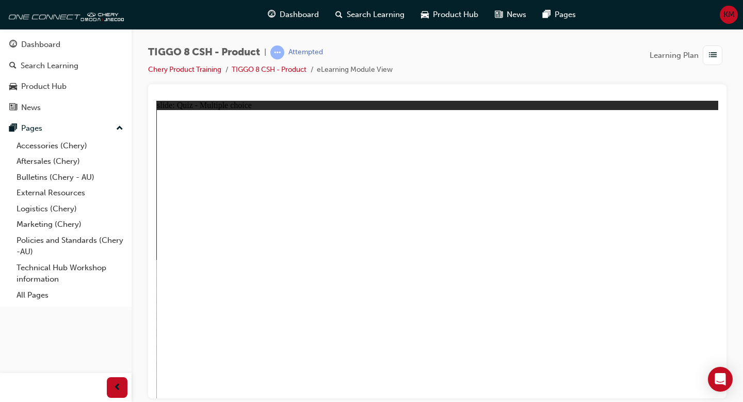
radio input "true"
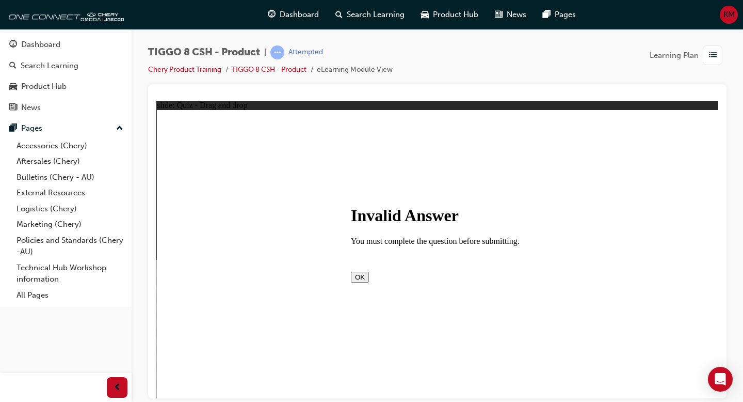
click at [369, 279] on button "OK" at bounding box center [360, 276] width 18 height 11
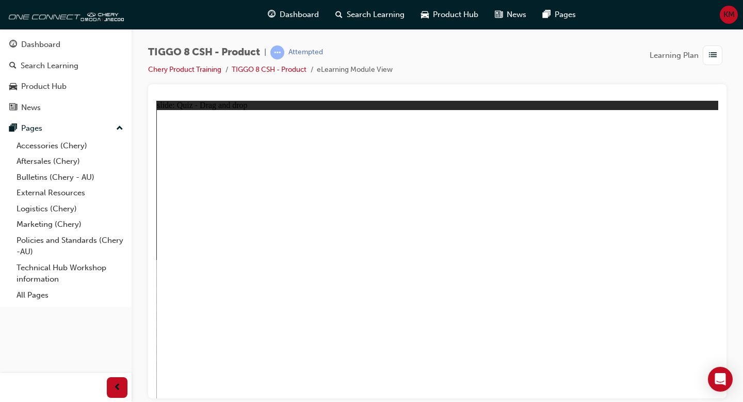
drag, startPoint x: 530, startPoint y: 165, endPoint x: 518, endPoint y: 217, distance: 53.4
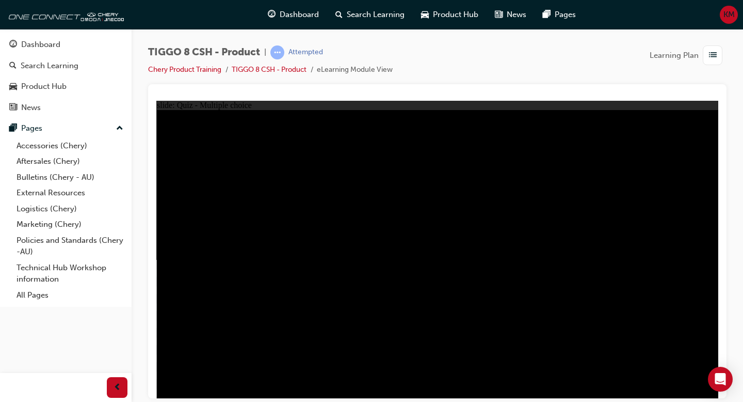
radio input "true"
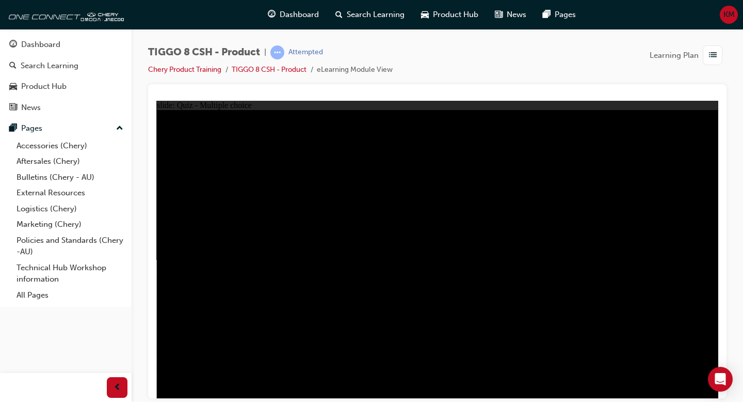
radio input "true"
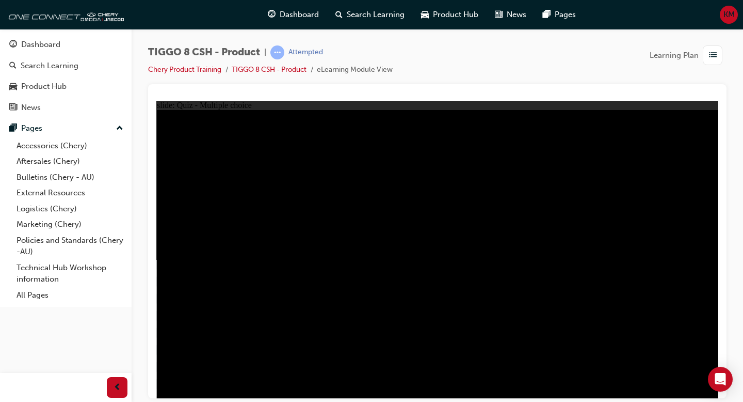
checkbox input "true"
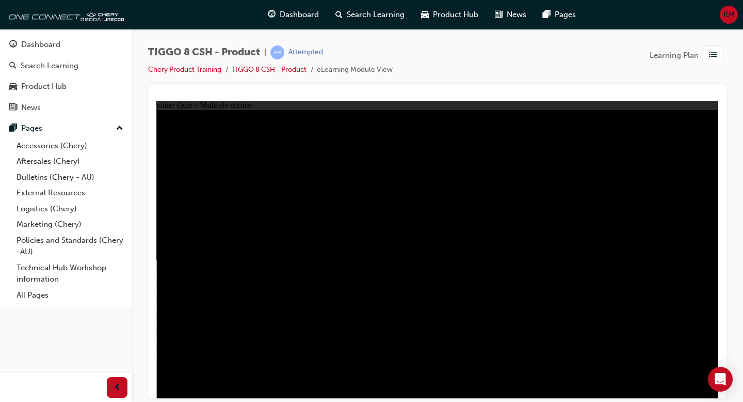
checkbox input "true"
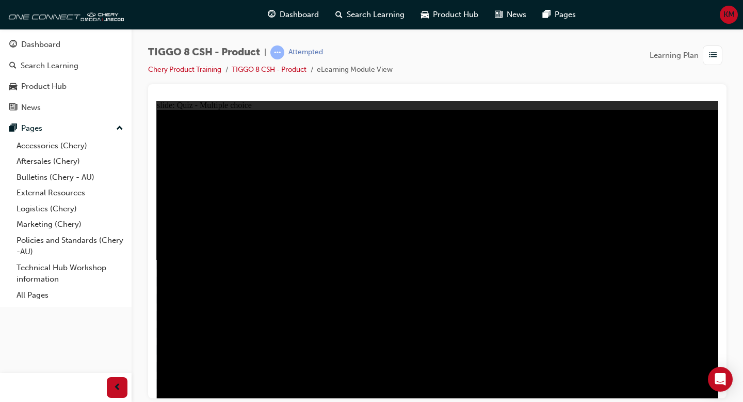
radio input "false"
radio input "true"
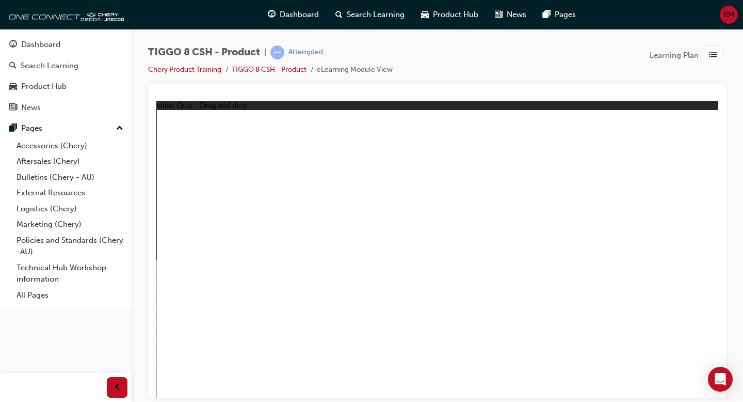
drag, startPoint x: 585, startPoint y: 194, endPoint x: 643, endPoint y: 280, distance: 103.8
drag, startPoint x: 638, startPoint y: 156, endPoint x: 235, endPoint y: 287, distance: 424.0
drag, startPoint x: 263, startPoint y: 267, endPoint x: 393, endPoint y: 215, distance: 139.6
drag, startPoint x: 468, startPoint y: 194, endPoint x: 435, endPoint y: 257, distance: 70.4
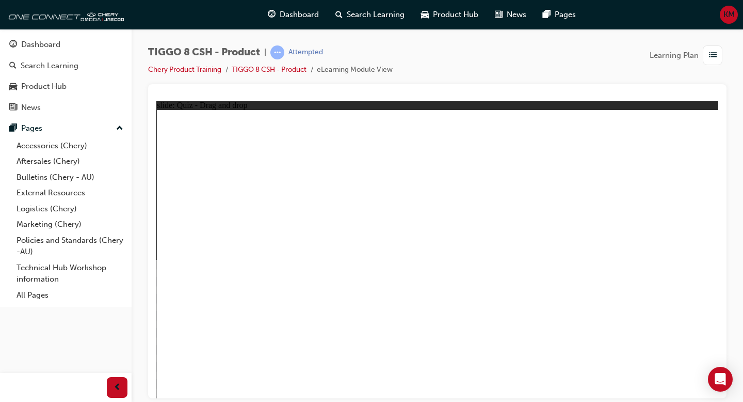
drag, startPoint x: 417, startPoint y: 143, endPoint x: 548, endPoint y: 281, distance: 190.2
drag, startPoint x: 538, startPoint y: 132, endPoint x: 366, endPoint y: 239, distance: 202.2
drag, startPoint x: 659, startPoint y: 121, endPoint x: 249, endPoint y: 222, distance: 422.6
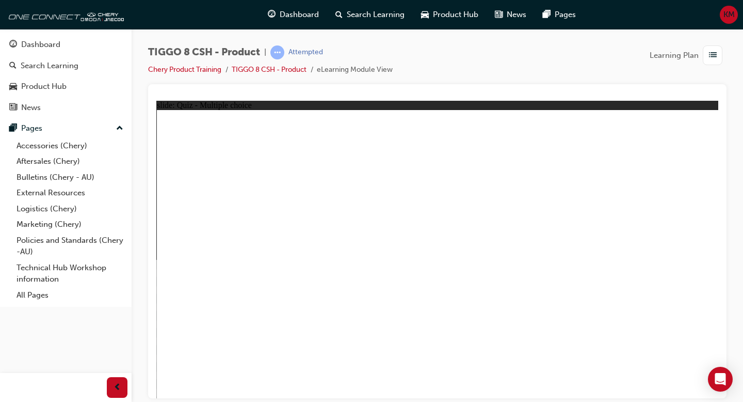
checkbox input "true"
radio input "true"
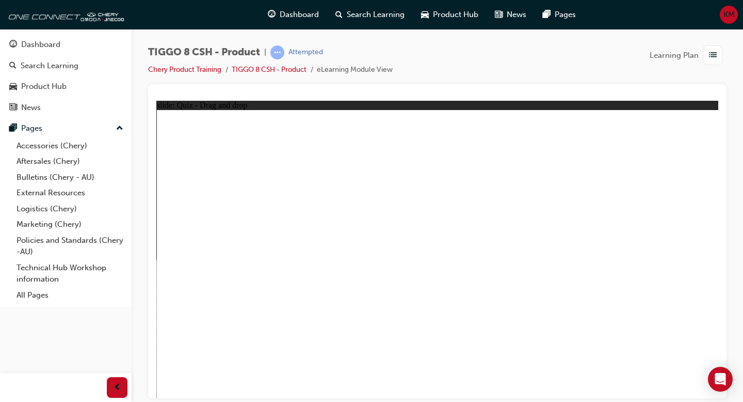
drag, startPoint x: 532, startPoint y: 171, endPoint x: 523, endPoint y: 191, distance: 21.5
drag, startPoint x: 528, startPoint y: 182, endPoint x: 523, endPoint y: 194, distance: 12.5
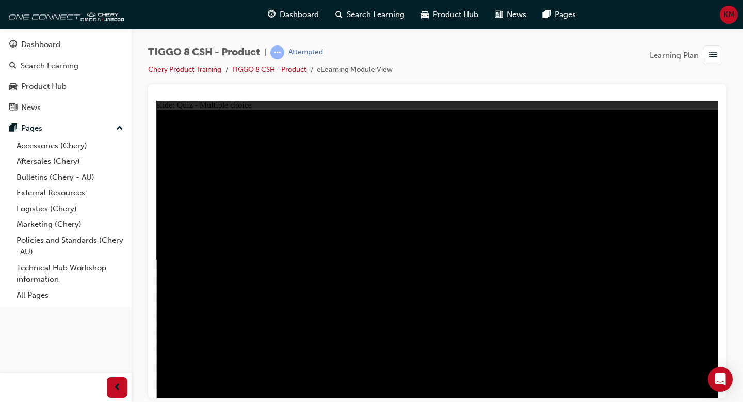
radio input "true"
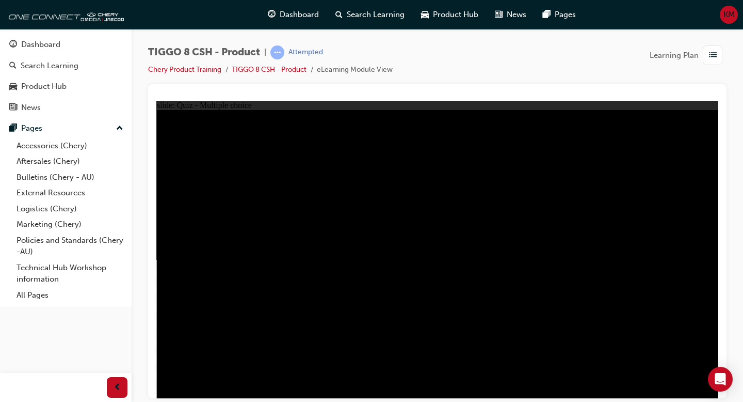
radio input "true"
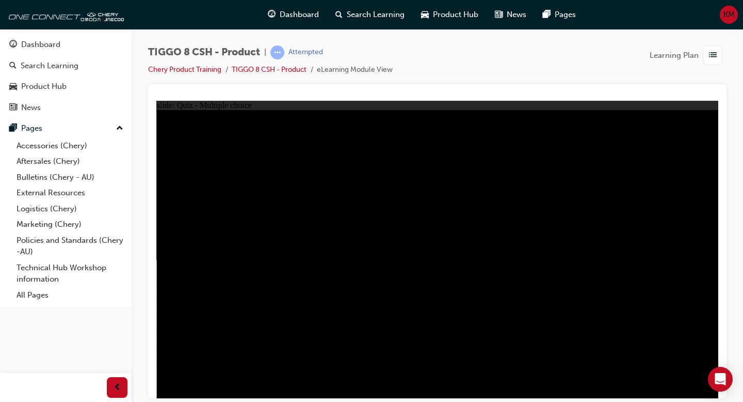
radio input "true"
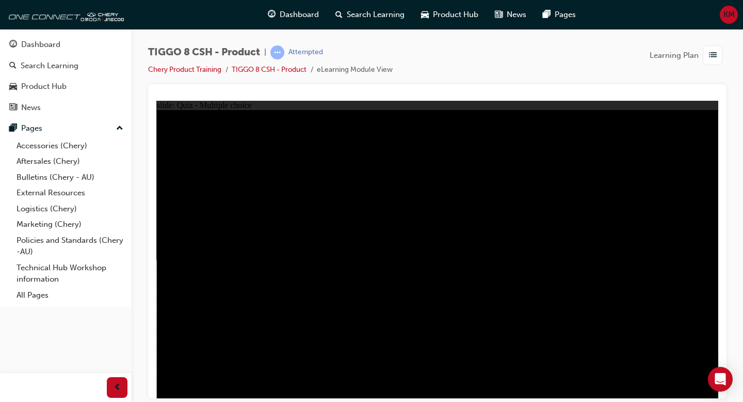
checkbox input "true"
drag, startPoint x: 518, startPoint y: 300, endPoint x: 549, endPoint y: 300, distance: 30.5
checkbox input "true"
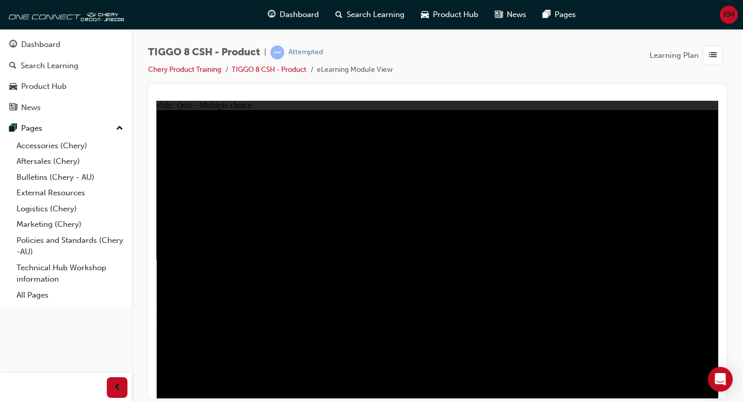
checkbox input "true"
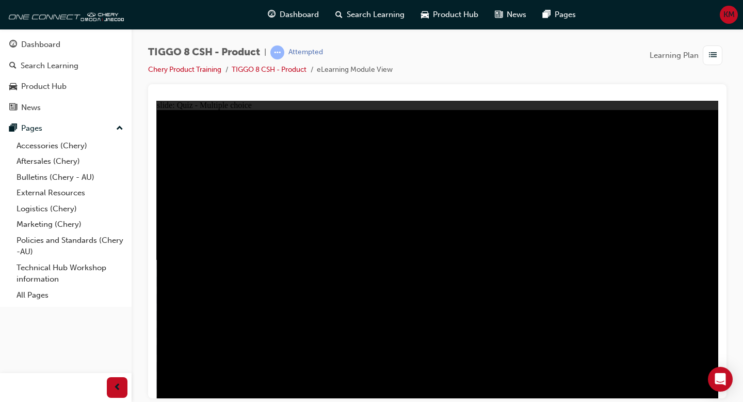
radio input "true"
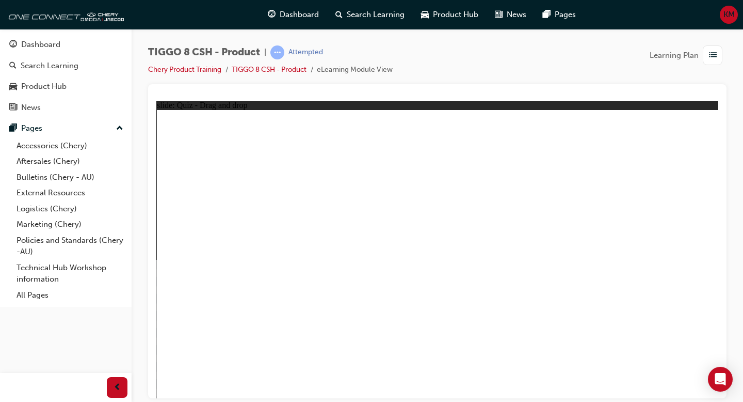
drag, startPoint x: 474, startPoint y: 199, endPoint x: 440, endPoint y: 269, distance: 77.6
drag, startPoint x: 430, startPoint y: 145, endPoint x: 547, endPoint y: 303, distance: 196.6
drag, startPoint x: 549, startPoint y: 135, endPoint x: 393, endPoint y: 255, distance: 196.1
drag, startPoint x: 590, startPoint y: 210, endPoint x: 626, endPoint y: 273, distance: 72.3
drag, startPoint x: 645, startPoint y: 151, endPoint x: 243, endPoint y: 272, distance: 420.3
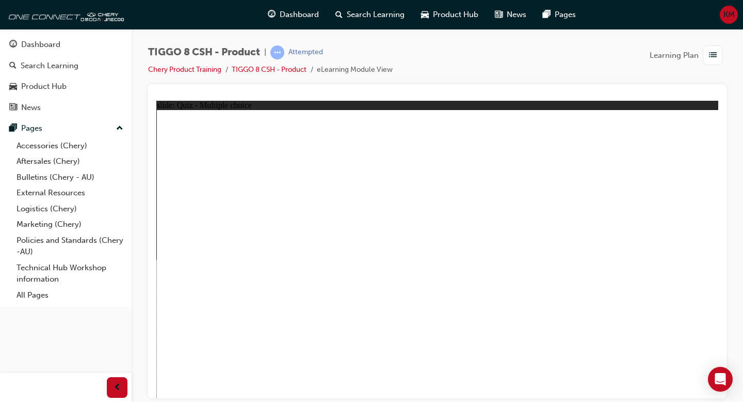
checkbox input "true"
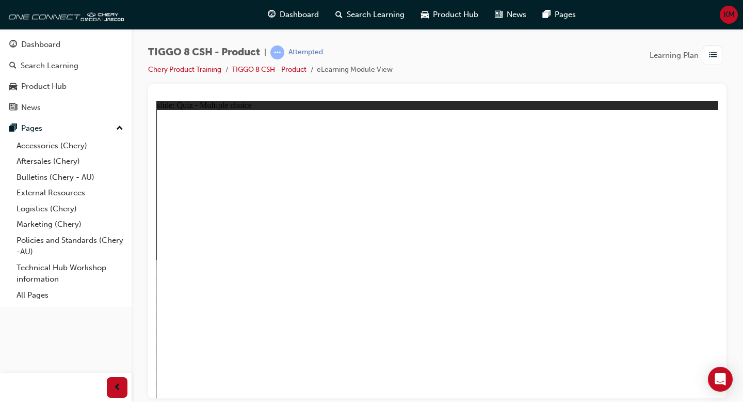
radio input "true"
drag, startPoint x: 459, startPoint y: 159, endPoint x: 480, endPoint y: 296, distance: 138.3
drag, startPoint x: 466, startPoint y: 139, endPoint x: 499, endPoint y: 308, distance: 172.0
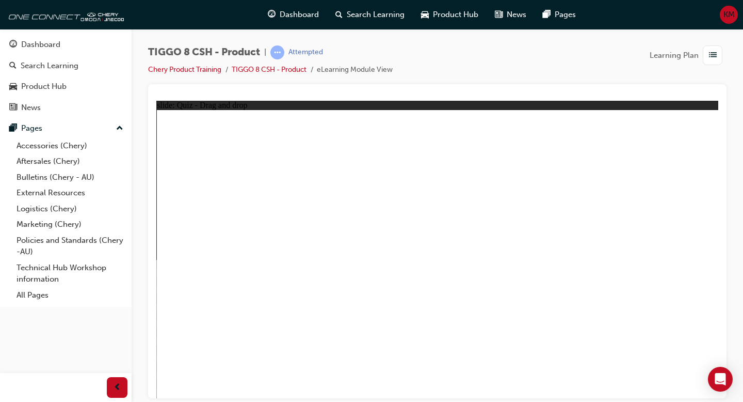
drag, startPoint x: 561, startPoint y: 158, endPoint x: 364, endPoint y: 275, distance: 228.4
drag, startPoint x: 533, startPoint y: 159, endPoint x: 296, endPoint y: 278, distance: 265.7
drag, startPoint x: 550, startPoint y: 179, endPoint x: 486, endPoint y: 278, distance: 118.4
drag, startPoint x: 552, startPoint y: 133, endPoint x: 252, endPoint y: 290, distance: 338.4
drag, startPoint x: 562, startPoint y: 141, endPoint x: 536, endPoint y: 287, distance: 148.8
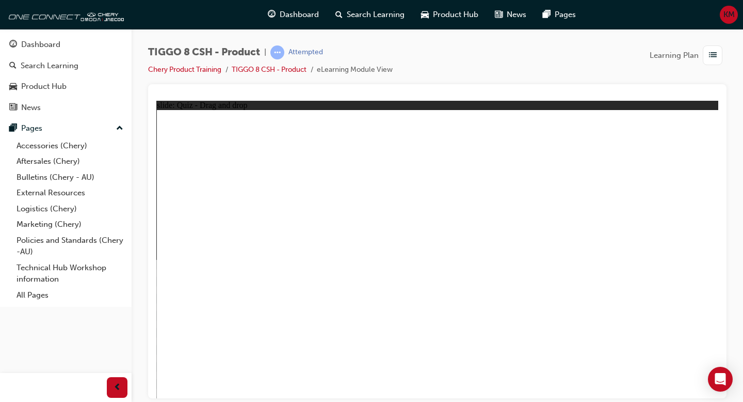
drag, startPoint x: 545, startPoint y: 161, endPoint x: 269, endPoint y: 311, distance: 314.3
drag, startPoint x: 532, startPoint y: 158, endPoint x: 302, endPoint y: 322, distance: 282.3
drag, startPoint x: 507, startPoint y: 198, endPoint x: 493, endPoint y: 287, distance: 89.8
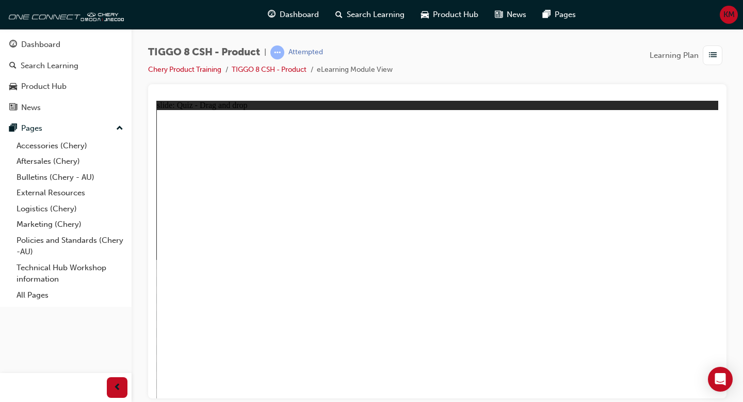
drag, startPoint x: 658, startPoint y: 151, endPoint x: 549, endPoint y: 169, distance: 110.5
drag, startPoint x: 602, startPoint y: 142, endPoint x: 265, endPoint y: 319, distance: 380.7
drag, startPoint x: 615, startPoint y: 139, endPoint x: 170, endPoint y: 302, distance: 473.8
drag, startPoint x: 609, startPoint y: 139, endPoint x: 538, endPoint y: 300, distance: 175.2
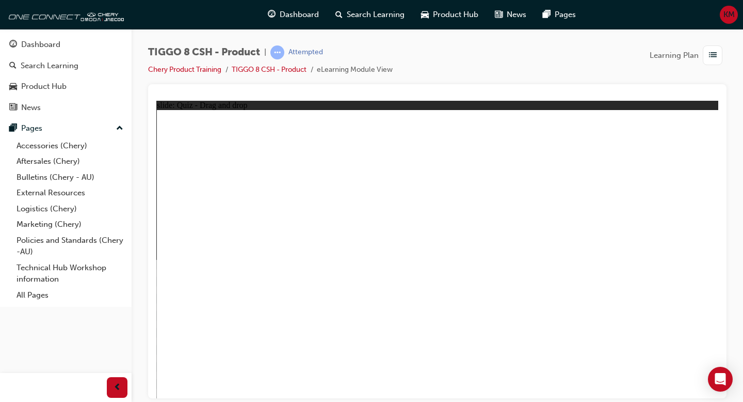
drag, startPoint x: 644, startPoint y: 153, endPoint x: 539, endPoint y: 289, distance: 171.6
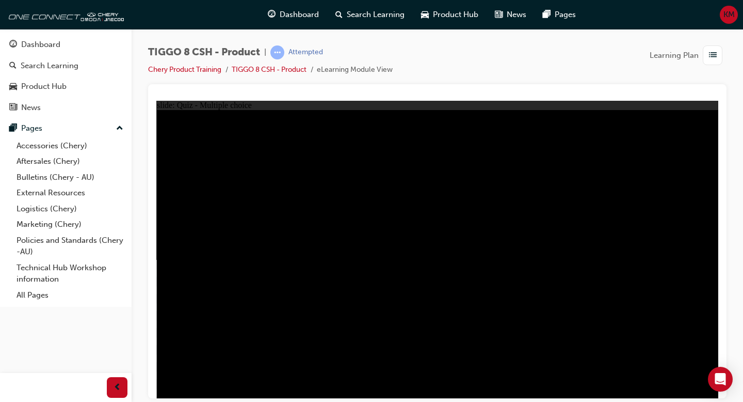
radio input "true"
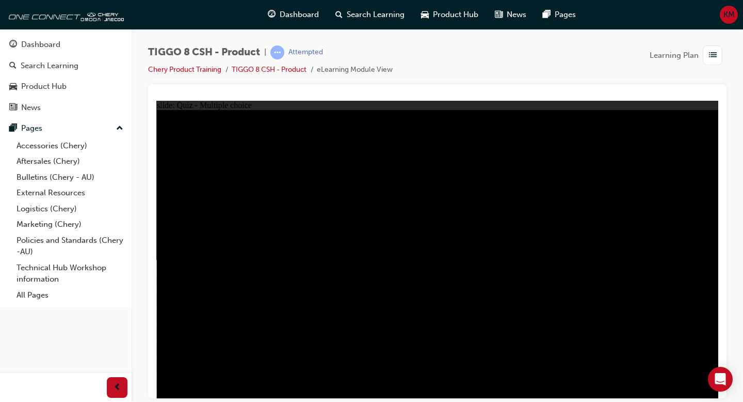
radio input "true"
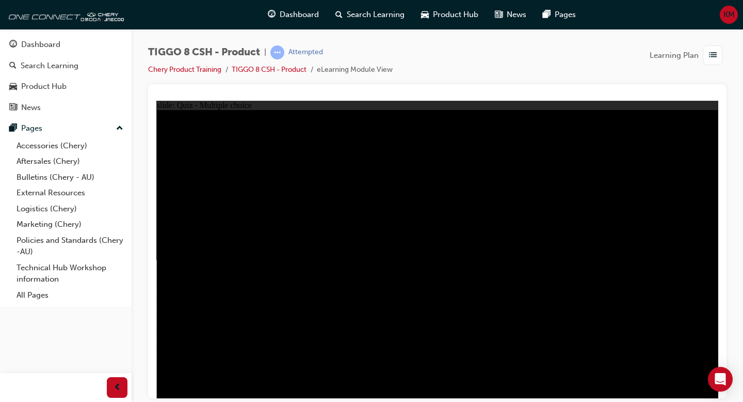
radio input "true"
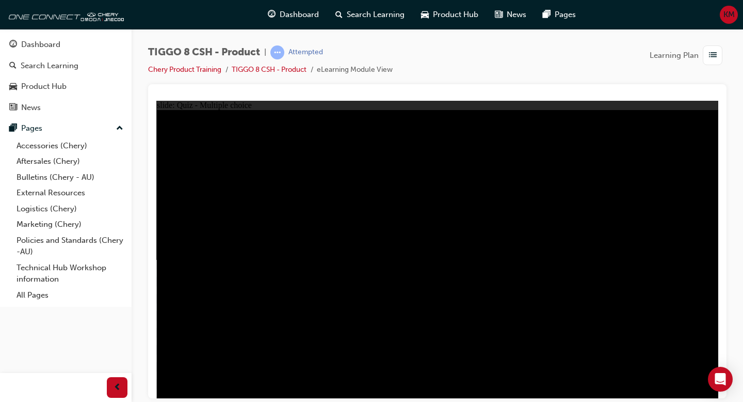
checkbox input "true"
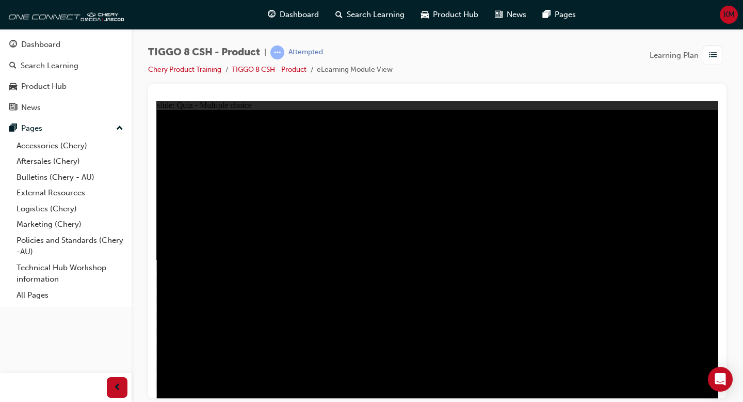
checkbox input "true"
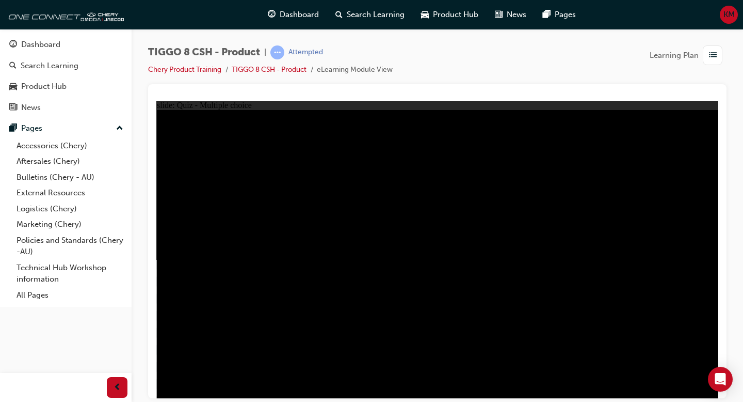
checkbox input "true"
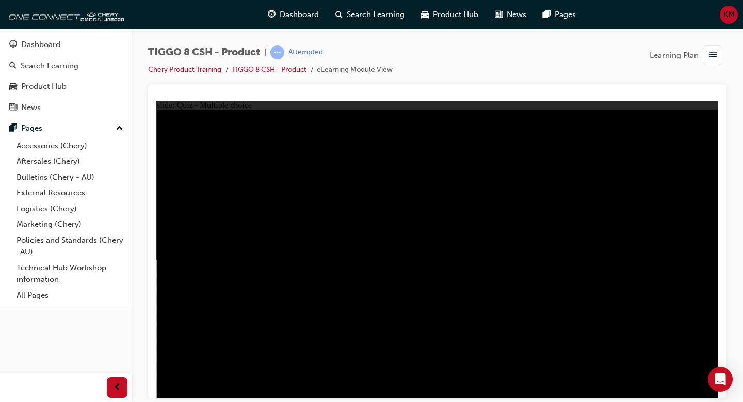
checkbox input "true"
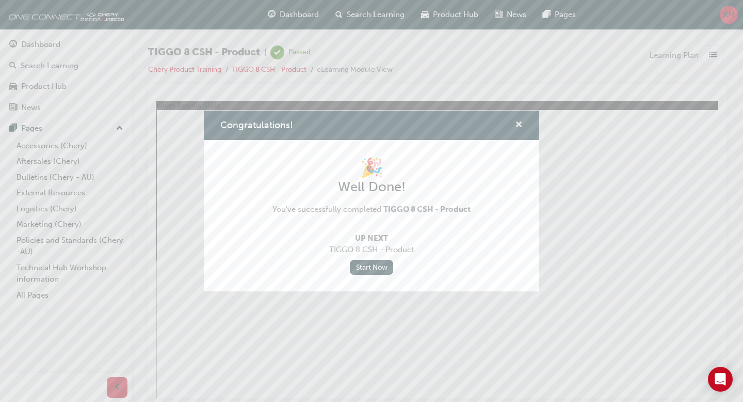
click at [515, 124] on span "cross-icon" at bounding box center [519, 125] width 8 height 9
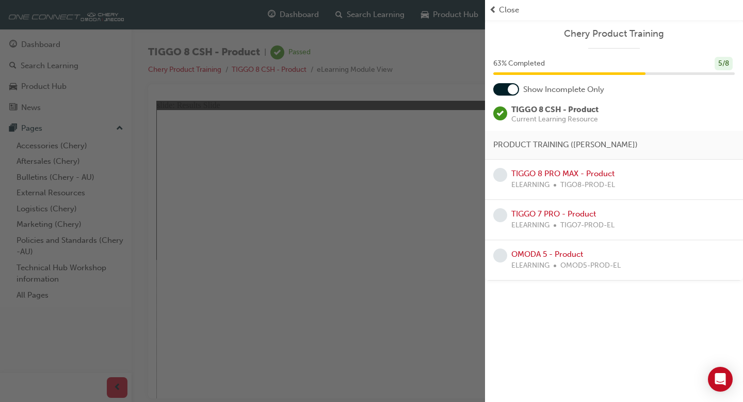
click at [502, 9] on span "Close" at bounding box center [509, 10] width 20 height 12
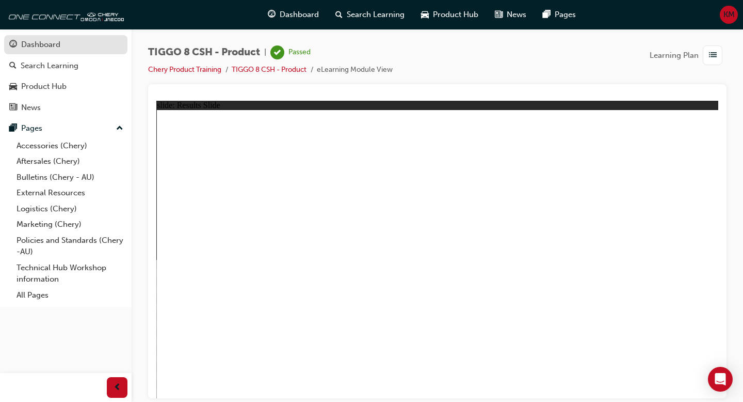
click at [65, 43] on div "Dashboard" at bounding box center [65, 44] width 113 height 13
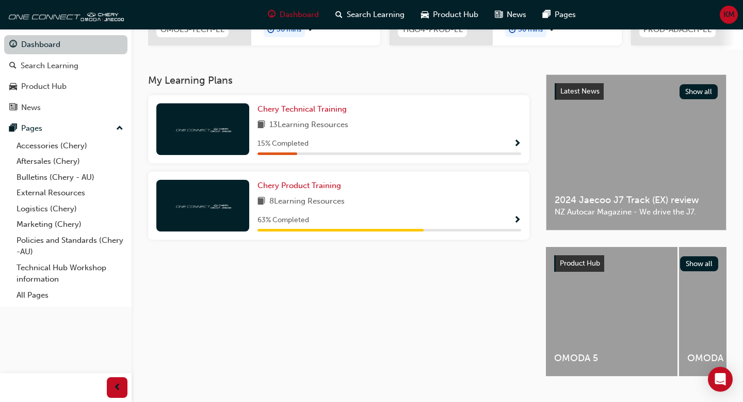
scroll to position [187, 0]
